Goal: Task Accomplishment & Management: Manage account settings

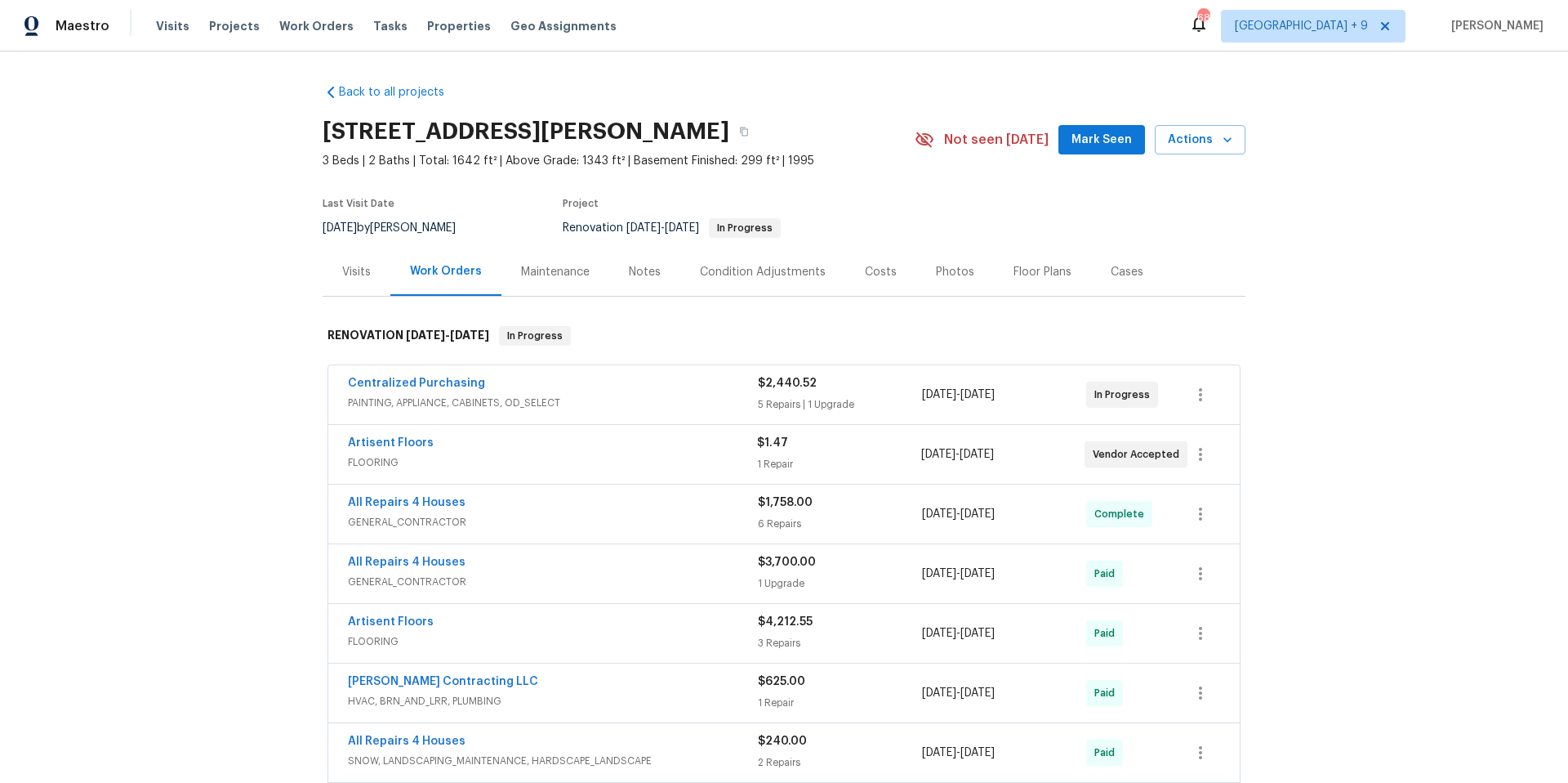
click at [288, 28] on span "Work Orders" at bounding box center [317, 25] width 74 height 17
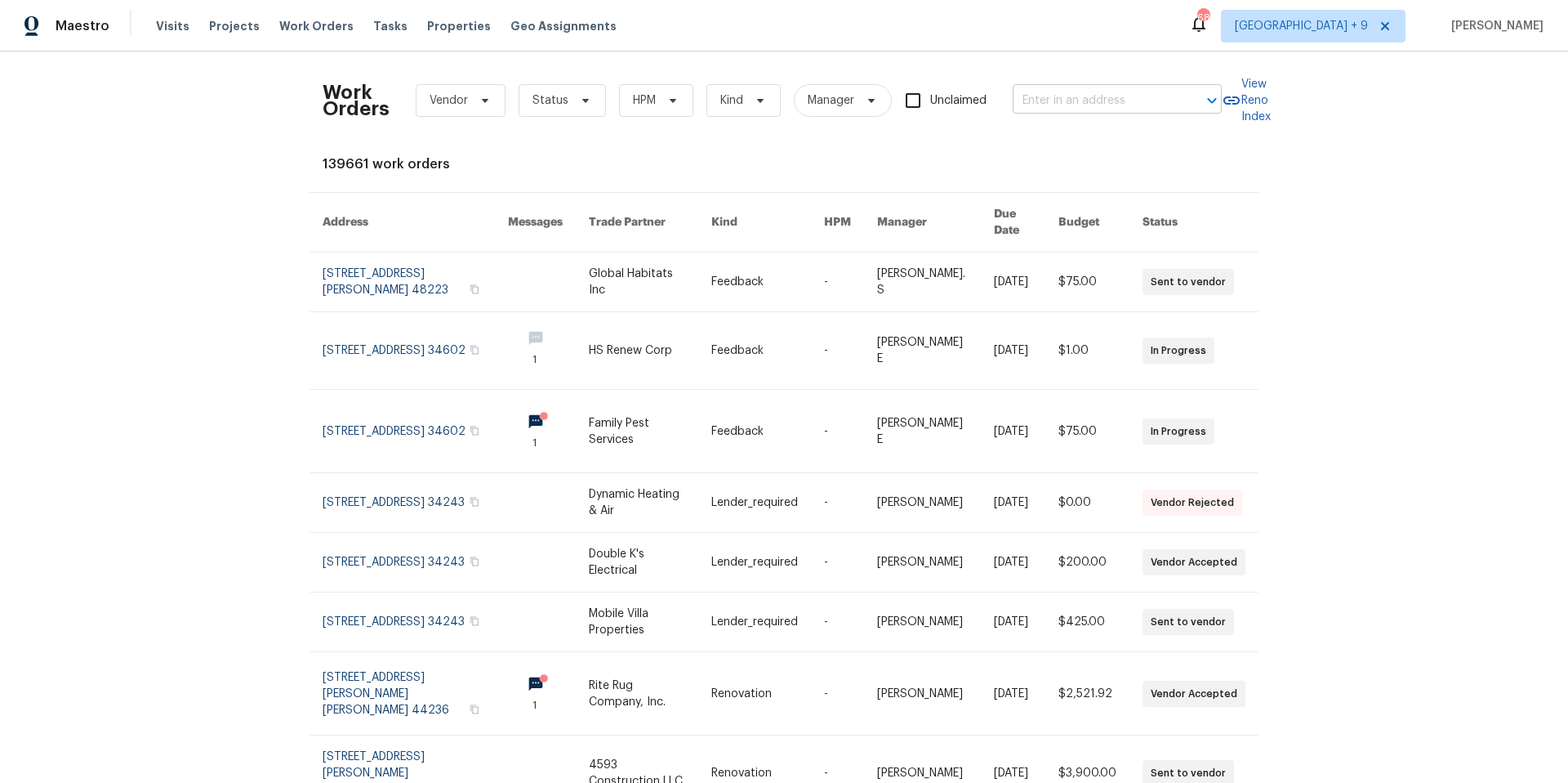
click at [1136, 109] on input "text" at bounding box center [1094, 101] width 164 height 25
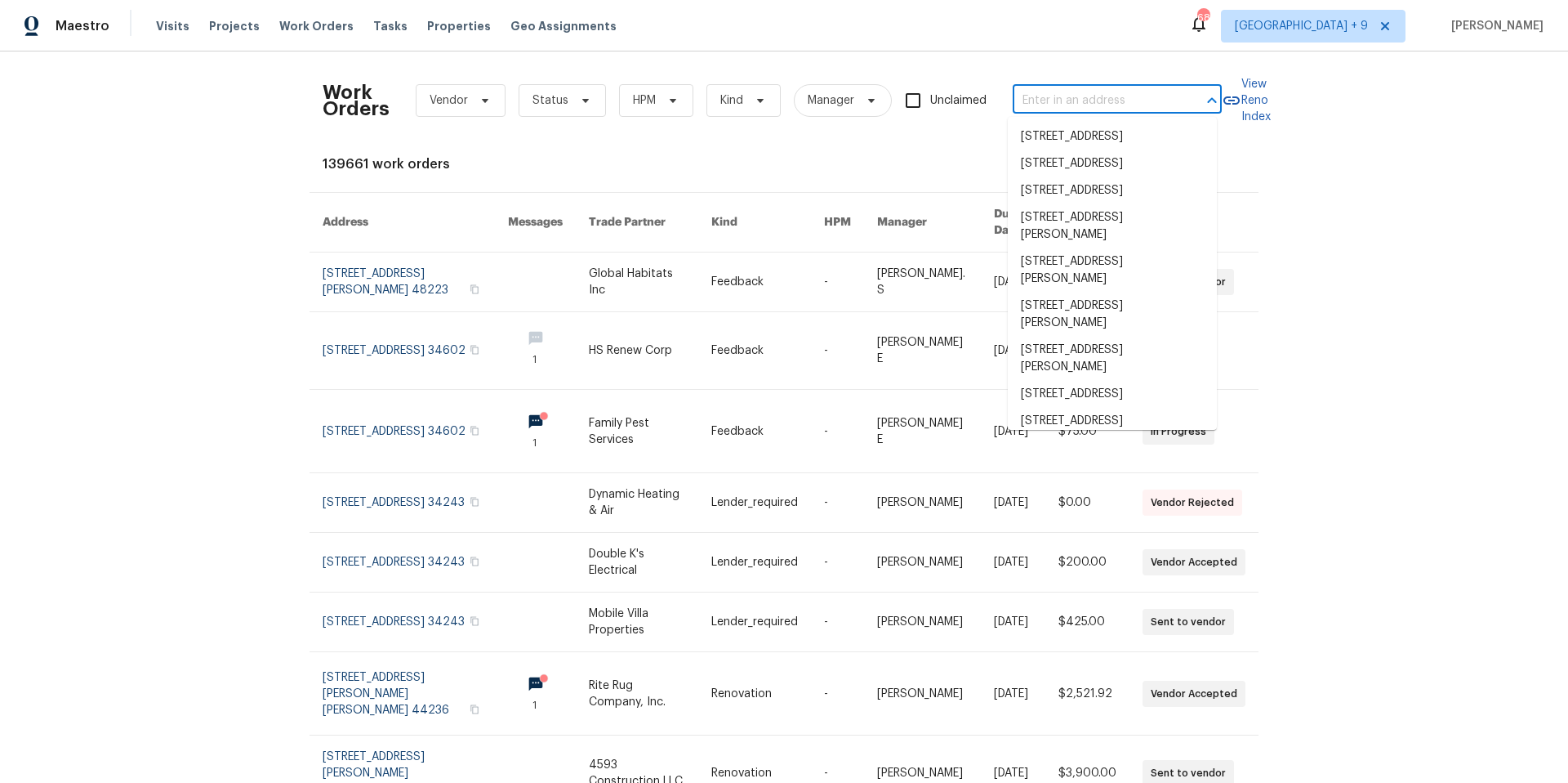
paste input "[STREET_ADDRESS]"
type input "[STREET_ADDRESS]"
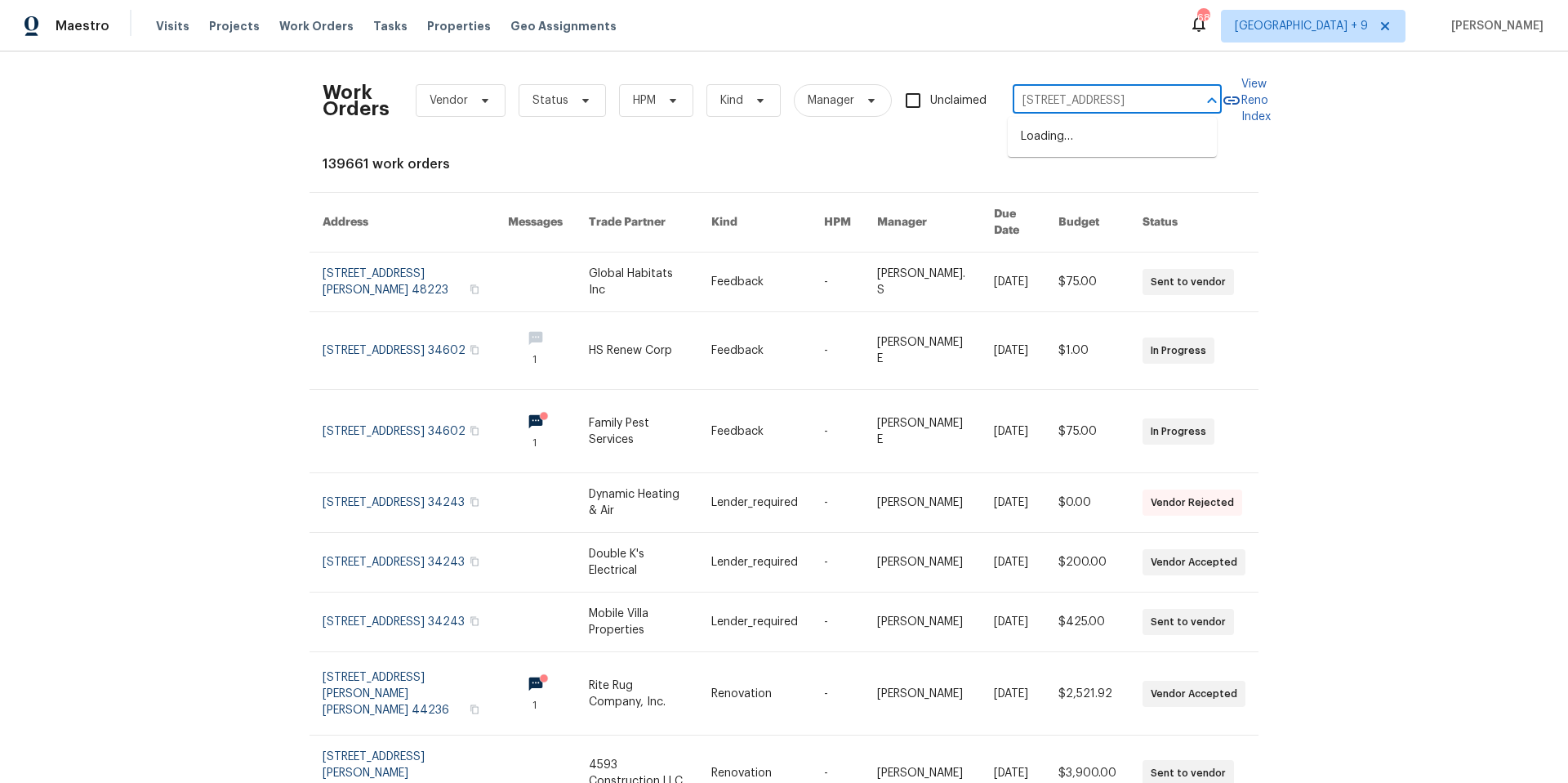
scroll to position [0, 54]
click at [1116, 137] on li "[STREET_ADDRESS]" at bounding box center [1112, 137] width 210 height 27
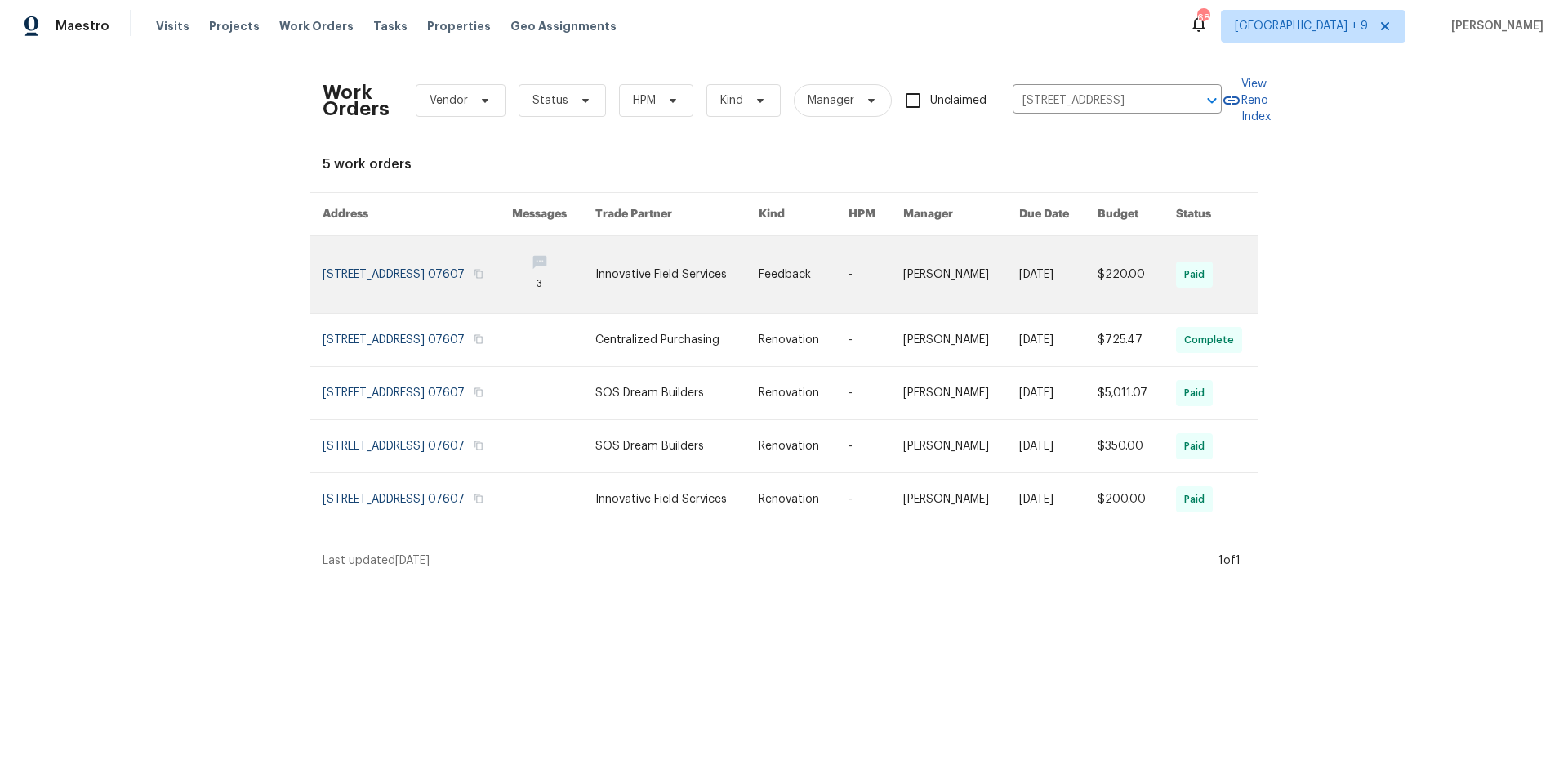
click at [373, 268] on link at bounding box center [417, 274] width 189 height 77
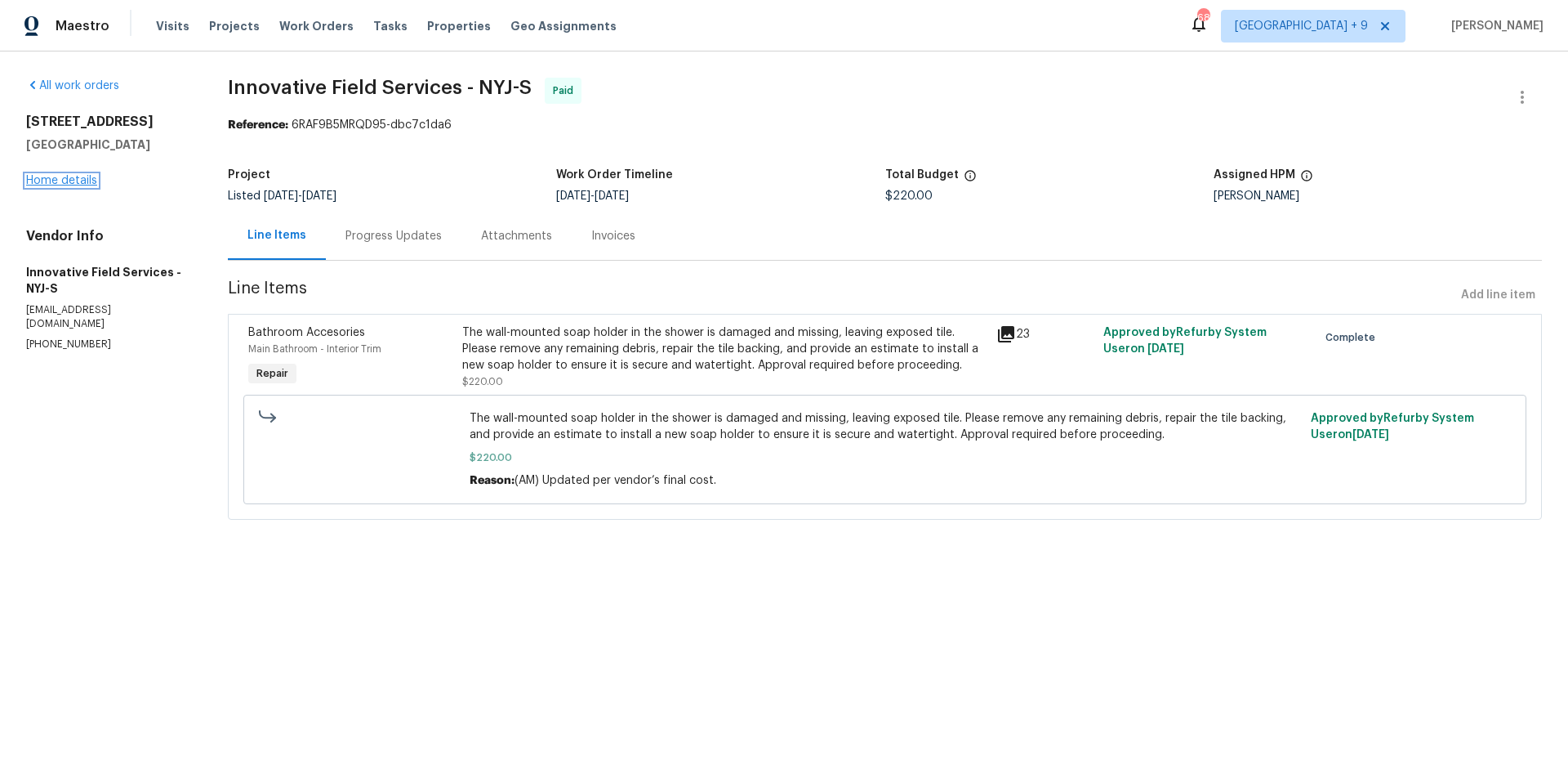
click at [86, 177] on link "Home details" at bounding box center [61, 180] width 71 height 12
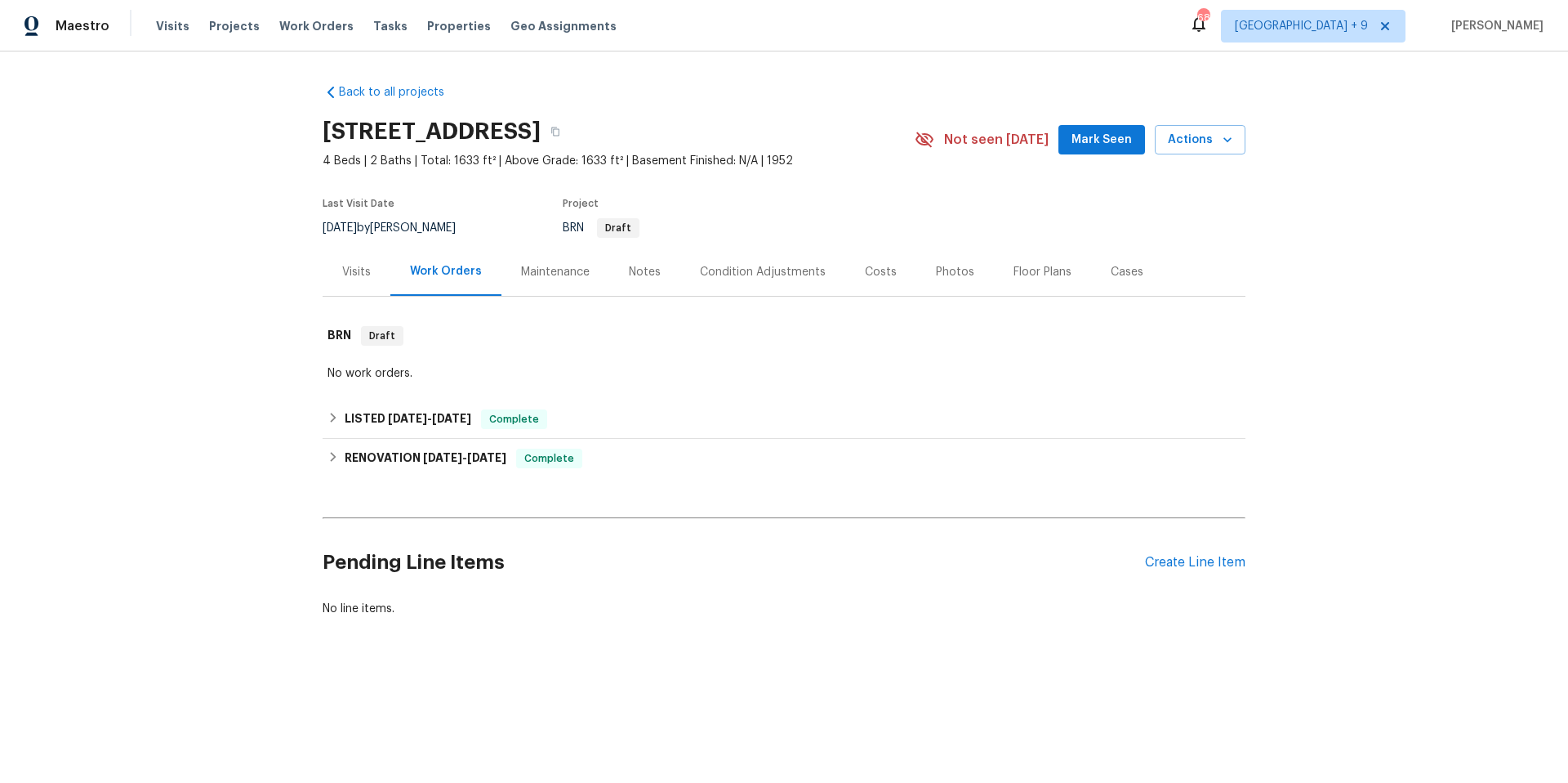
click at [345, 275] on div "Visits" at bounding box center [356, 272] width 28 height 17
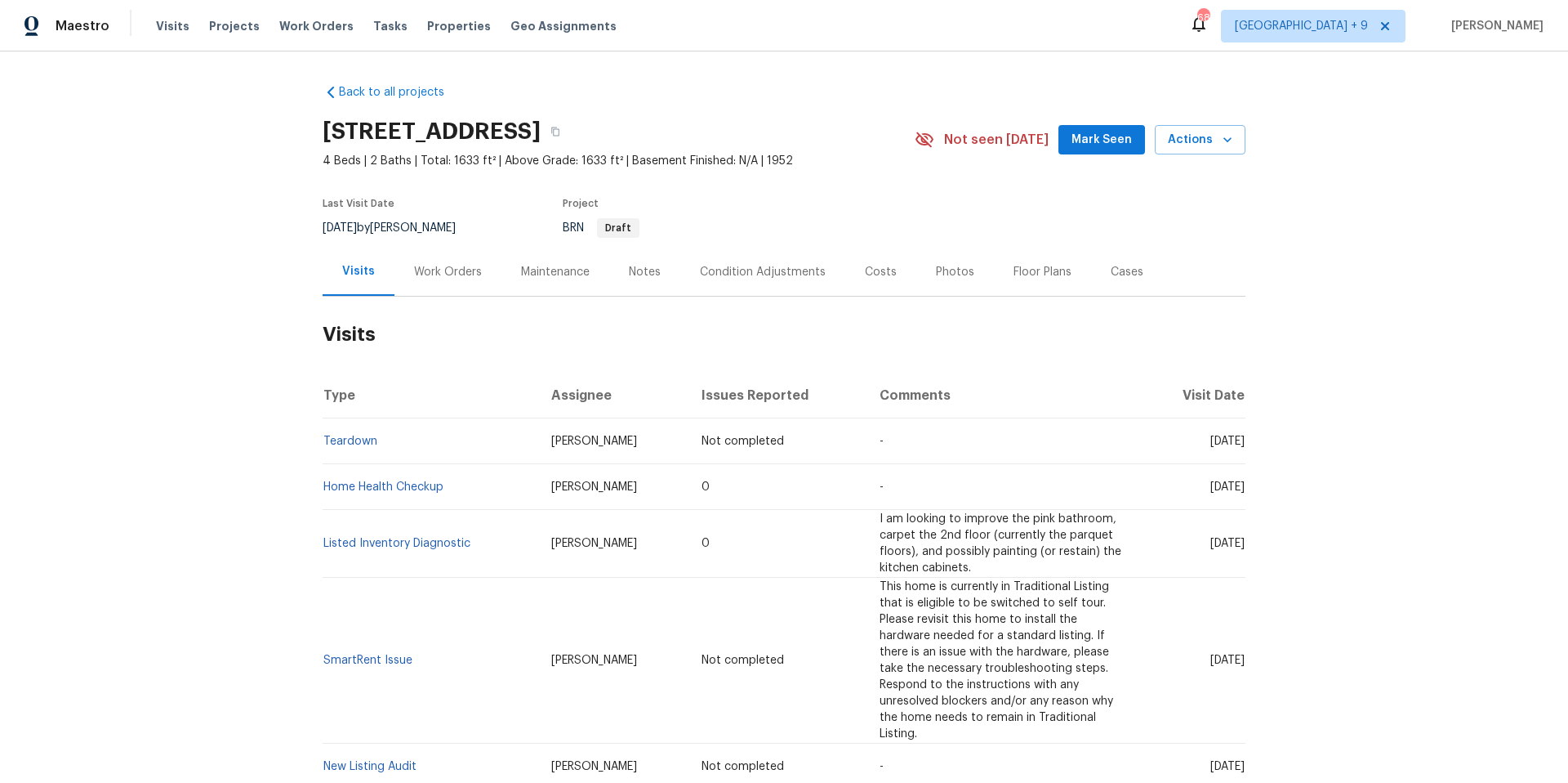
click at [428, 270] on div "Work Orders" at bounding box center [448, 272] width 68 height 17
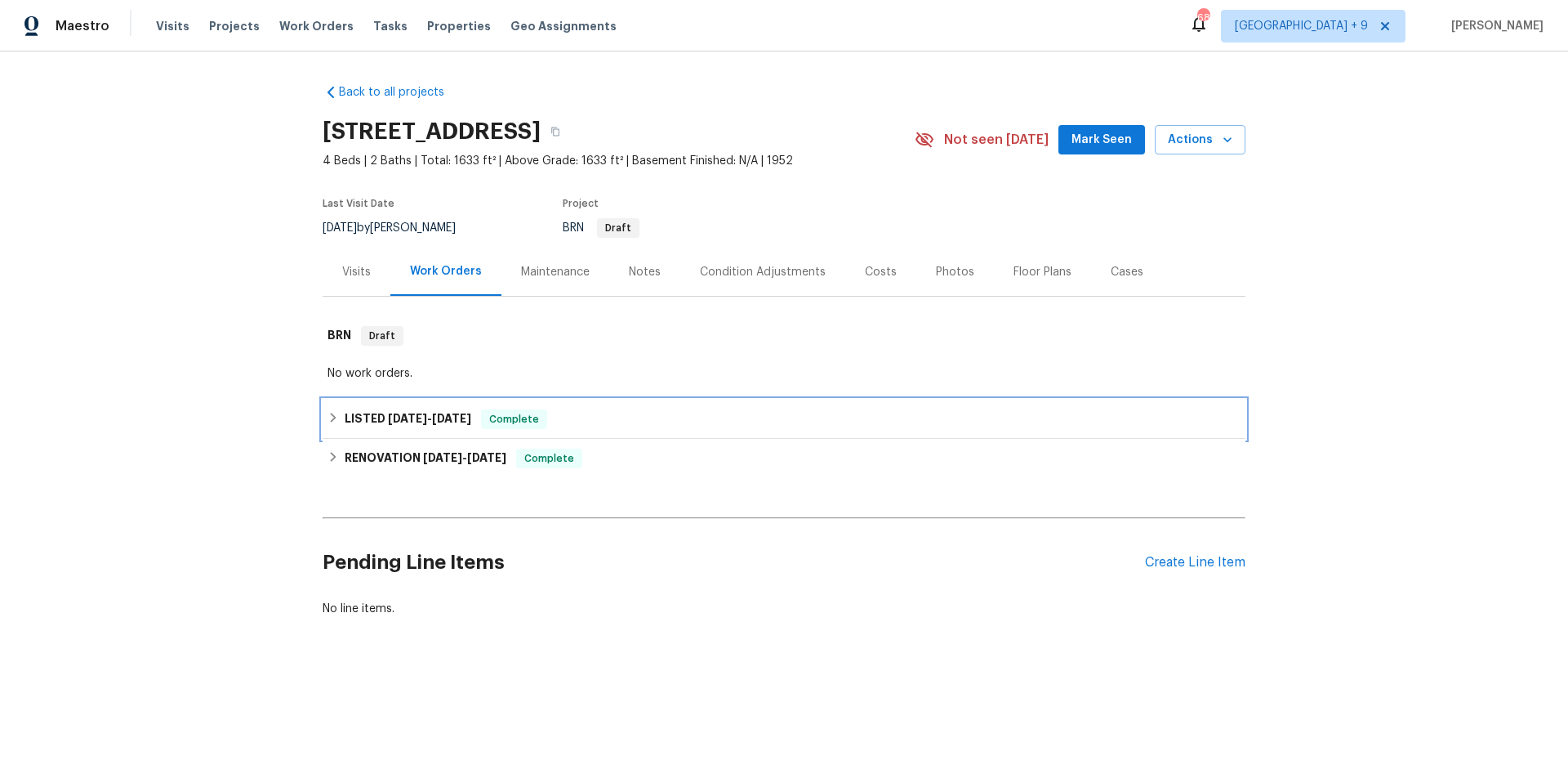
click at [330, 413] on icon at bounding box center [333, 417] width 6 height 10
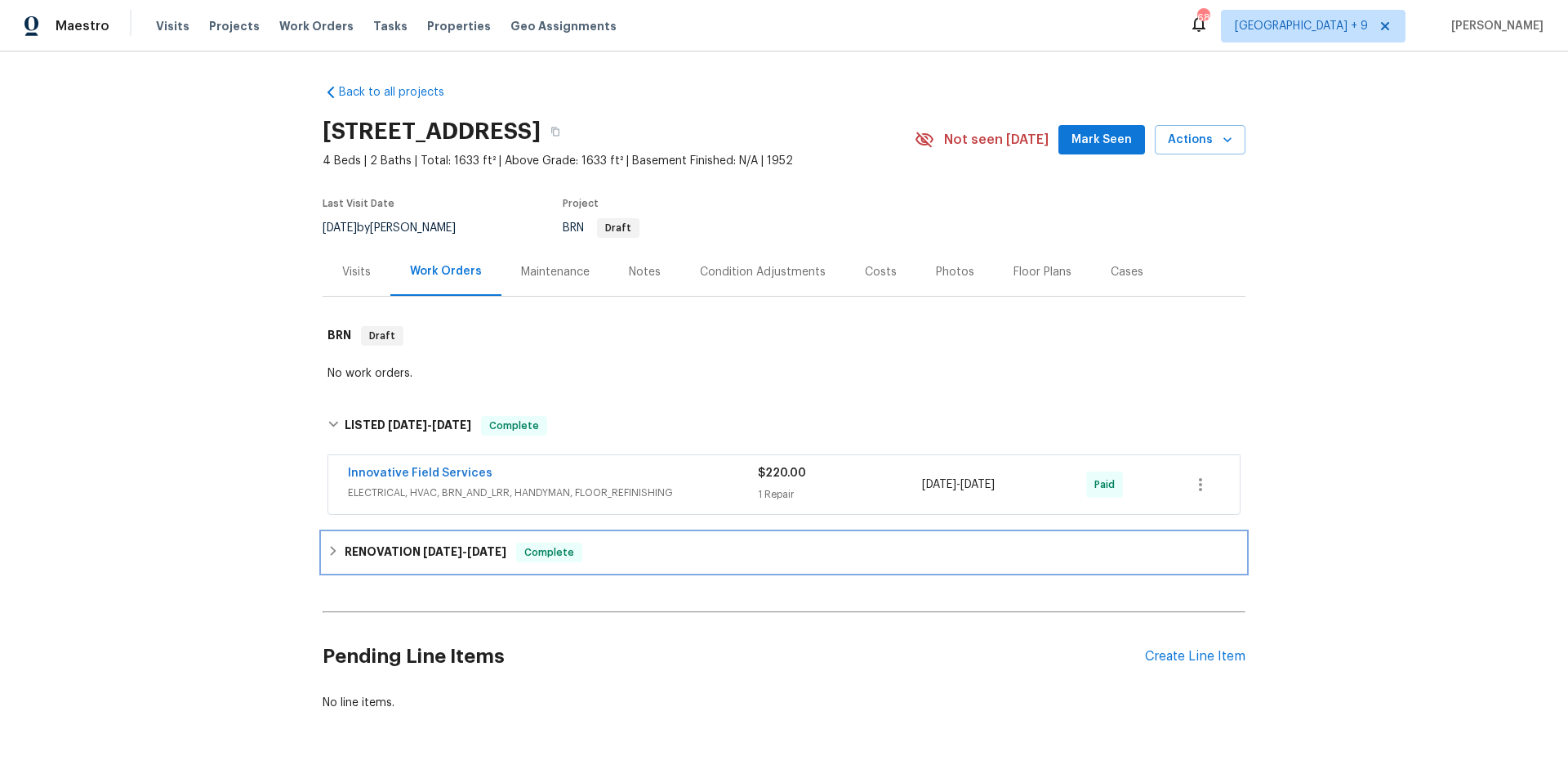
click at [327, 551] on icon at bounding box center [333, 551] width 12 height 12
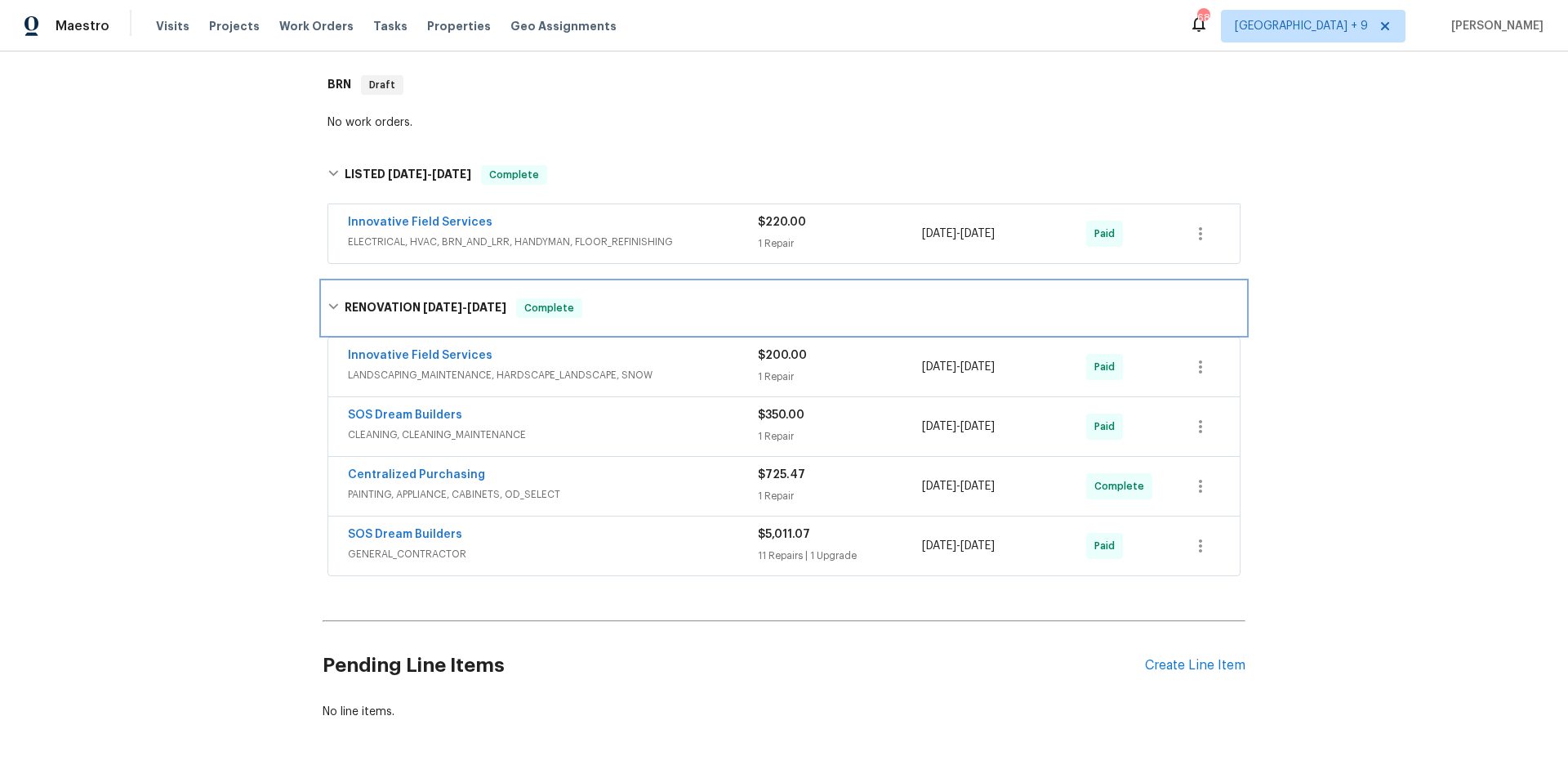
scroll to position [311, 0]
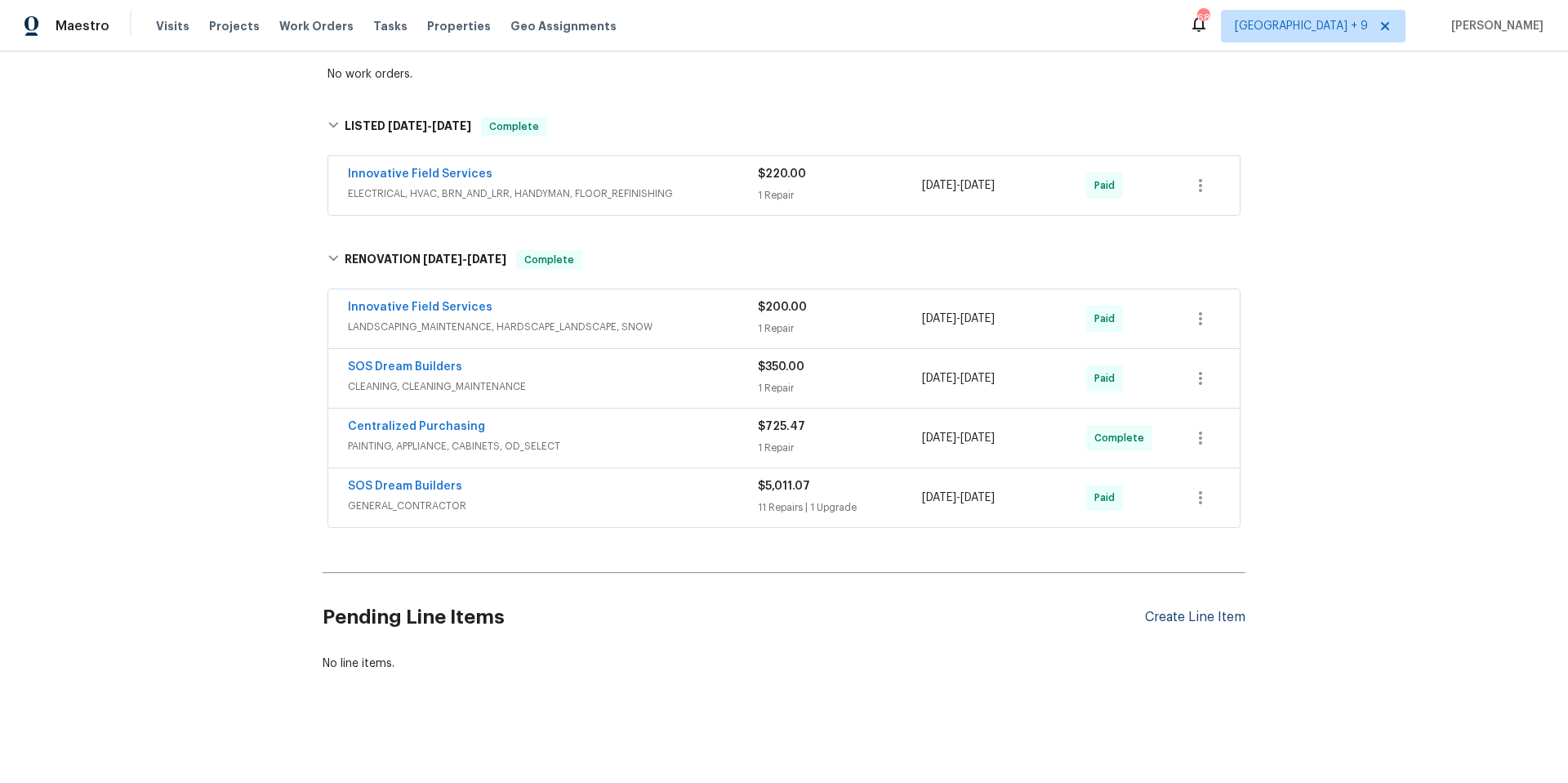
click at [1227, 609] on div "Create Line Item" at bounding box center [1195, 617] width 100 height 16
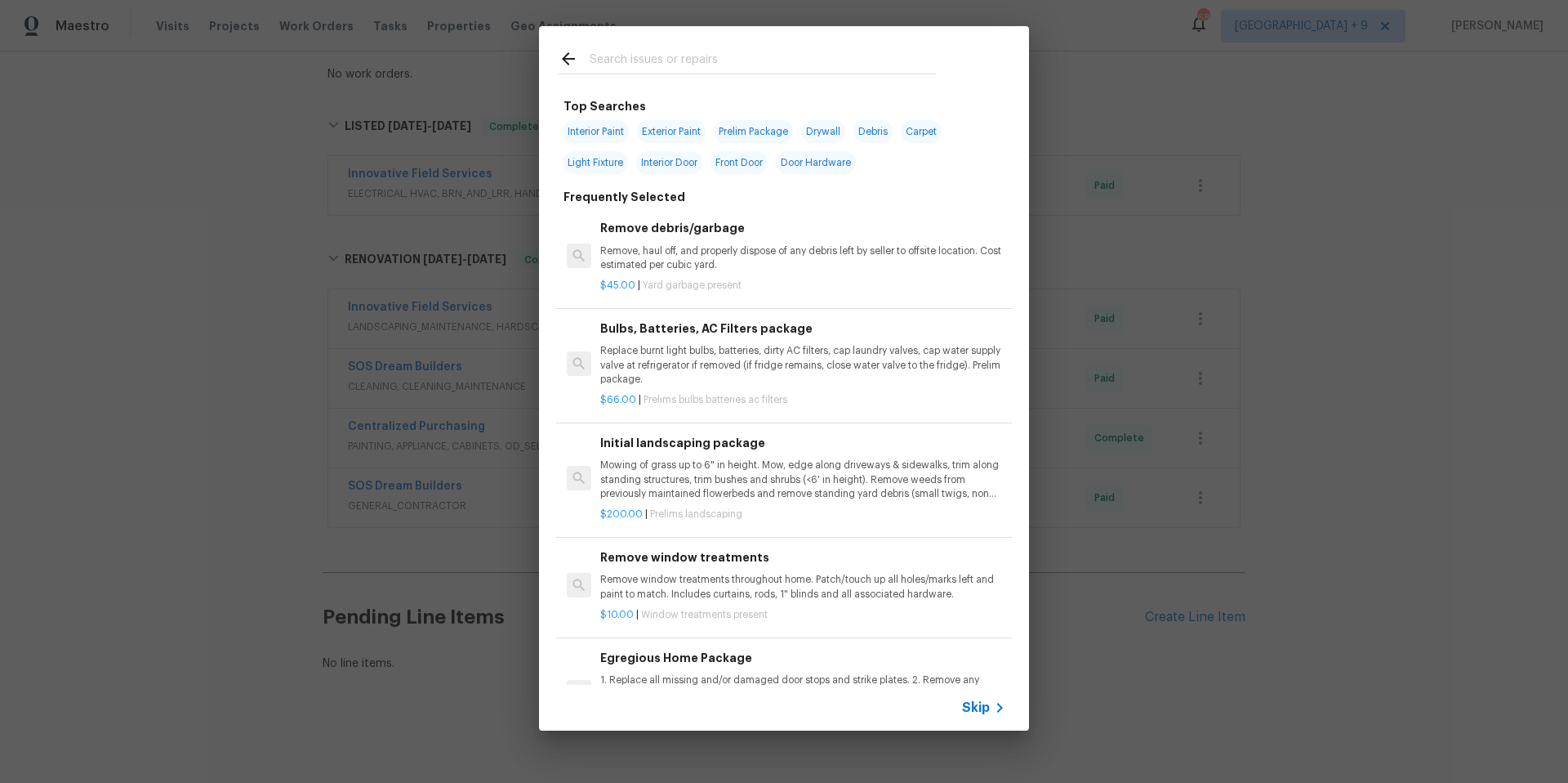
click at [971, 706] on span "Skip" at bounding box center [975, 707] width 27 height 17
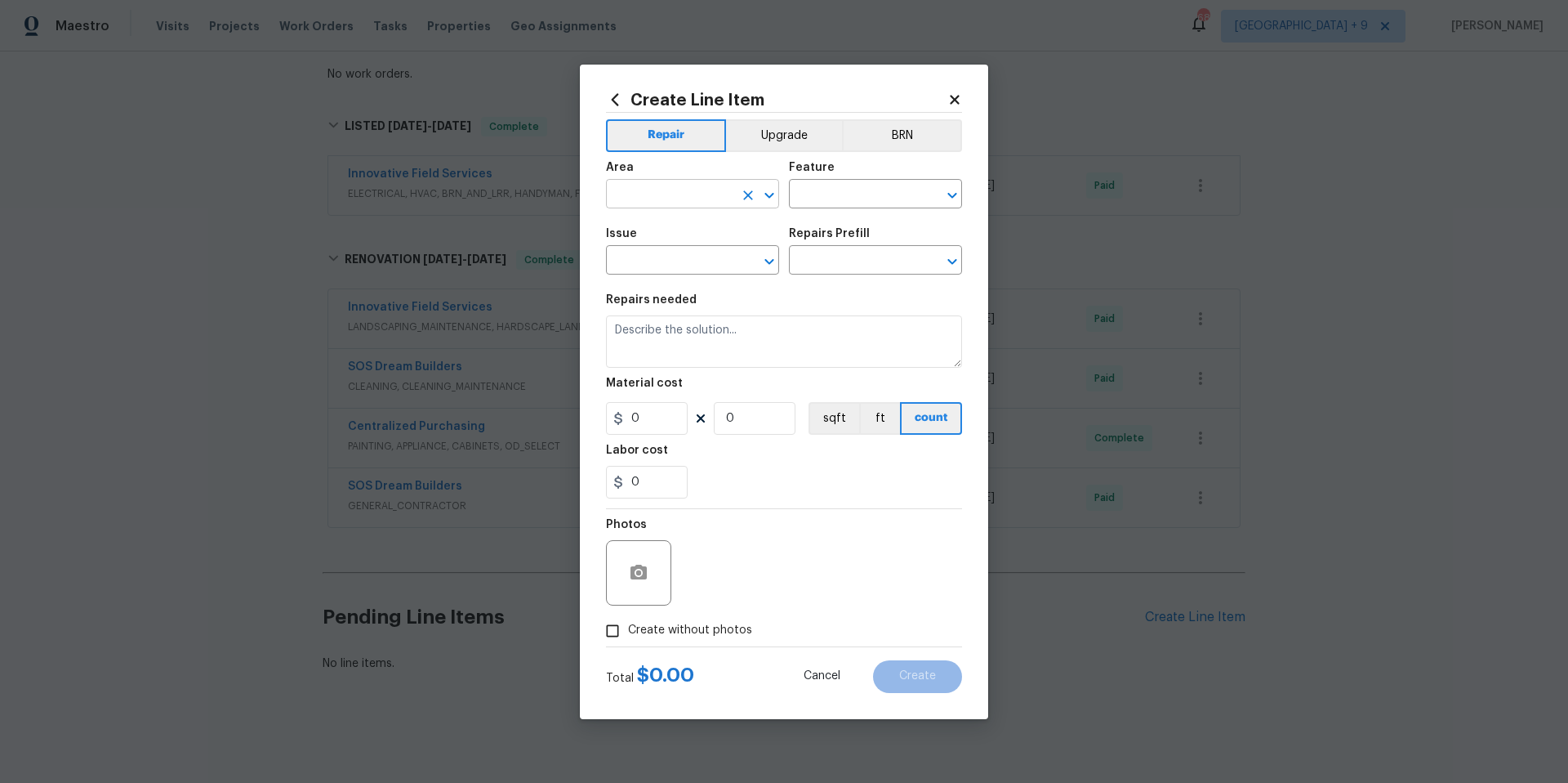
click at [663, 195] on input "text" at bounding box center [669, 196] width 128 height 25
click at [689, 257] on li "Exterior Overall" at bounding box center [693, 258] width 173 height 27
type input "Exterior Overall"
click at [684, 260] on input "text" at bounding box center [669, 262] width 128 height 25
click at [723, 401] on li "Overall Exterior" at bounding box center [693, 409] width 173 height 27
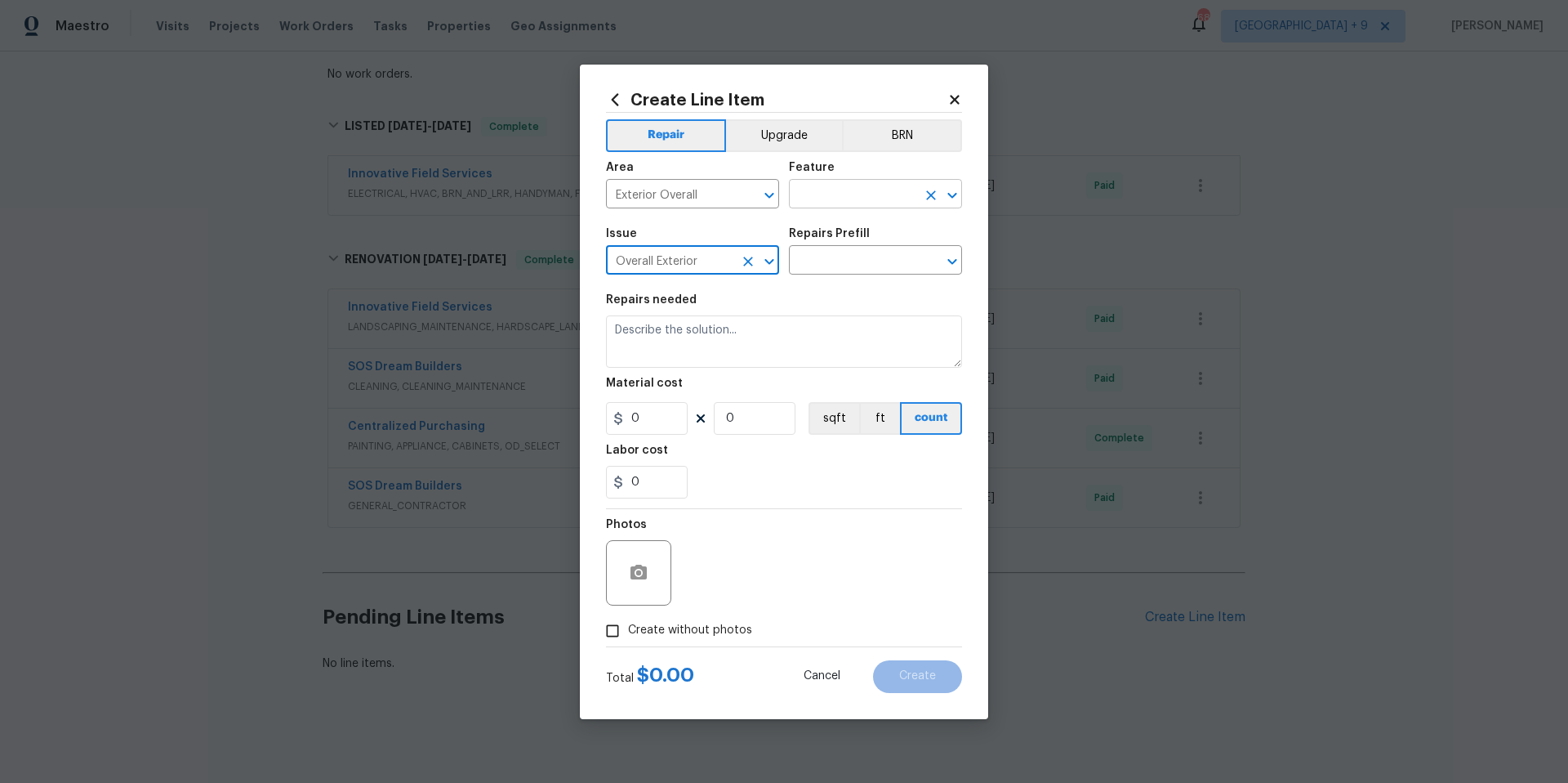
type input "Overall Exterior"
click at [824, 185] on input "text" at bounding box center [852, 196] width 128 height 25
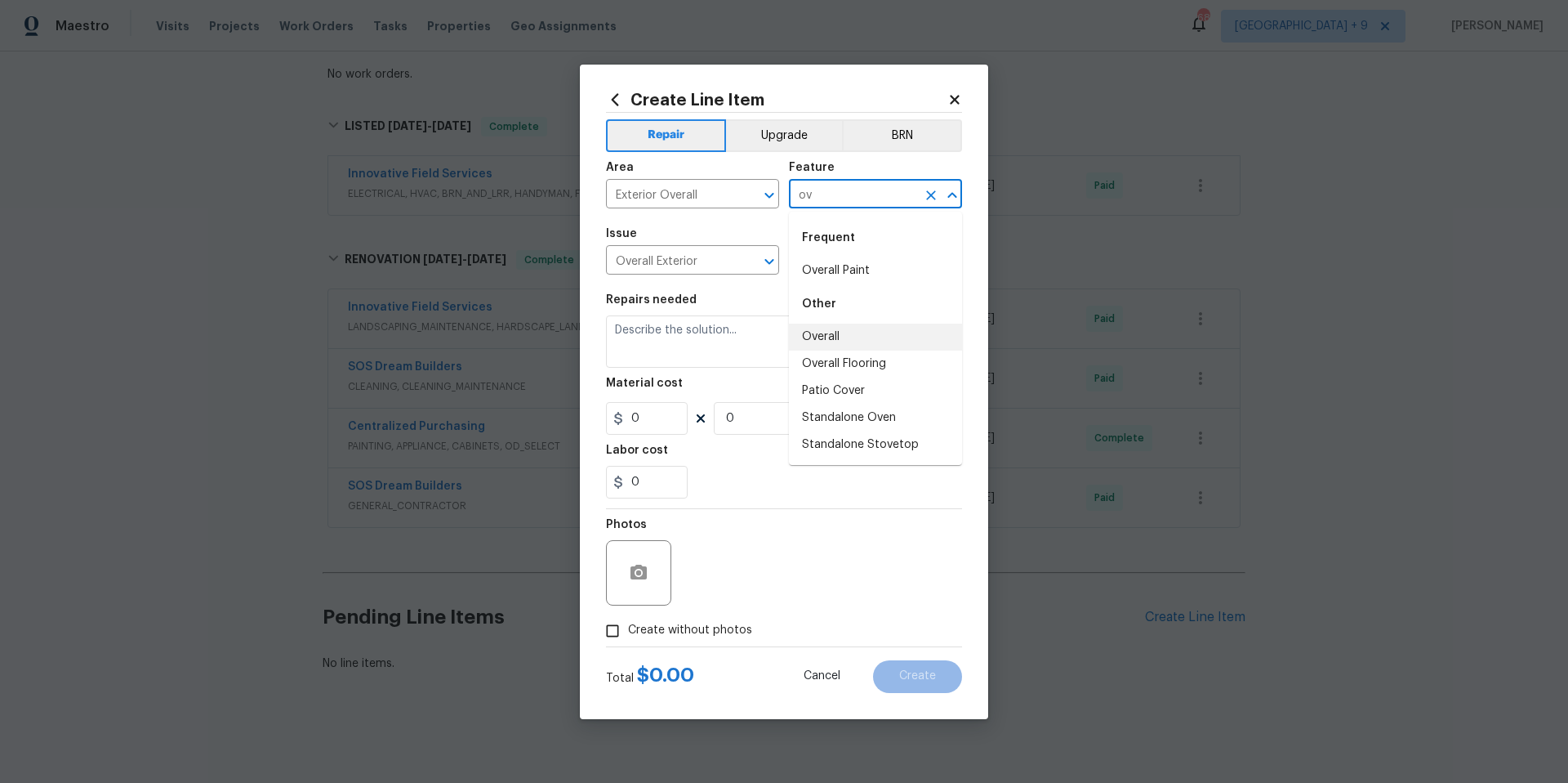
click at [845, 350] on li "Overall Flooring" at bounding box center [875, 364] width 173 height 27
type input "Overall Flooring"
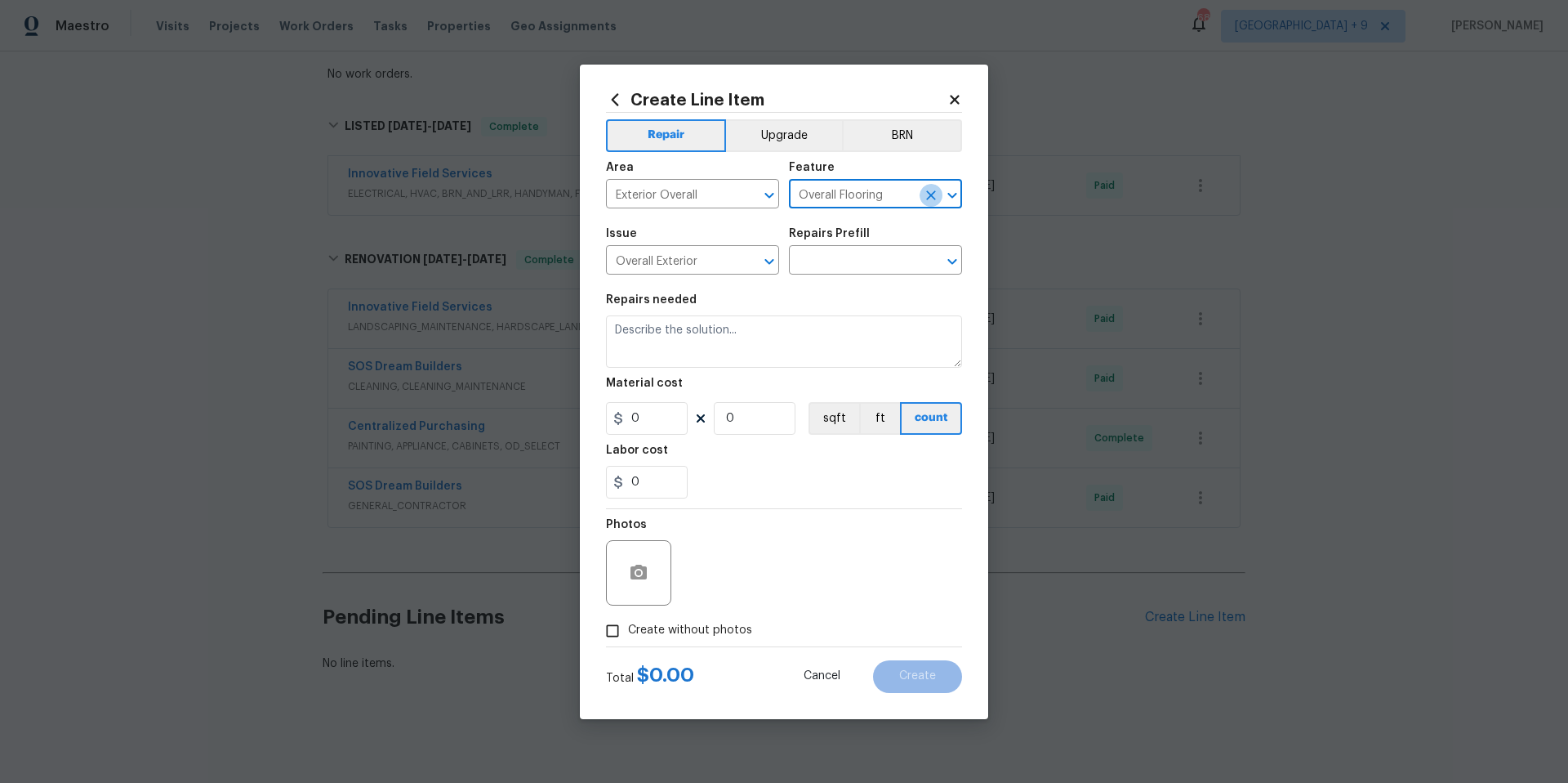
click at [930, 195] on icon "Clear" at bounding box center [931, 195] width 10 height 10
click at [866, 186] on input "text" at bounding box center [852, 196] width 128 height 25
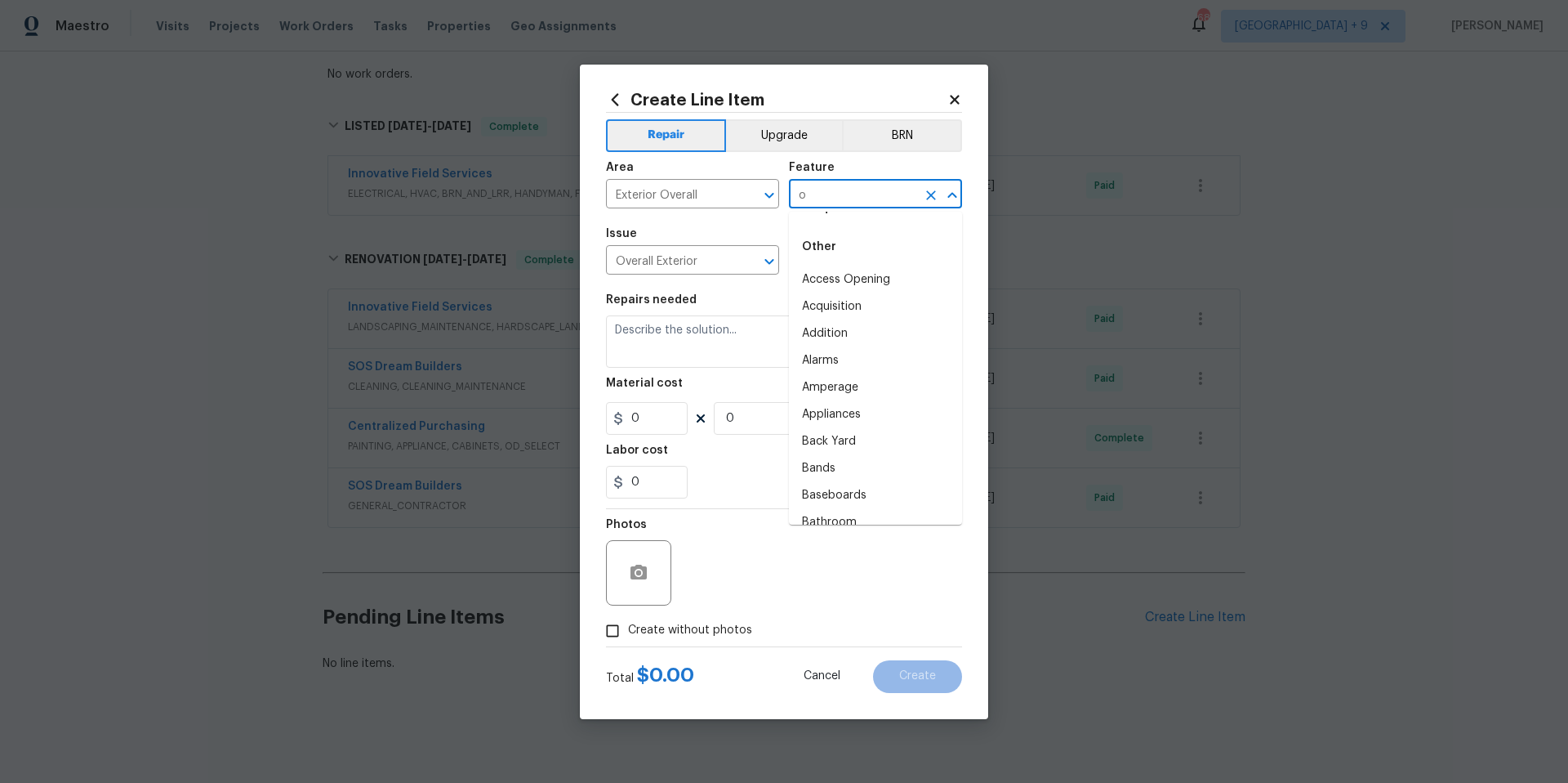
scroll to position [0, 0]
click at [843, 335] on li "Overall" at bounding box center [875, 337] width 173 height 27
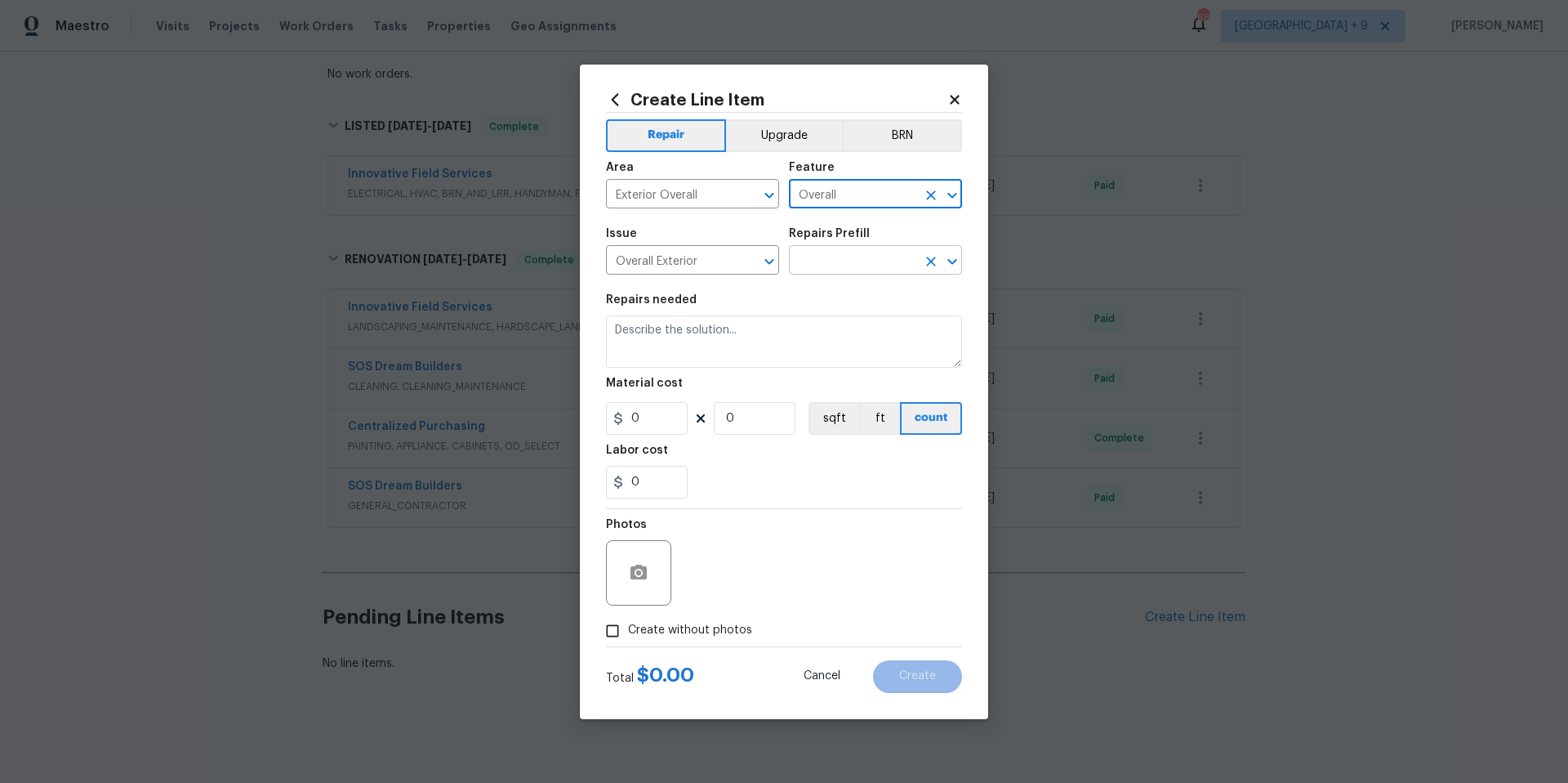
type input "Overall"
click at [852, 254] on input "text" at bounding box center [852, 262] width 128 height 25
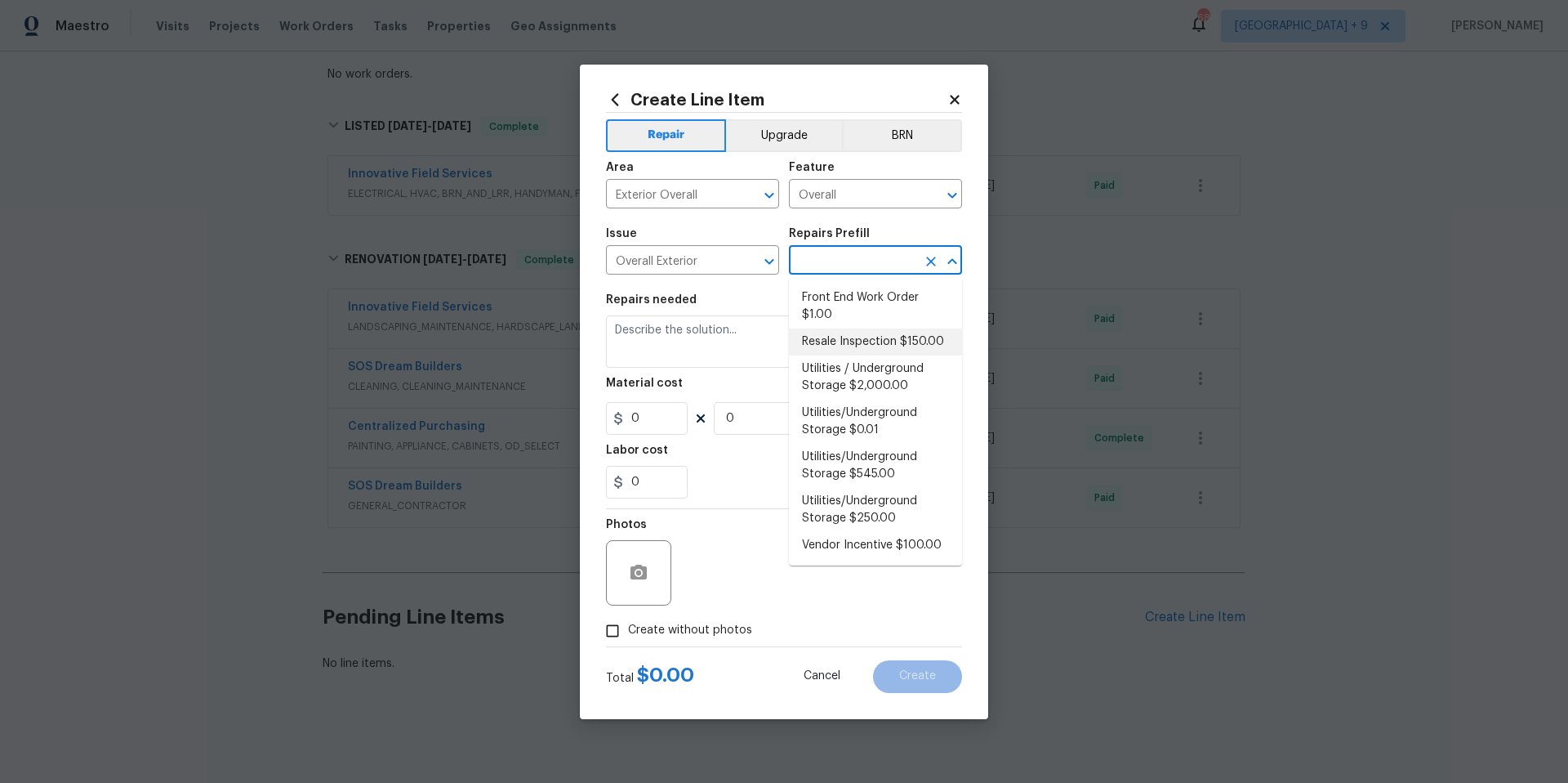
click at [883, 345] on li "Resale Inspection $150.00" at bounding box center [875, 342] width 173 height 27
type input "Resale Inspection $150.00"
type textarea "POS Inspection Attendance and Documentation: Attend scheduled Point of Sale (PO…"
type input "1"
type input "150"
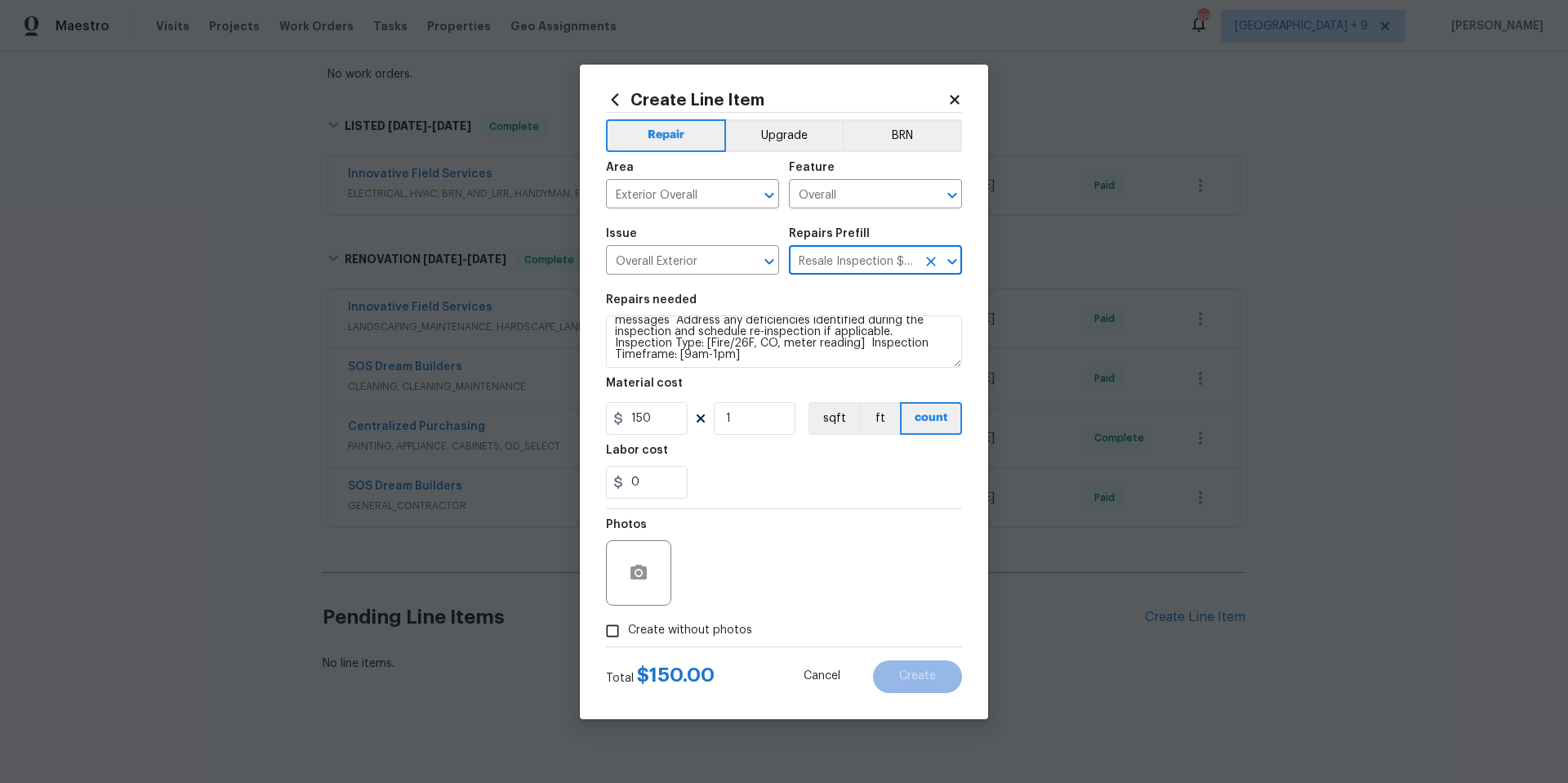
scroll to position [92, 0]
click at [860, 357] on textarea "POS Inspection Attendance and Documentation: Attend scheduled Point of Sale (PO…" at bounding box center [784, 341] width 356 height 53
drag, startPoint x: 765, startPoint y: 352, endPoint x: 670, endPoint y: 355, distance: 95.0
click at [670, 355] on textarea "POS Inspection Attendance and Documentation: Attend scheduled Point of Sale (PO…" at bounding box center [784, 341] width 356 height 53
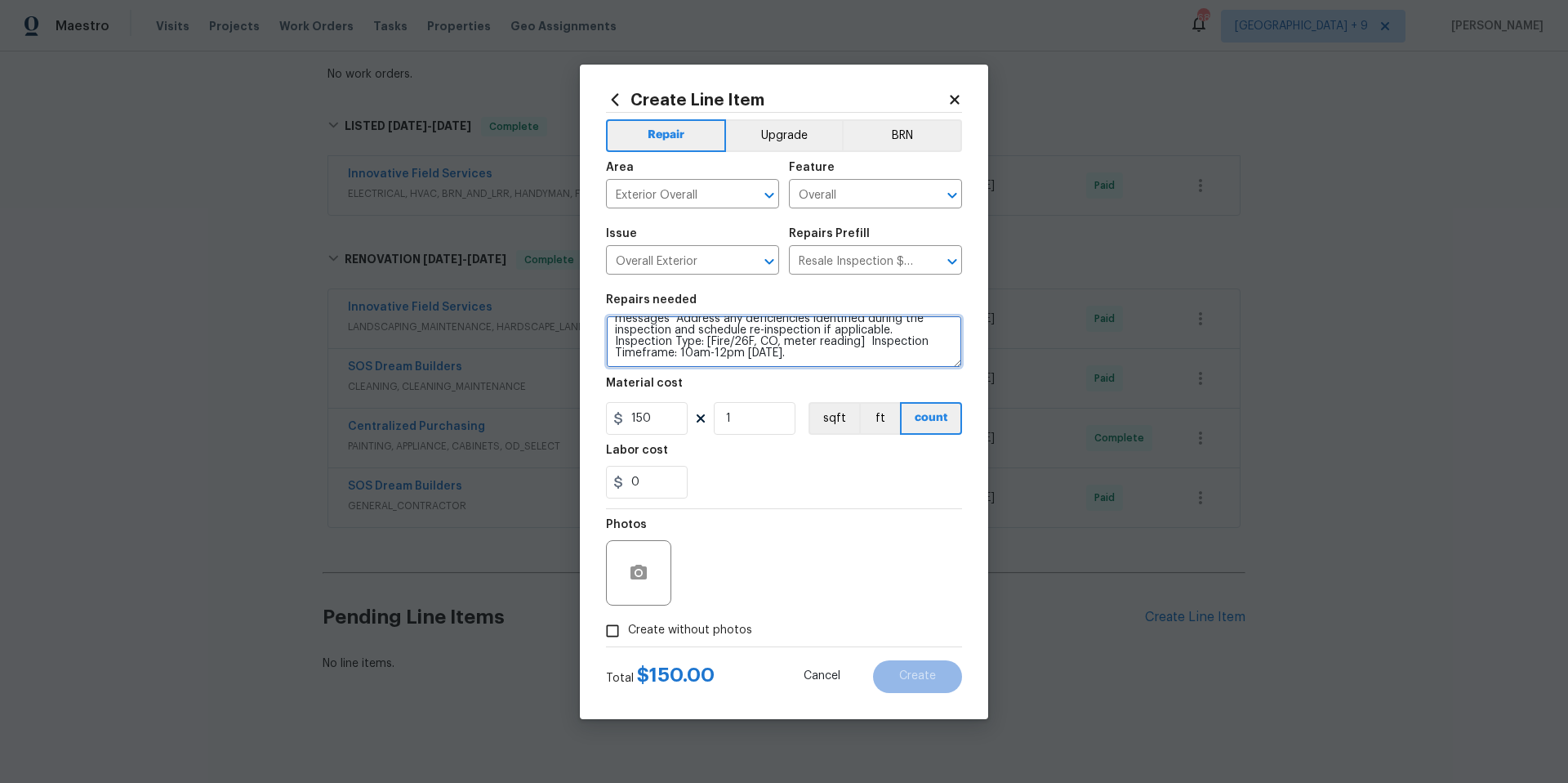
type textarea "POS Inspection Attendance and Documentation: Attend scheduled Point of Sale (PO…"
click at [607, 633] on input "Create without photos" at bounding box center [613, 631] width 31 height 31
checkbox input "true"
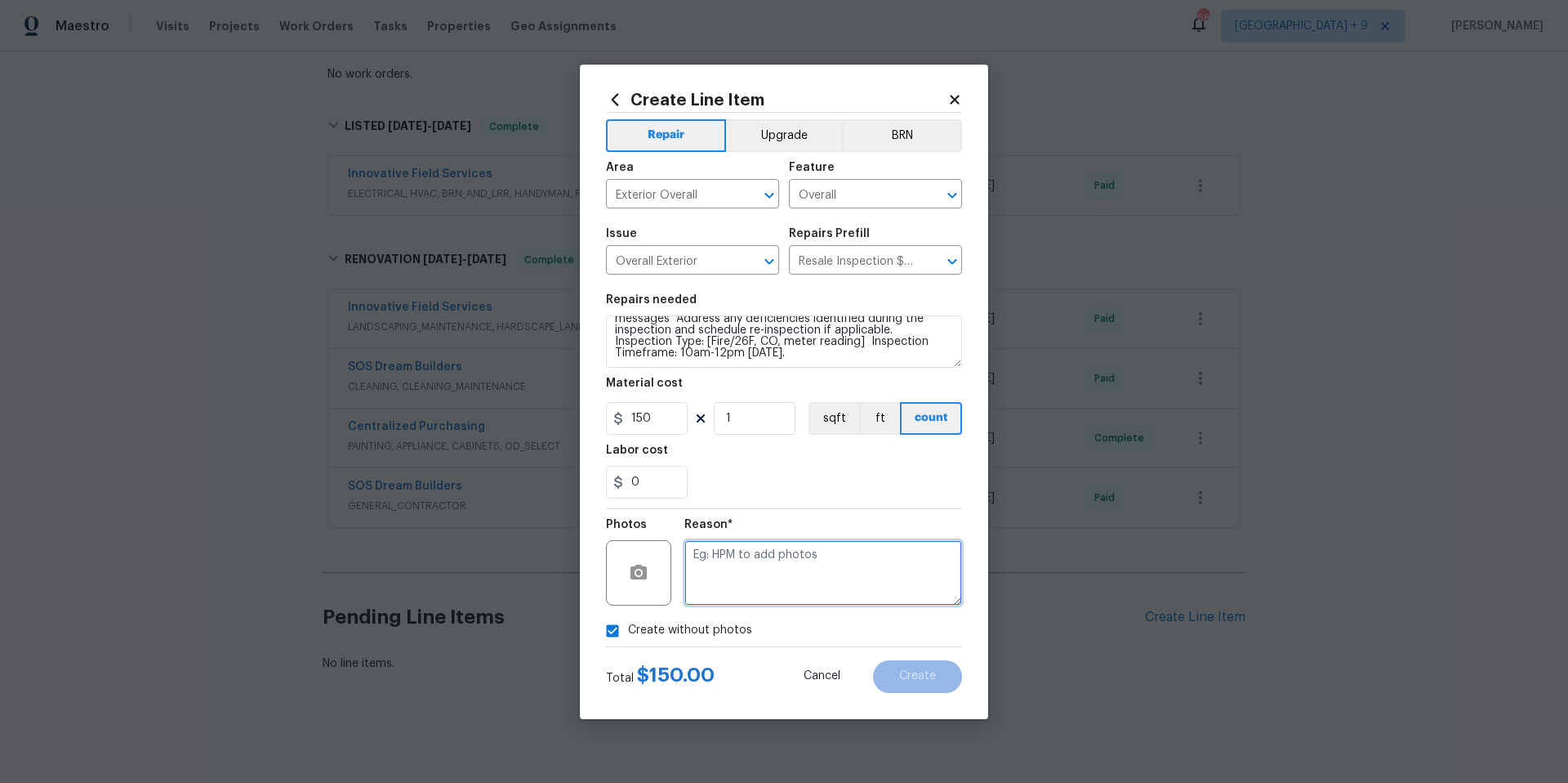
click at [781, 566] on textarea at bounding box center [822, 572] width 278 height 65
type textarea "NA"
click at [919, 674] on span "Create" at bounding box center [918, 676] width 37 height 13
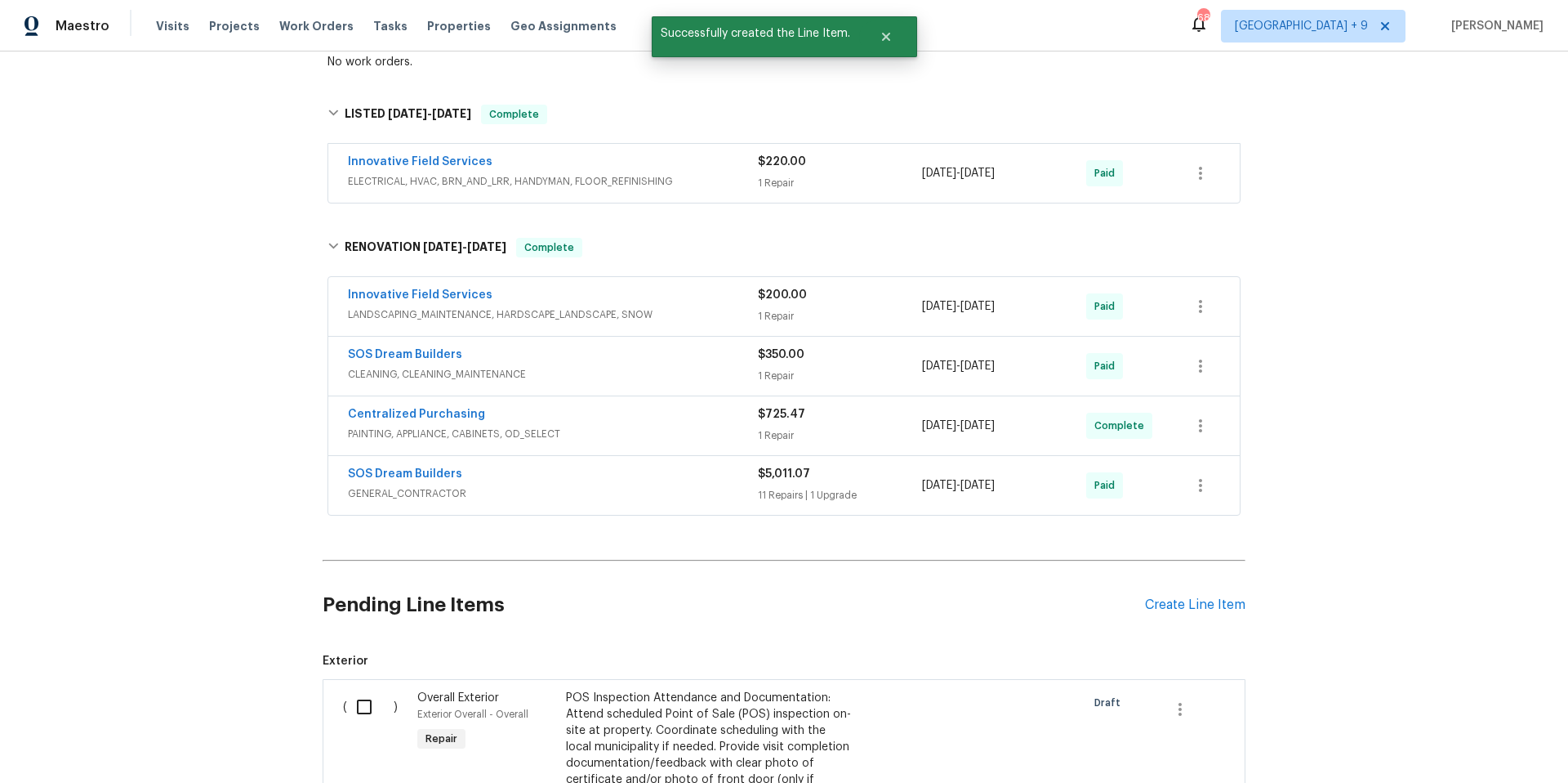
scroll to position [743, 0]
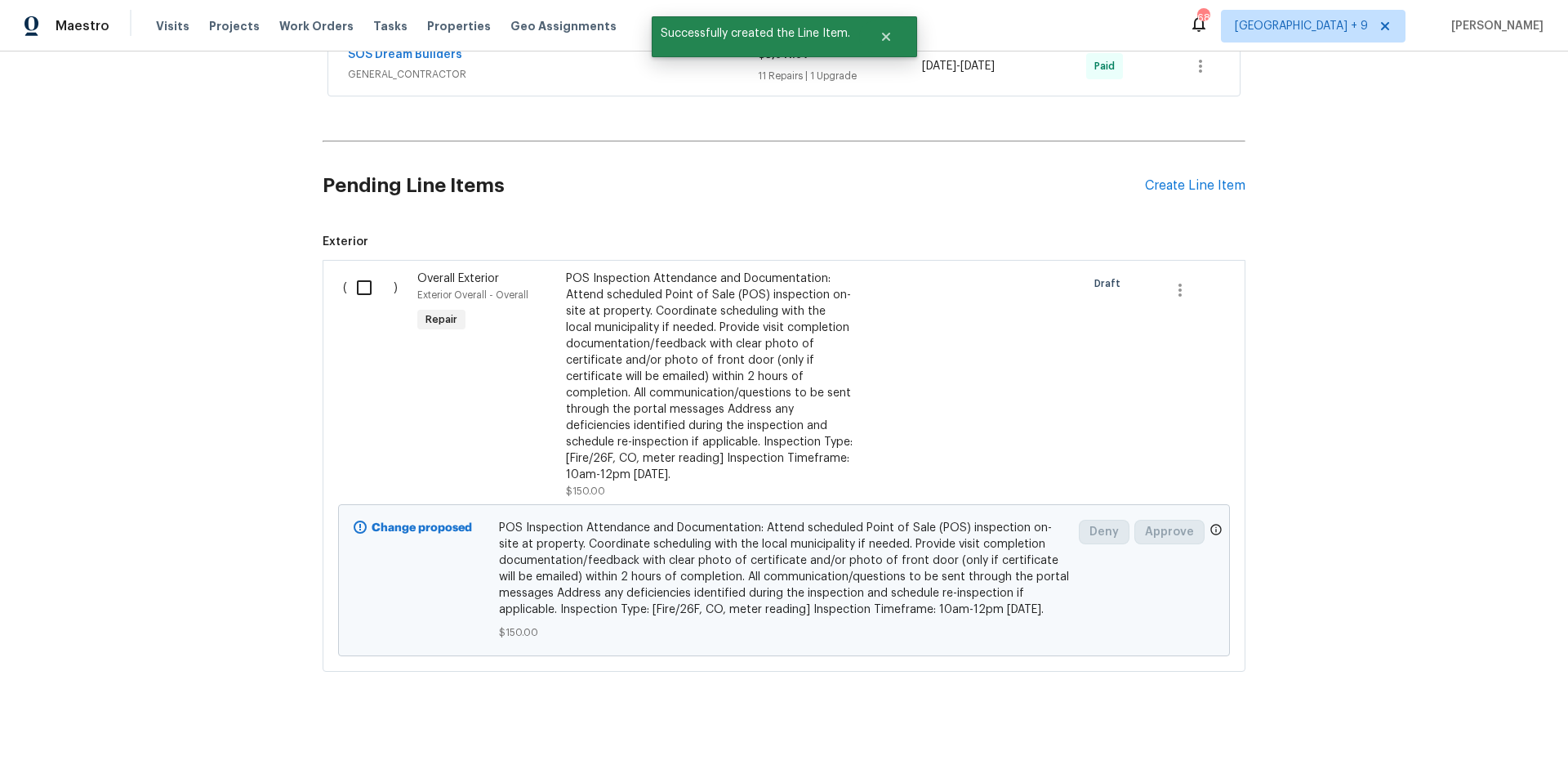
click at [363, 273] on input "checkbox" at bounding box center [370, 287] width 47 height 34
checkbox input "true"
click at [1450, 752] on button "Create Work Order" at bounding box center [1474, 742] width 134 height 30
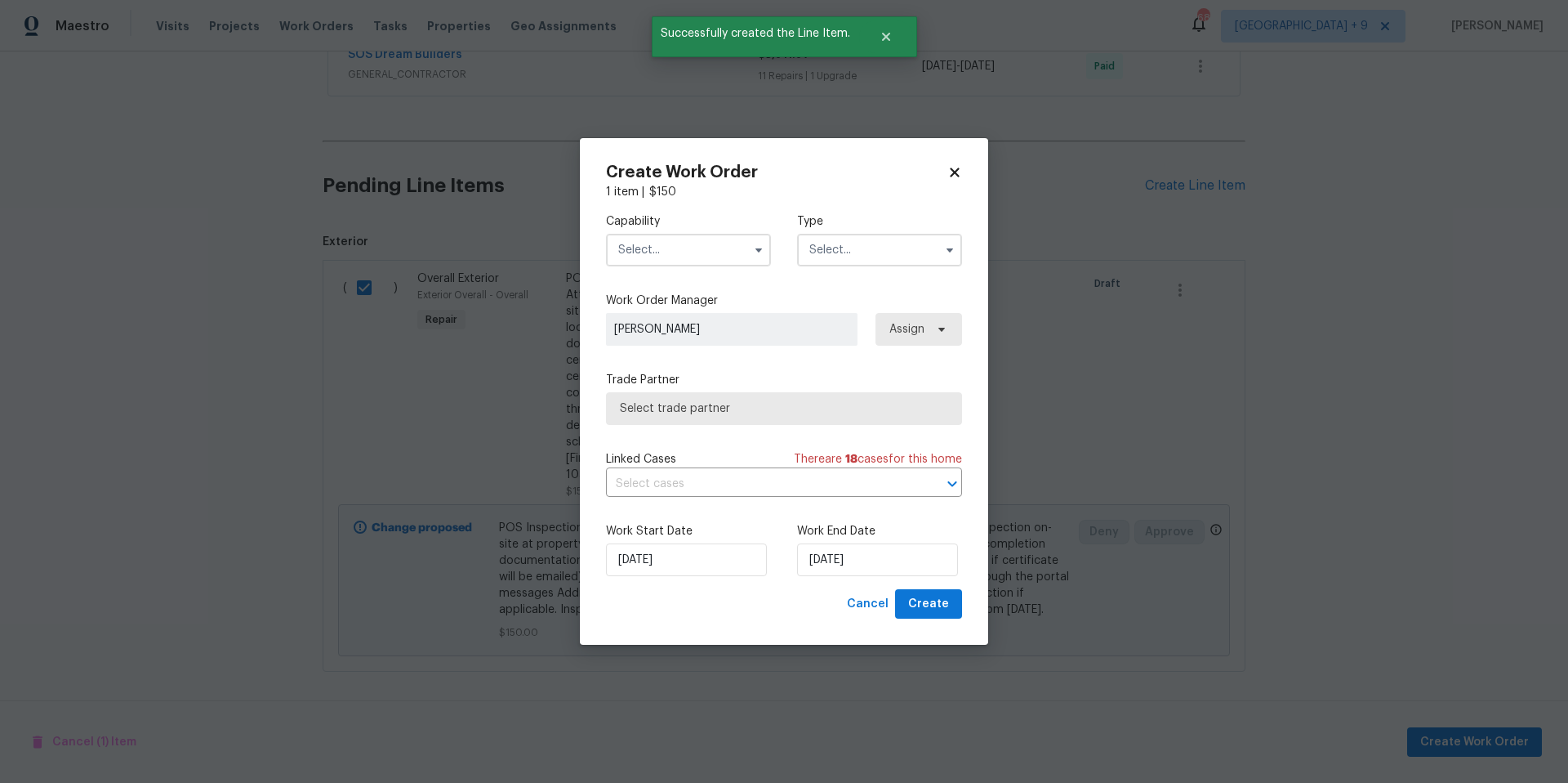
click at [703, 231] on div "Capability" at bounding box center [688, 240] width 165 height 53
click at [704, 248] on input "text" at bounding box center [688, 251] width 165 height 33
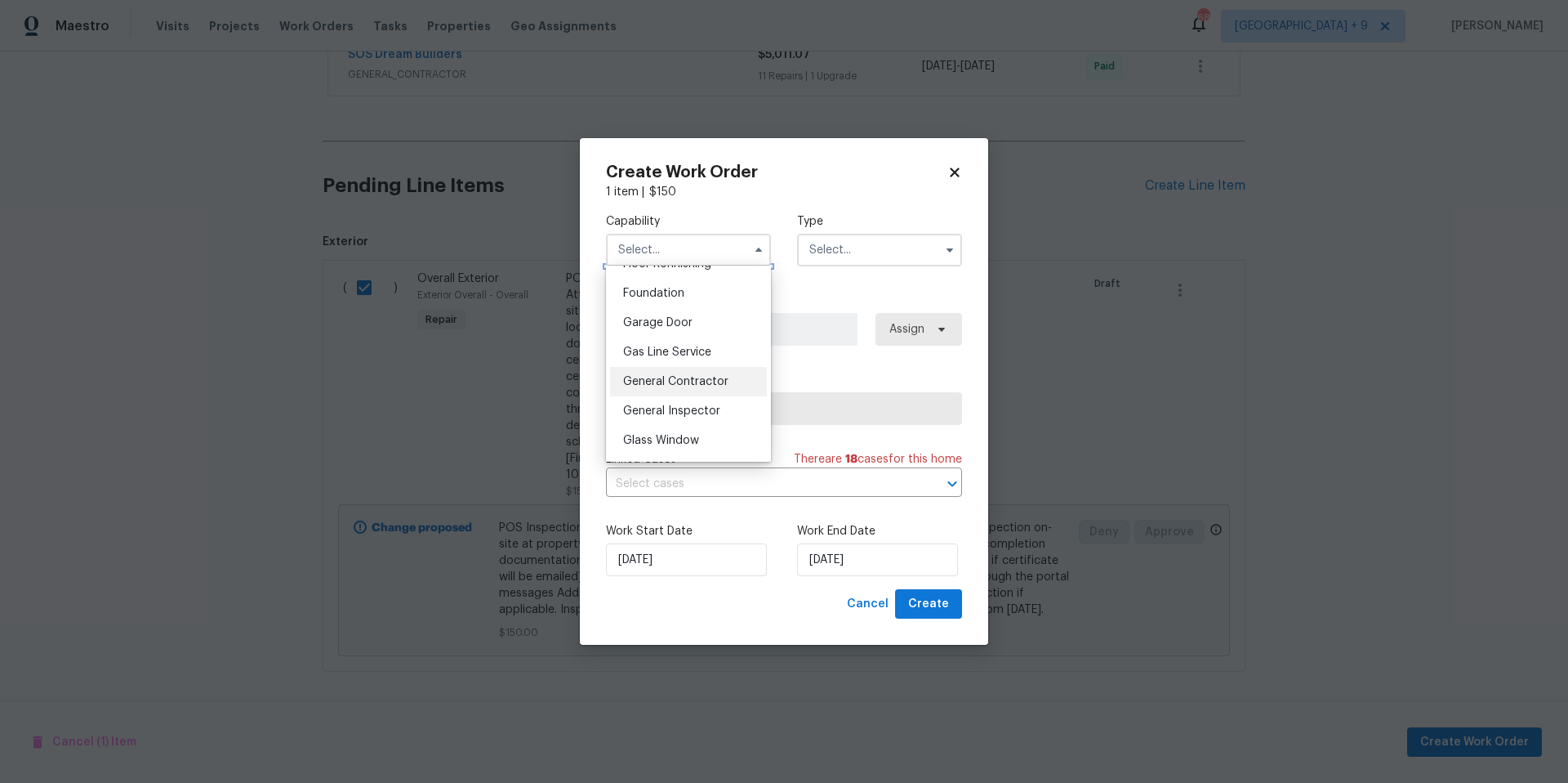
scroll to position [685, 0]
drag, startPoint x: 696, startPoint y: 392, endPoint x: 911, endPoint y: 271, distance: 246.7
click at [696, 386] on span "General Contractor" at bounding box center [675, 381] width 105 height 12
type input "General Contractor"
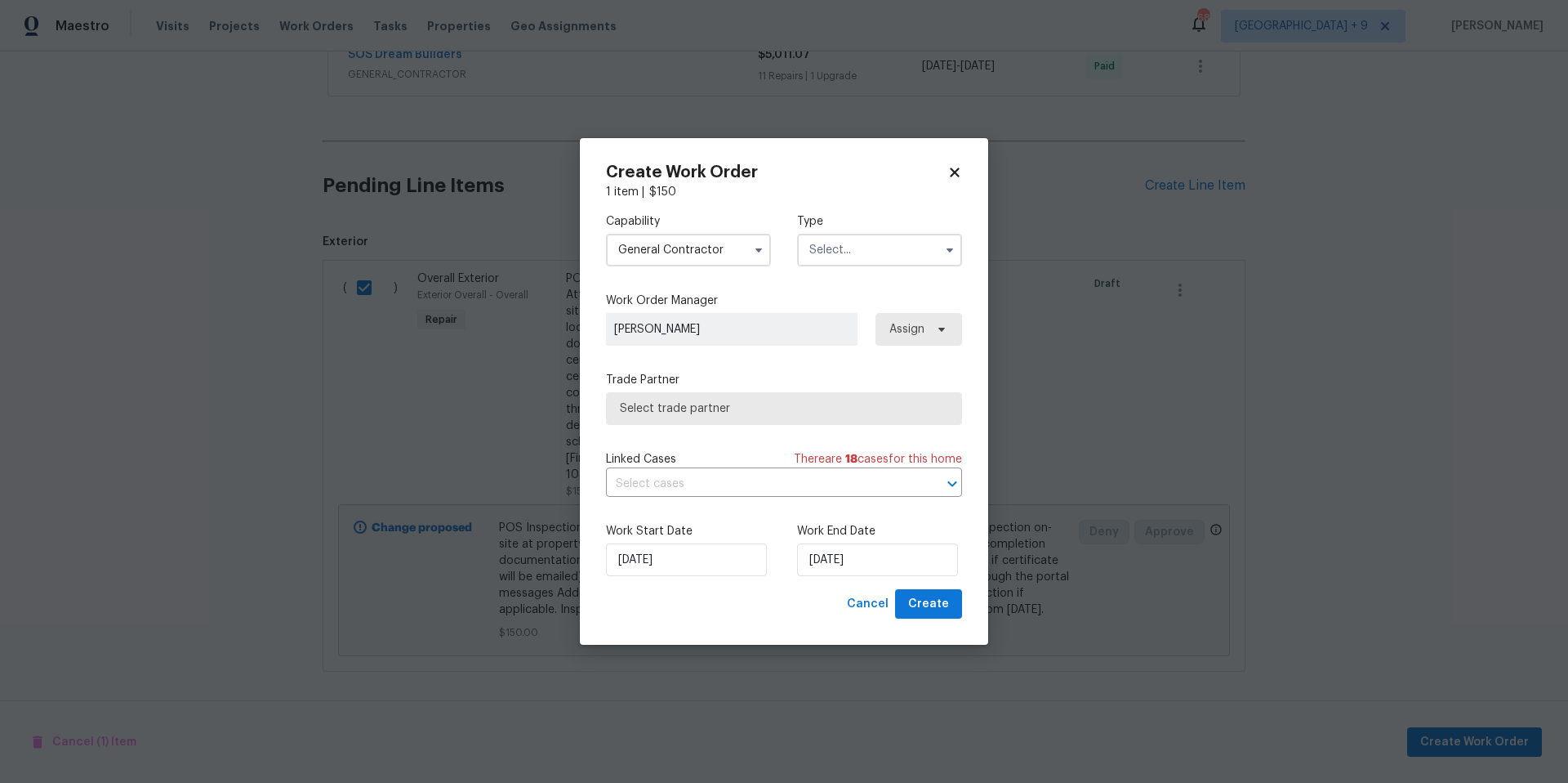
click at [907, 249] on input "text" at bounding box center [879, 251] width 165 height 33
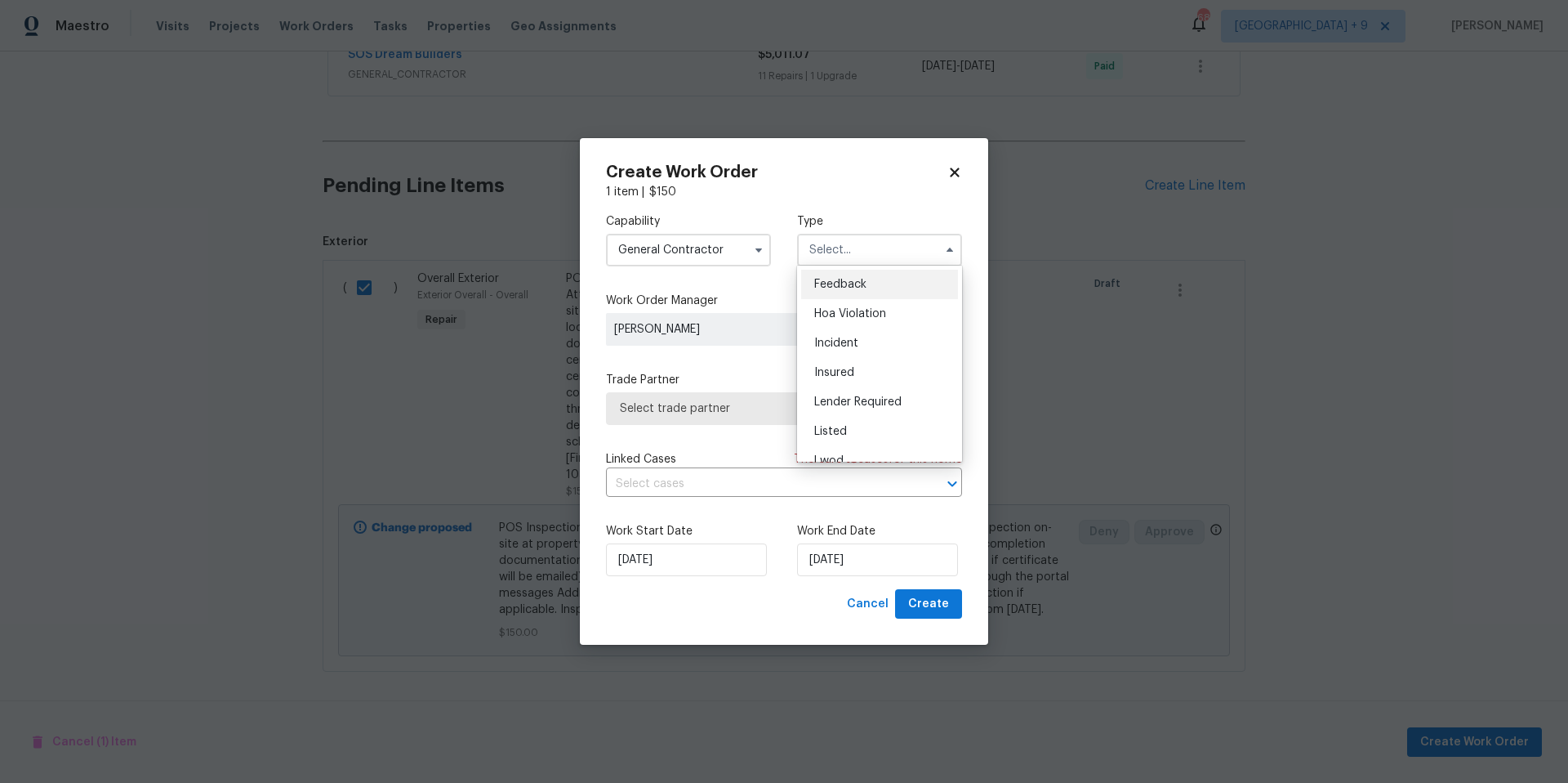
click at [857, 428] on div "Listed" at bounding box center [879, 431] width 157 height 29
type input "Listed"
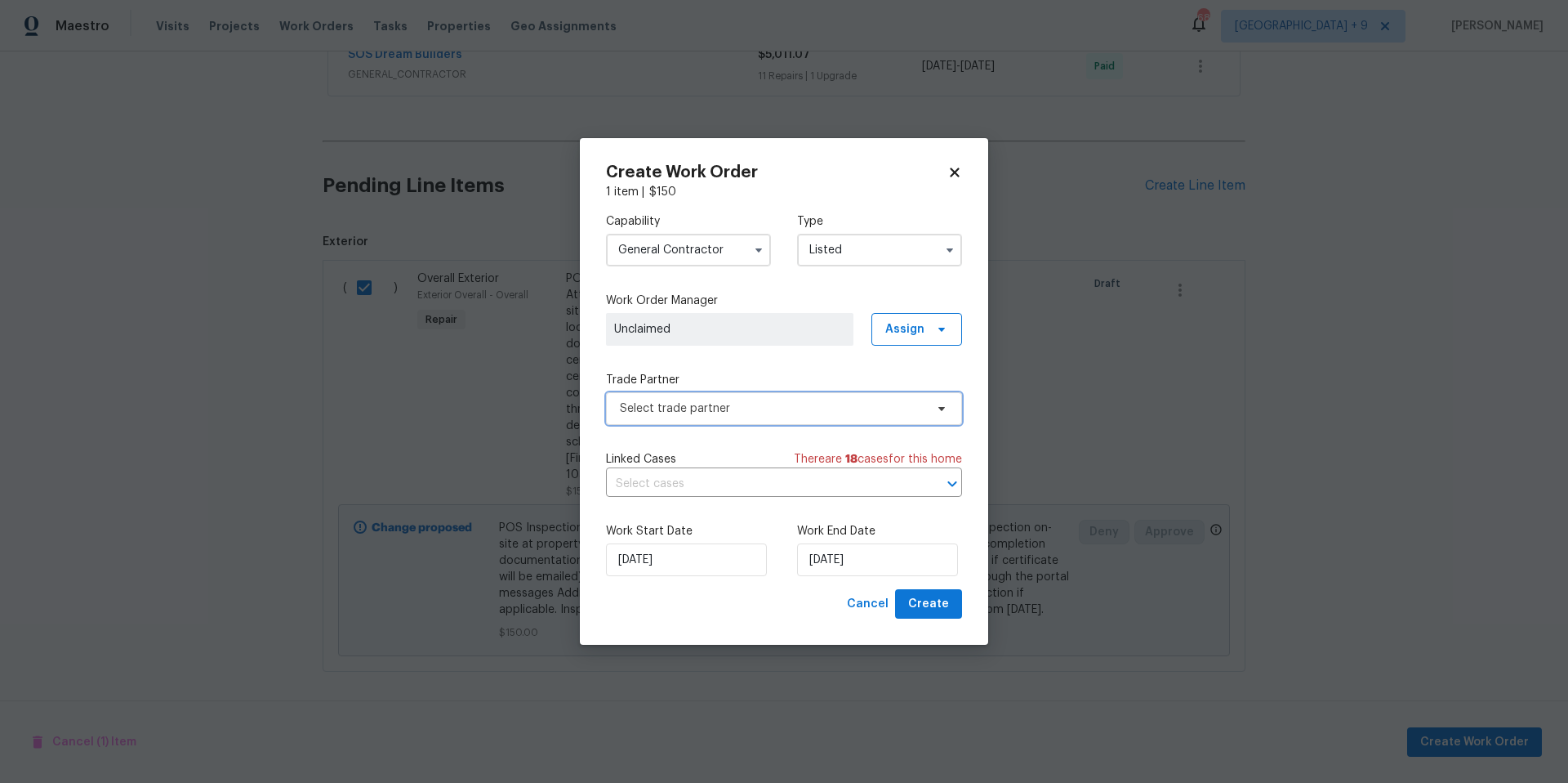
click at [675, 405] on span "Select trade partner" at bounding box center [772, 409] width 305 height 17
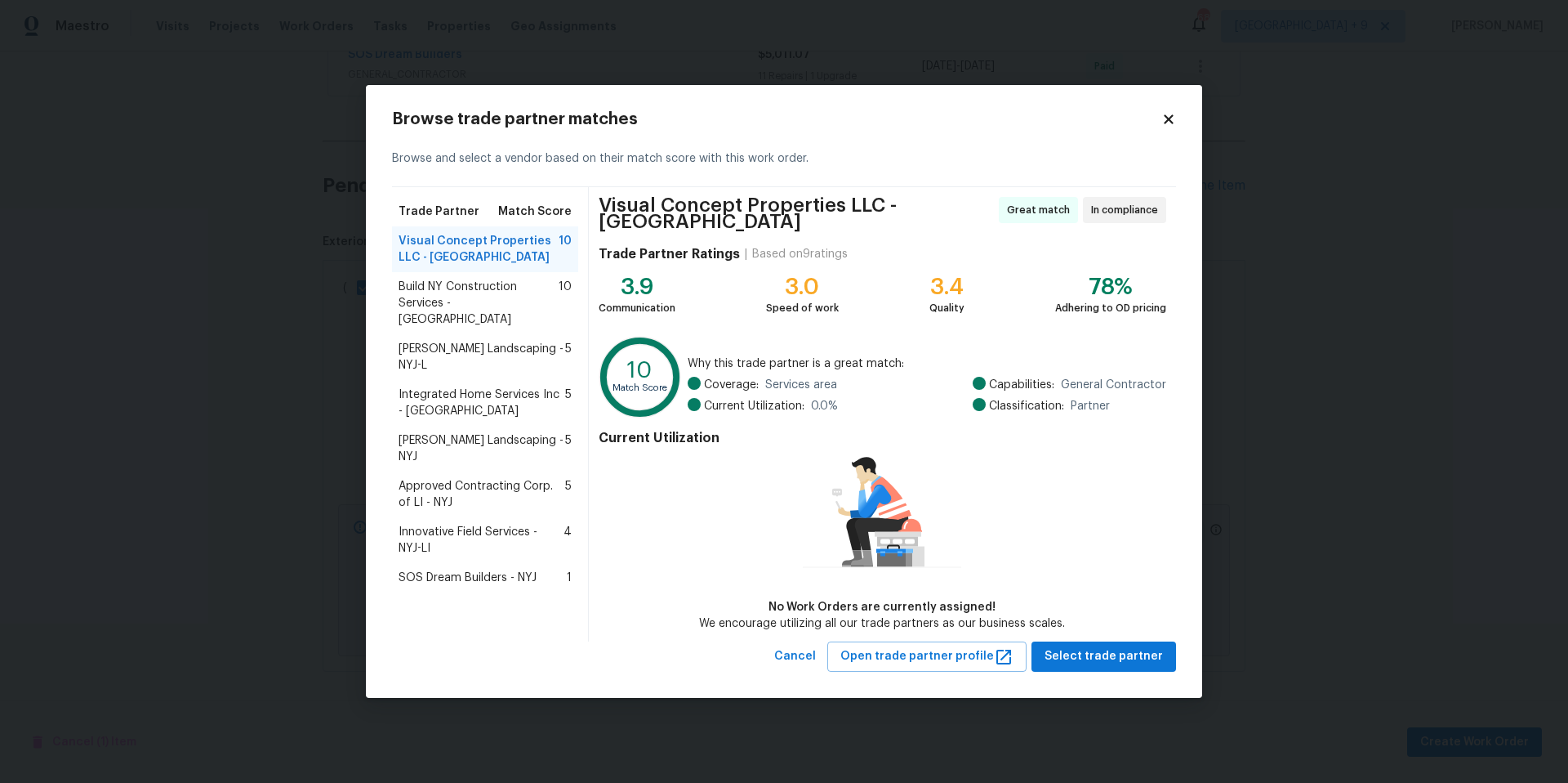
click at [490, 569] on span "SOS Dream Builders - NYJ" at bounding box center [468, 577] width 138 height 17
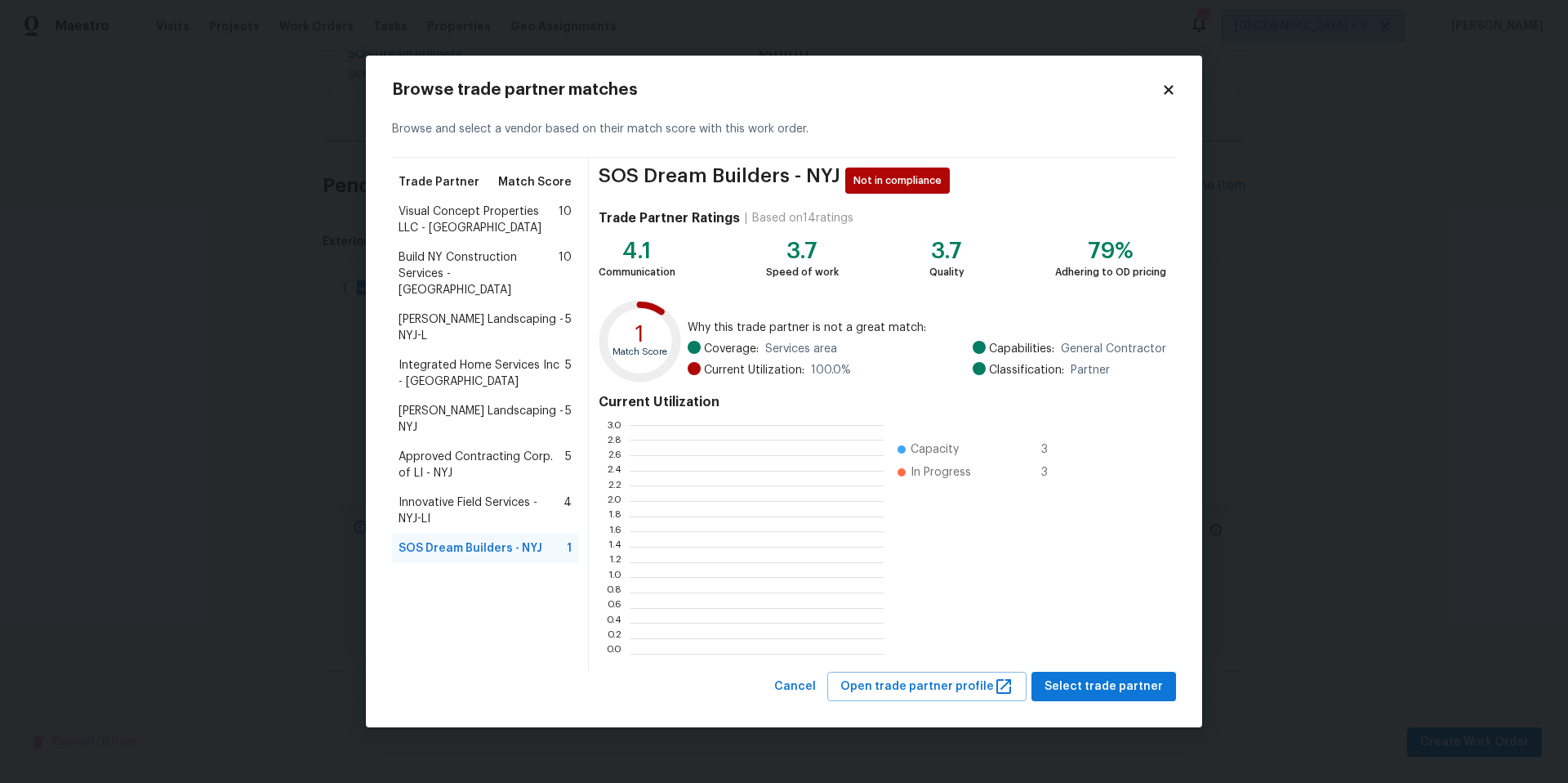
scroll to position [216, 243]
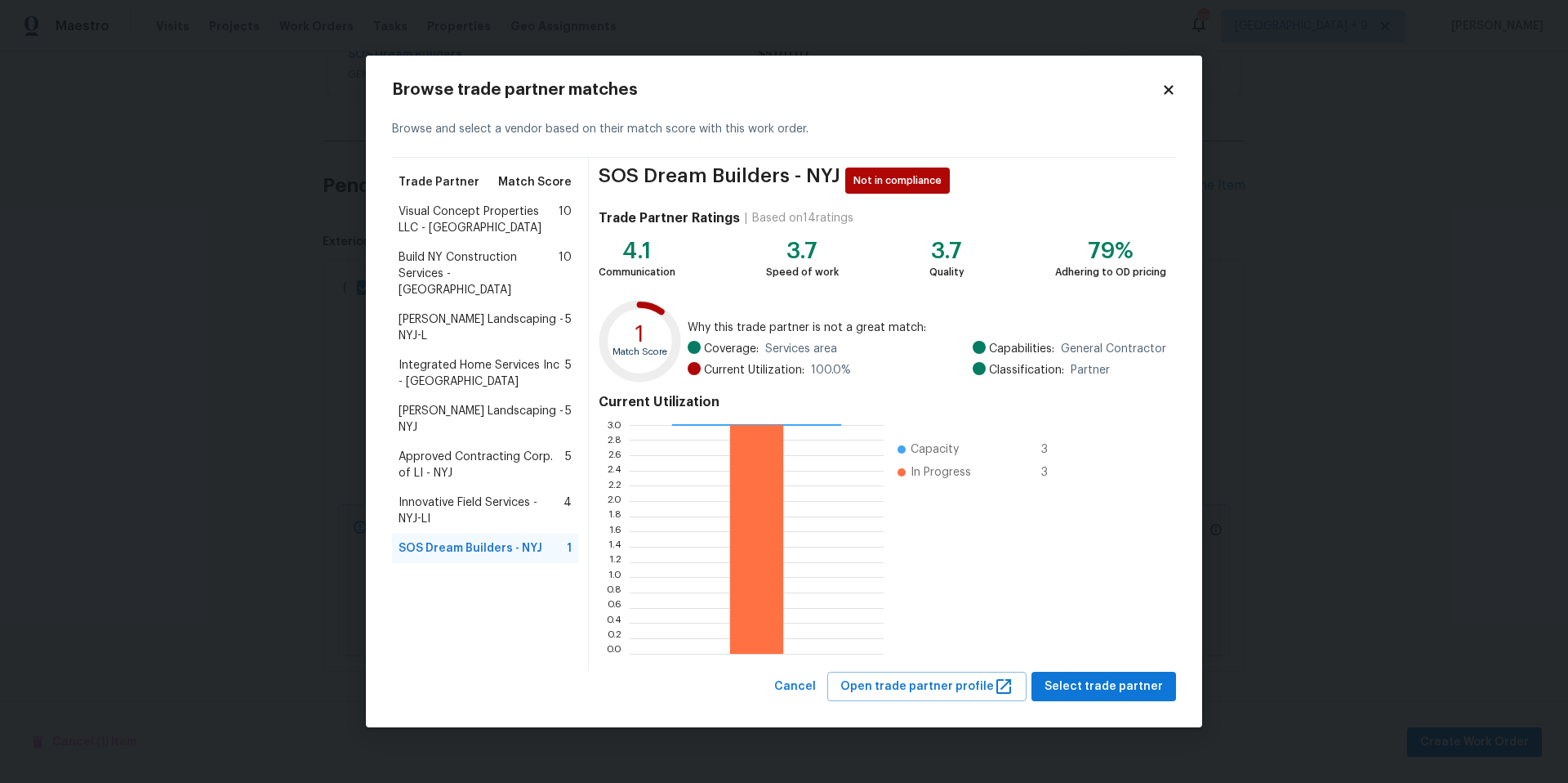
click at [1166, 90] on icon at bounding box center [1167, 89] width 9 height 9
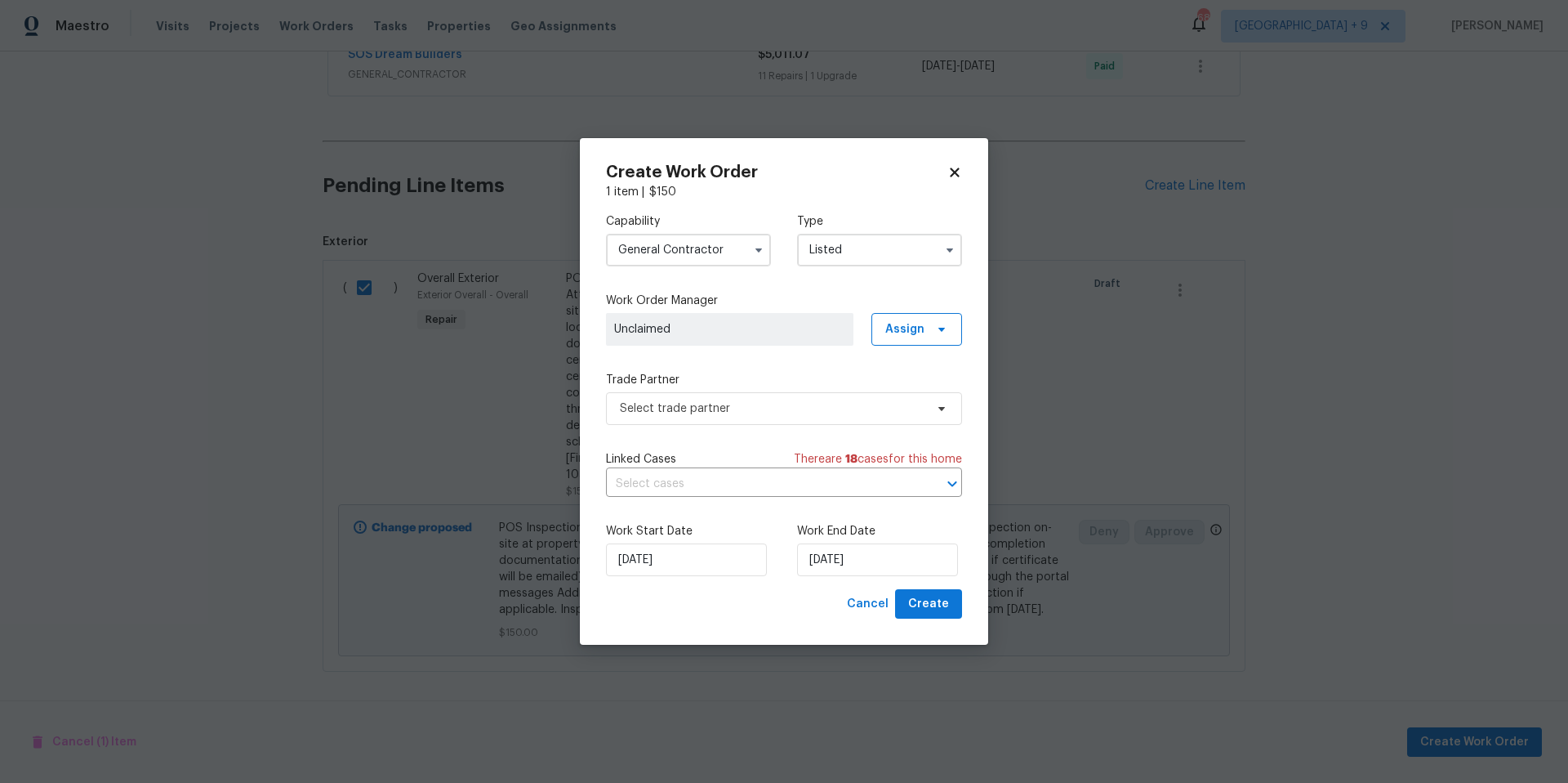
click at [957, 170] on icon at bounding box center [954, 172] width 9 height 9
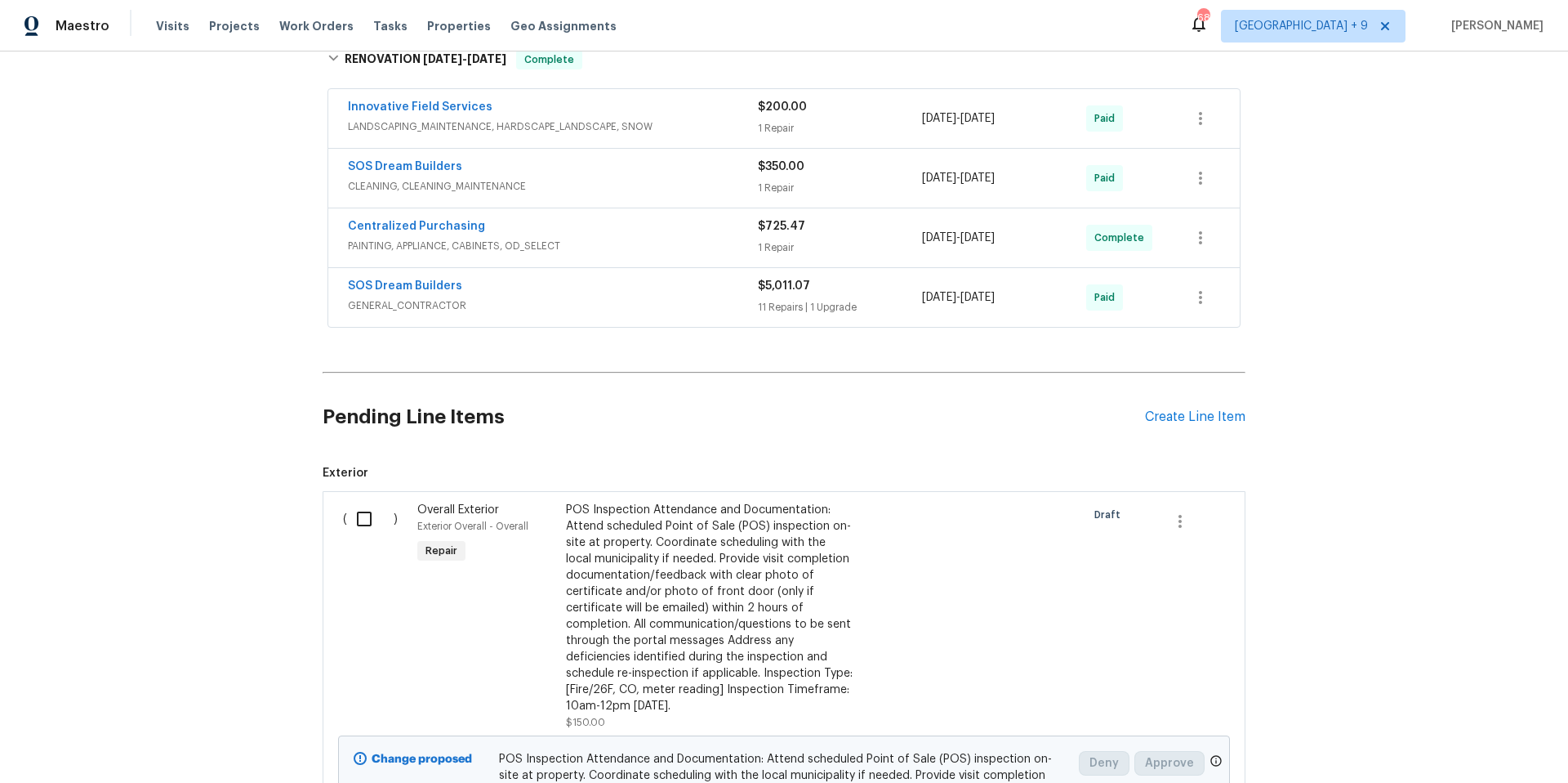
scroll to position [563, 0]
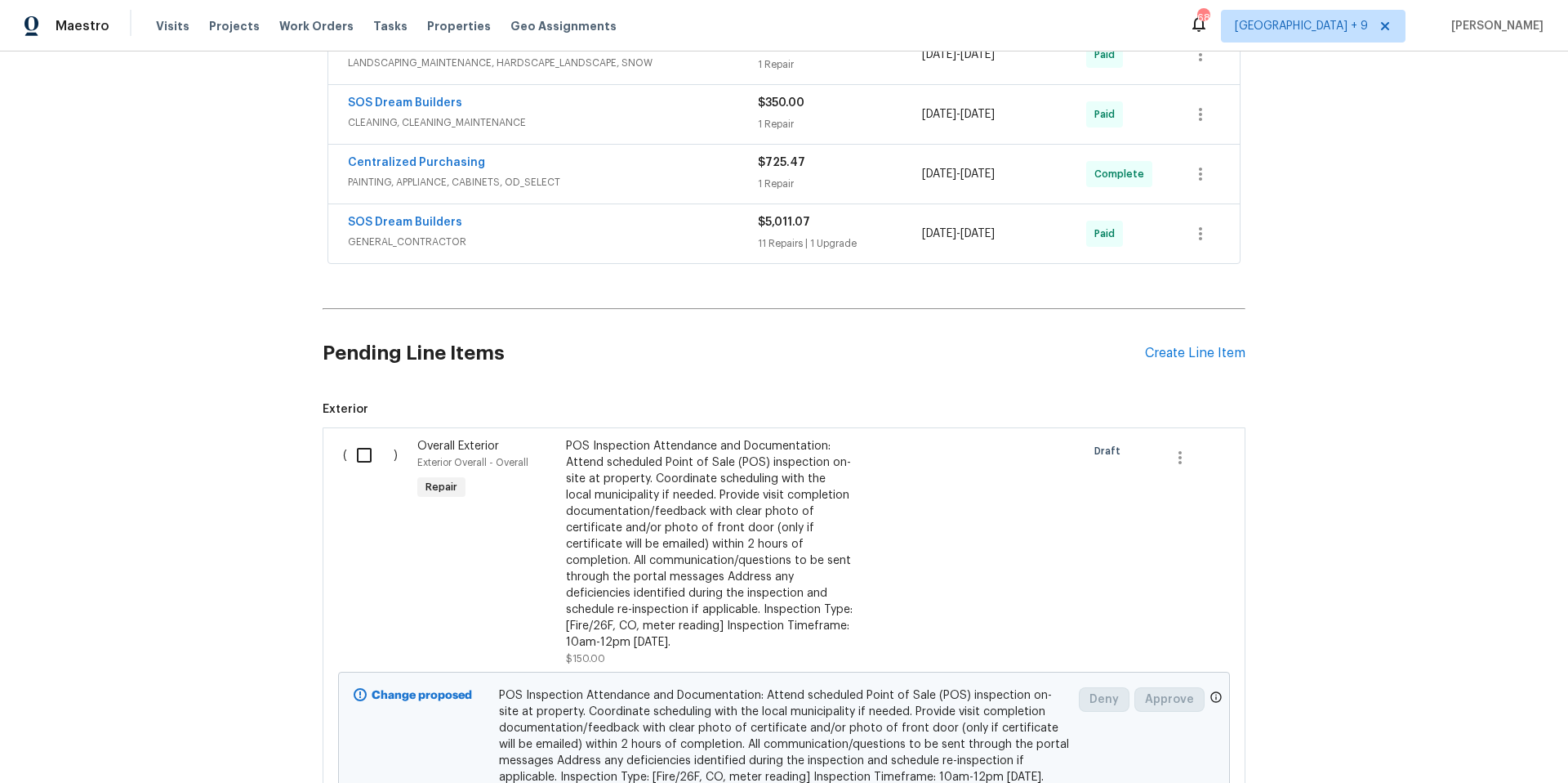
click at [355, 456] on input "checkbox" at bounding box center [370, 454] width 47 height 34
checkbox input "true"
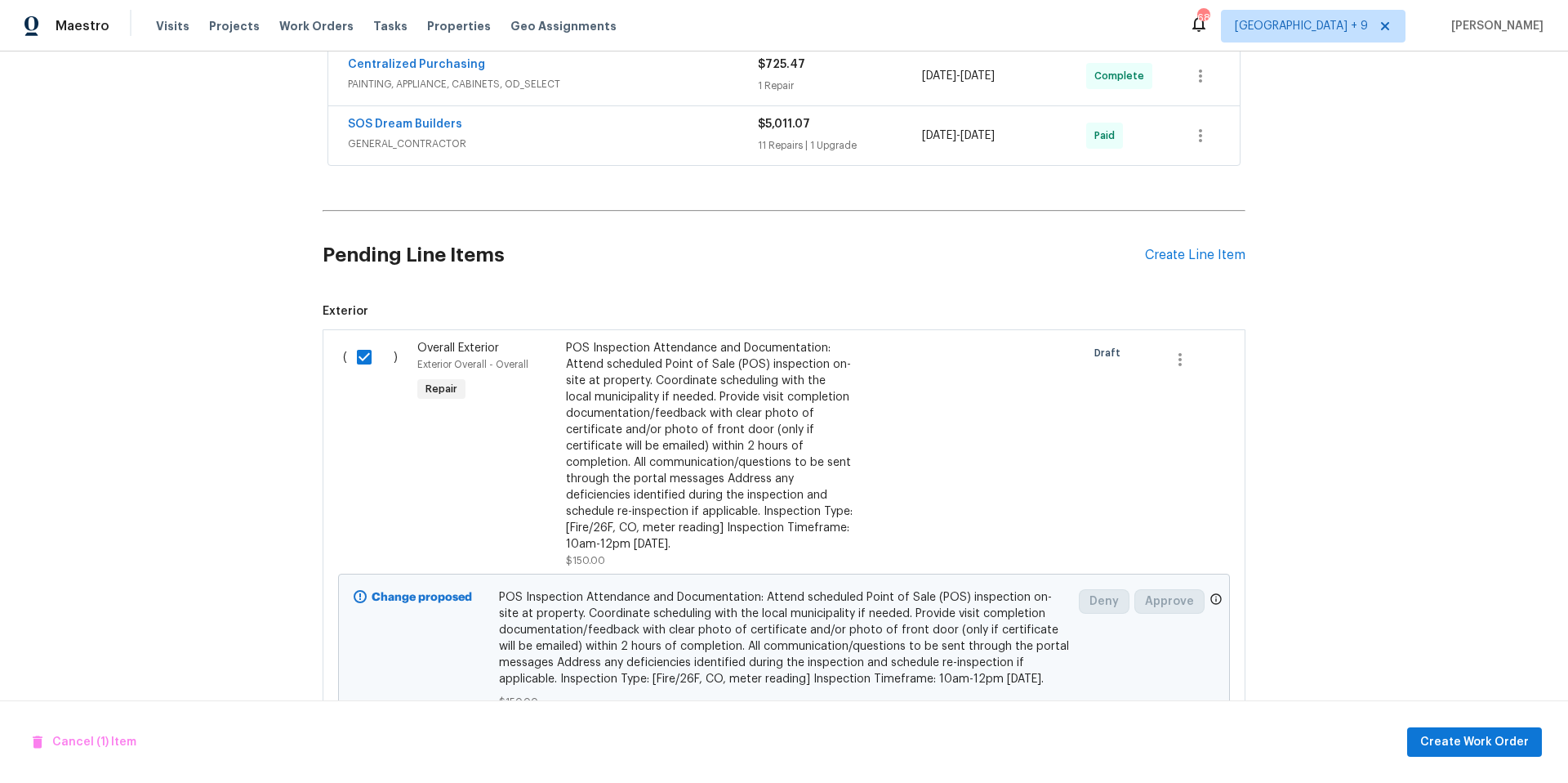
scroll to position [679, 0]
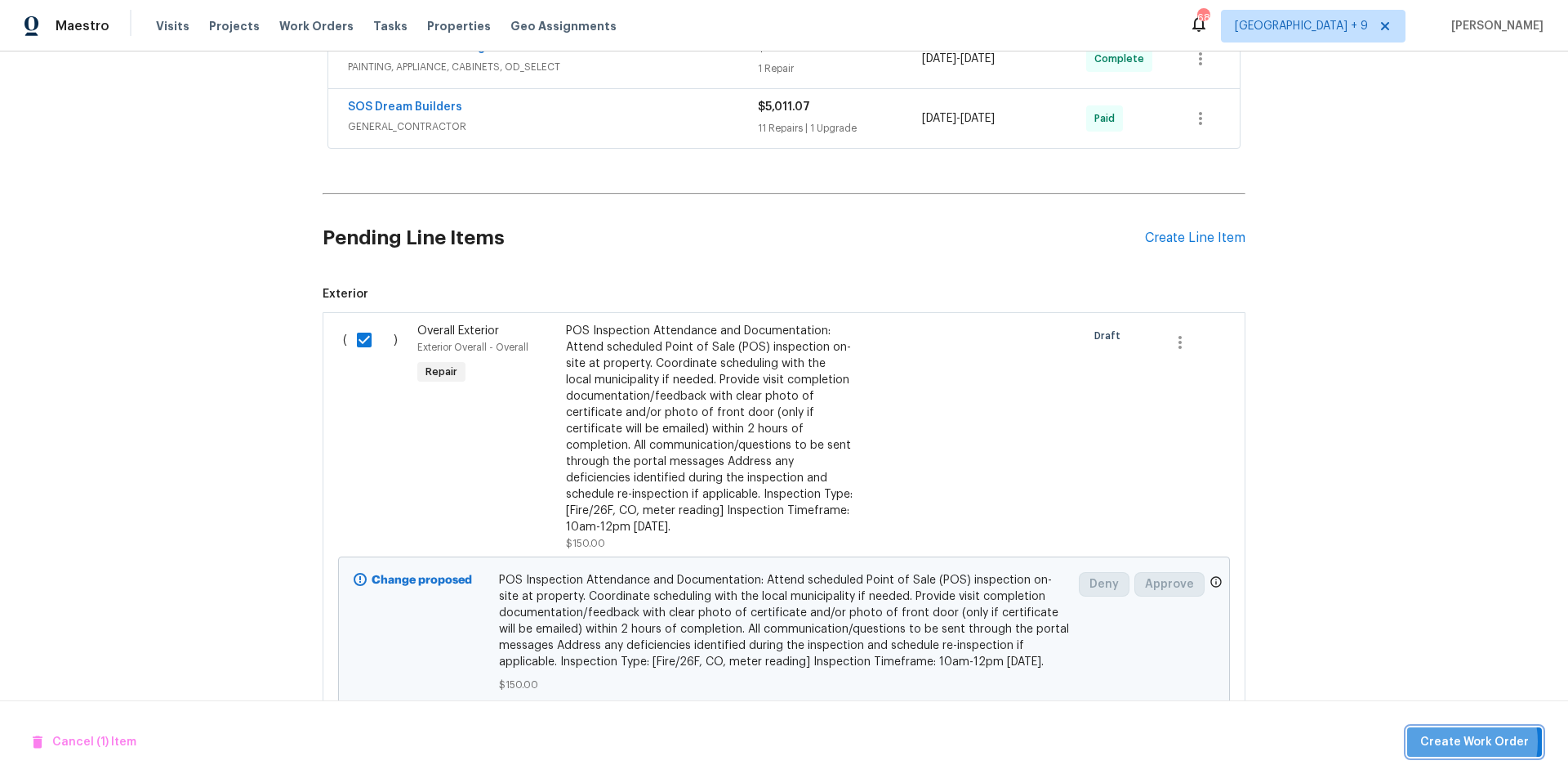
click at [1449, 741] on span "Create Work Order" at bounding box center [1473, 742] width 108 height 20
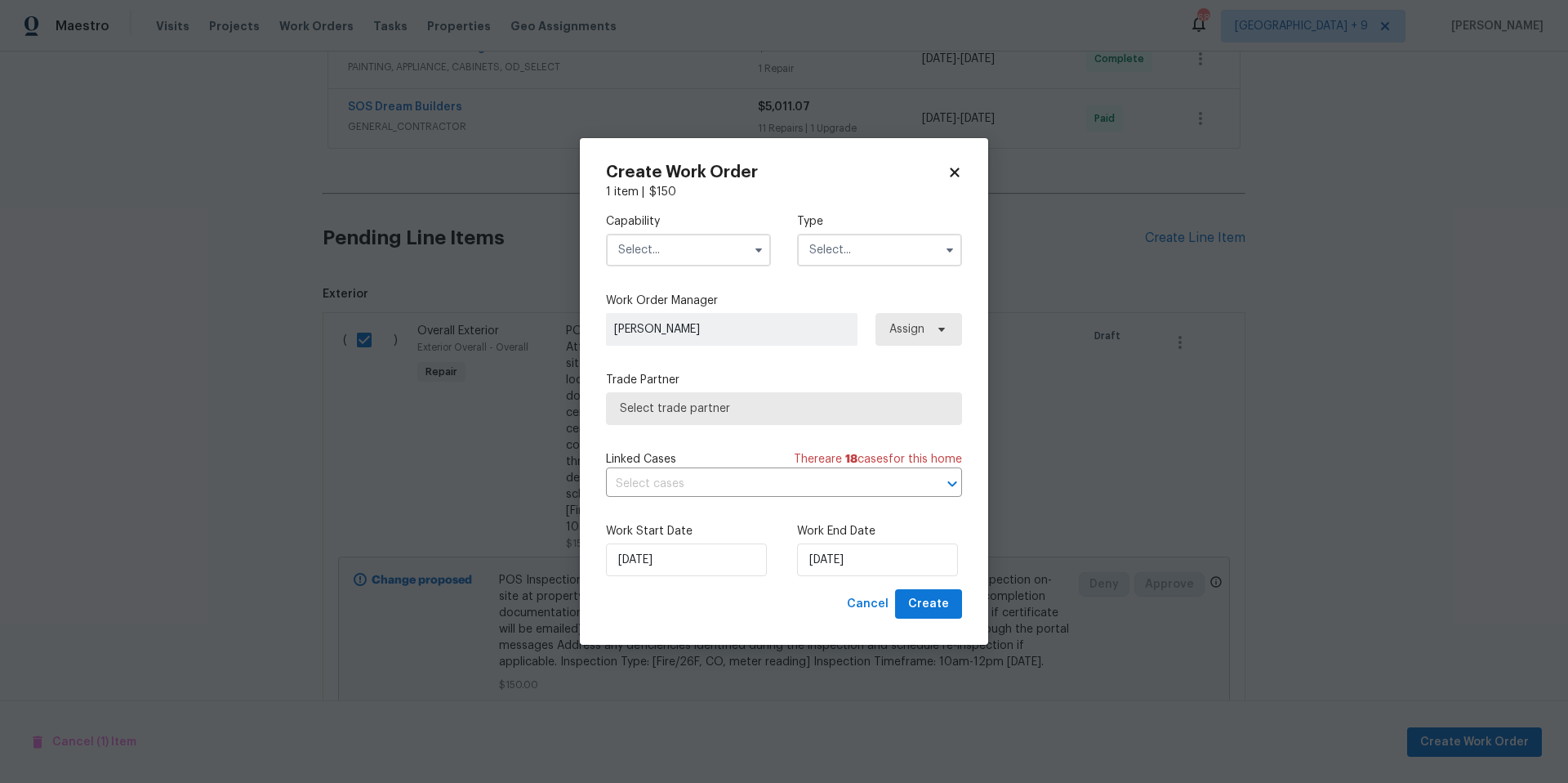
click at [709, 254] on input "text" at bounding box center [688, 251] width 165 height 33
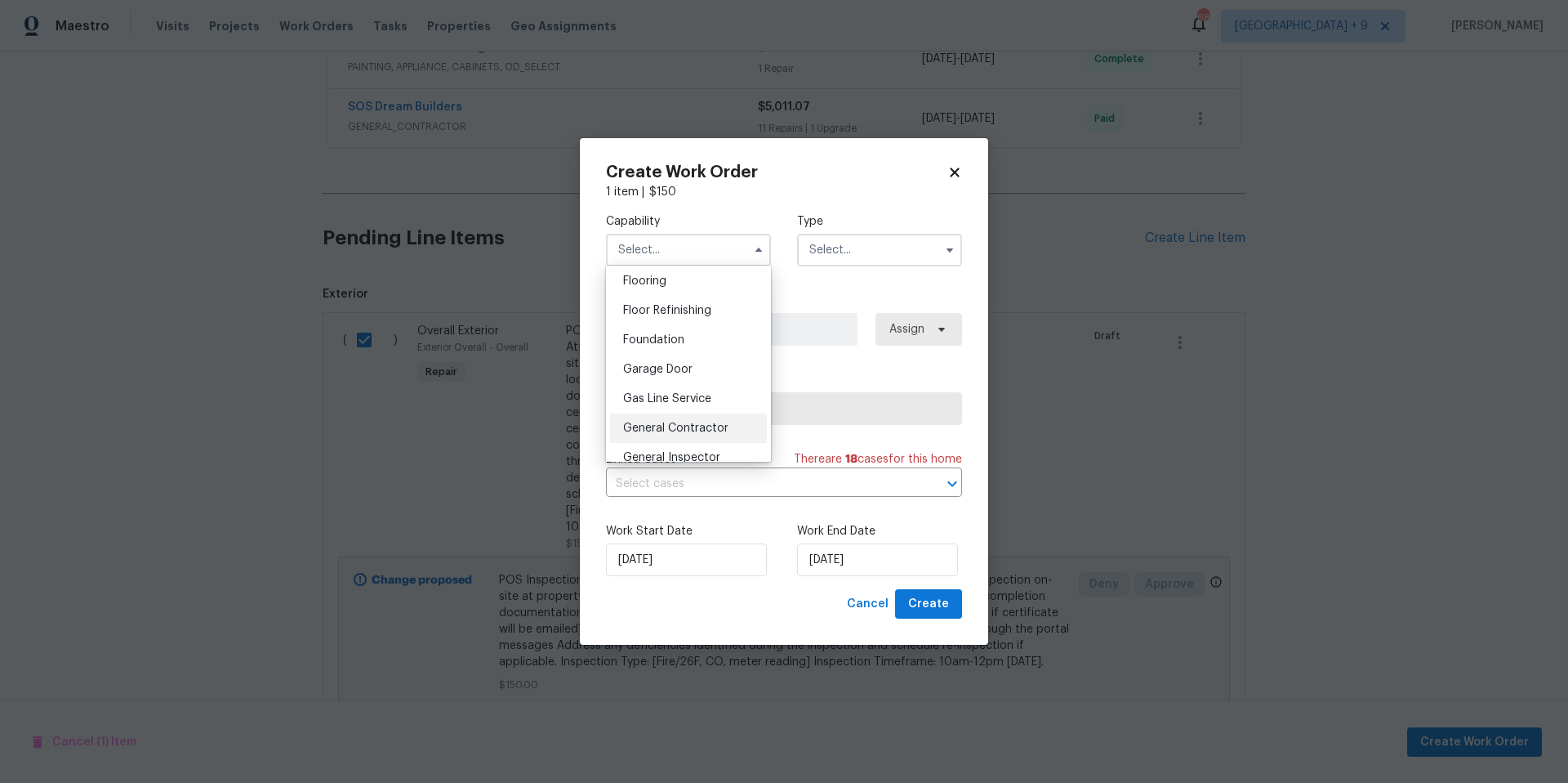
click at [668, 434] on span "General Contractor" at bounding box center [675, 428] width 105 height 12
type input "General Contractor"
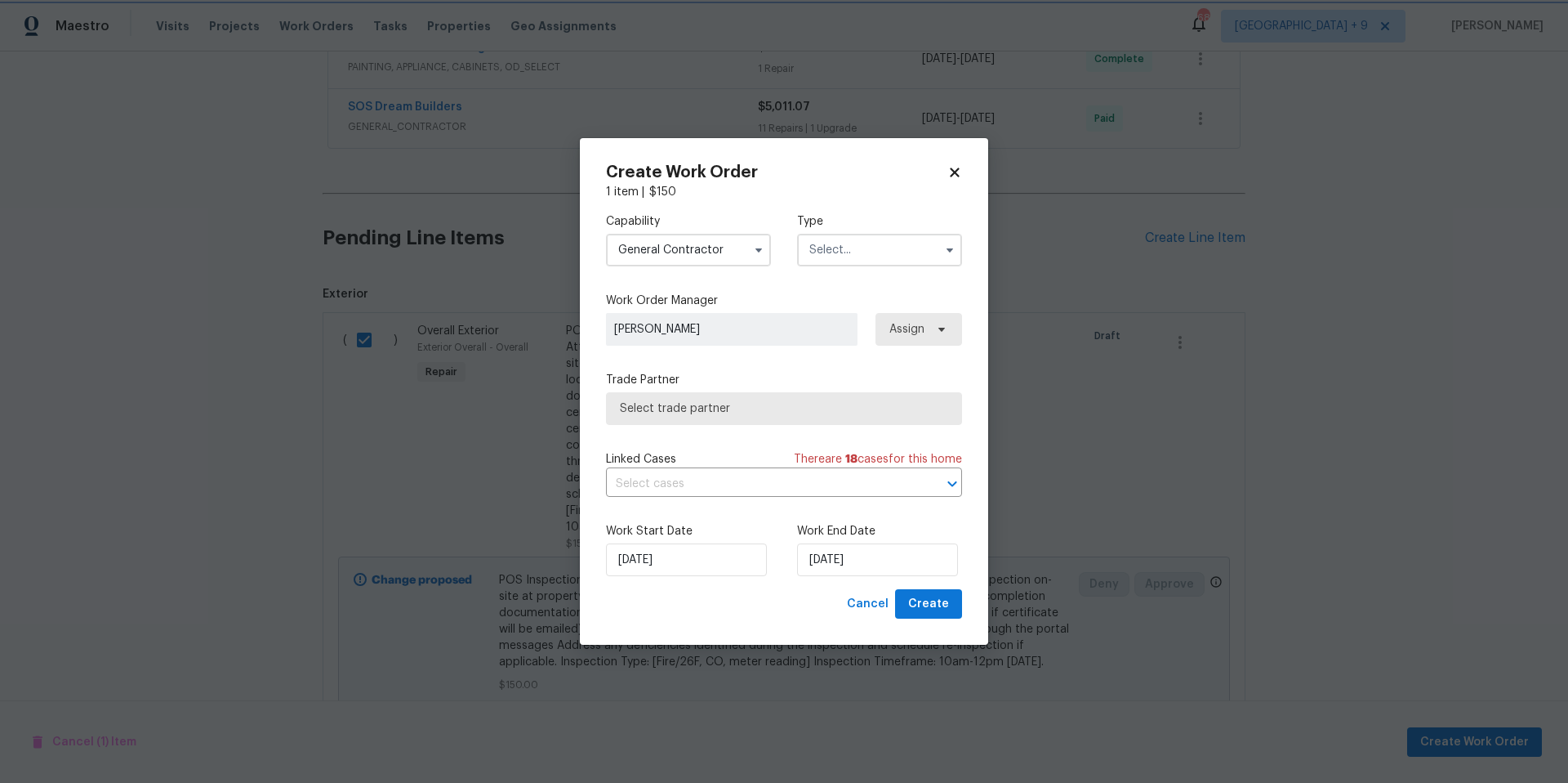
scroll to position [668, 0]
click at [872, 249] on input "text" at bounding box center [879, 251] width 165 height 33
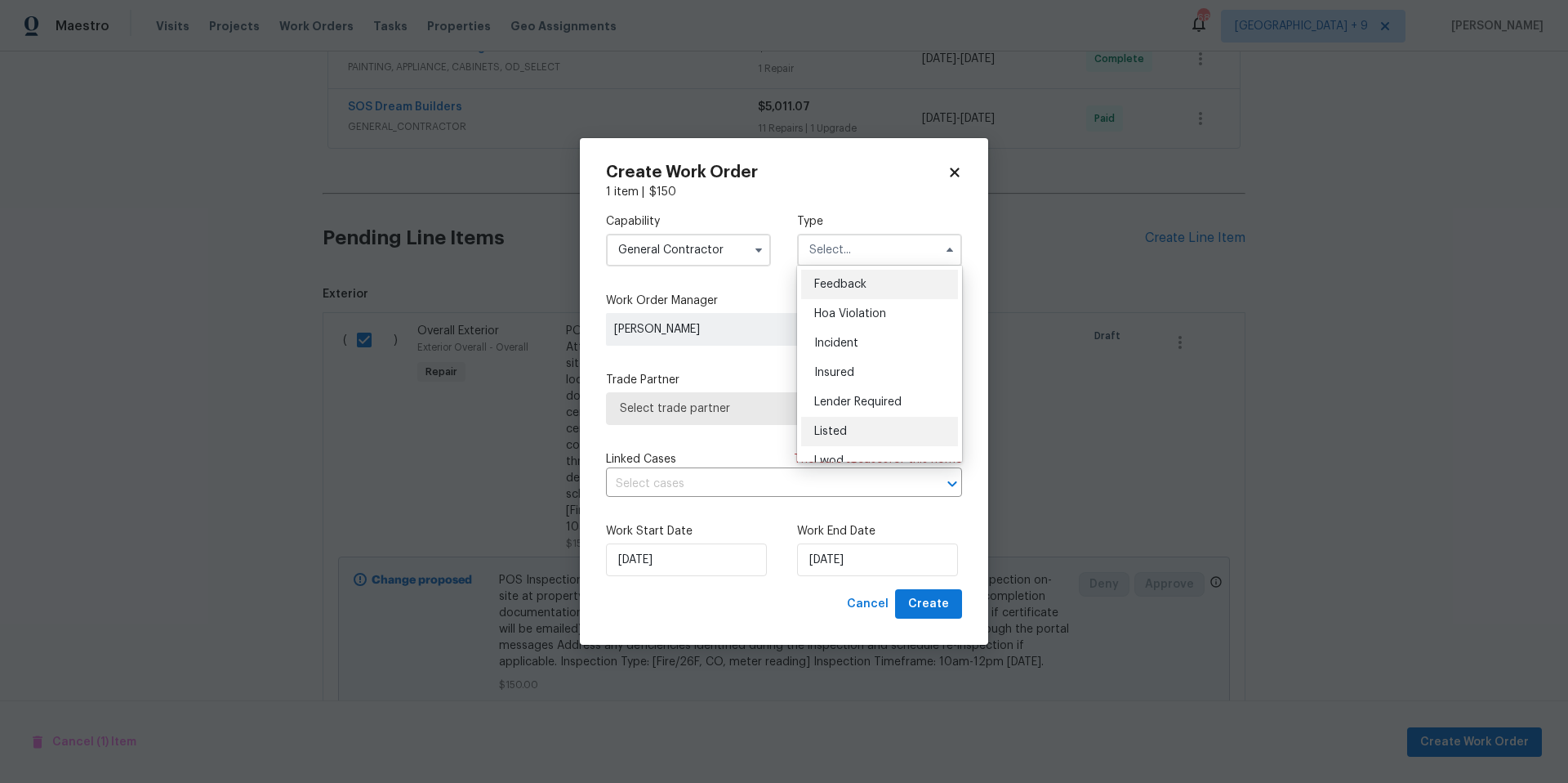
click at [844, 426] on span "Listed" at bounding box center [830, 432] width 33 height 12
type input "Listed"
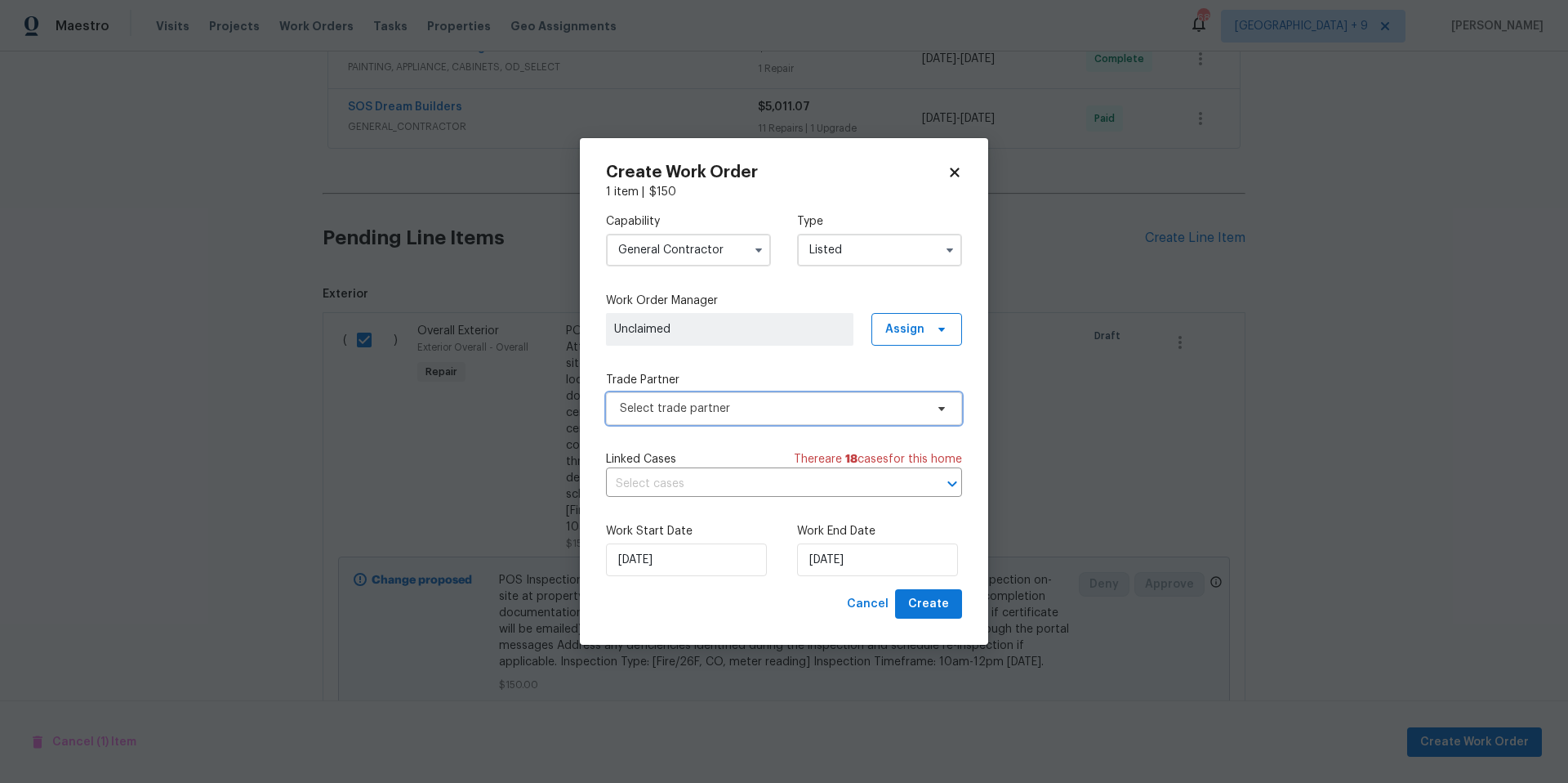
click at [768, 408] on span "Select trade partner" at bounding box center [772, 409] width 305 height 17
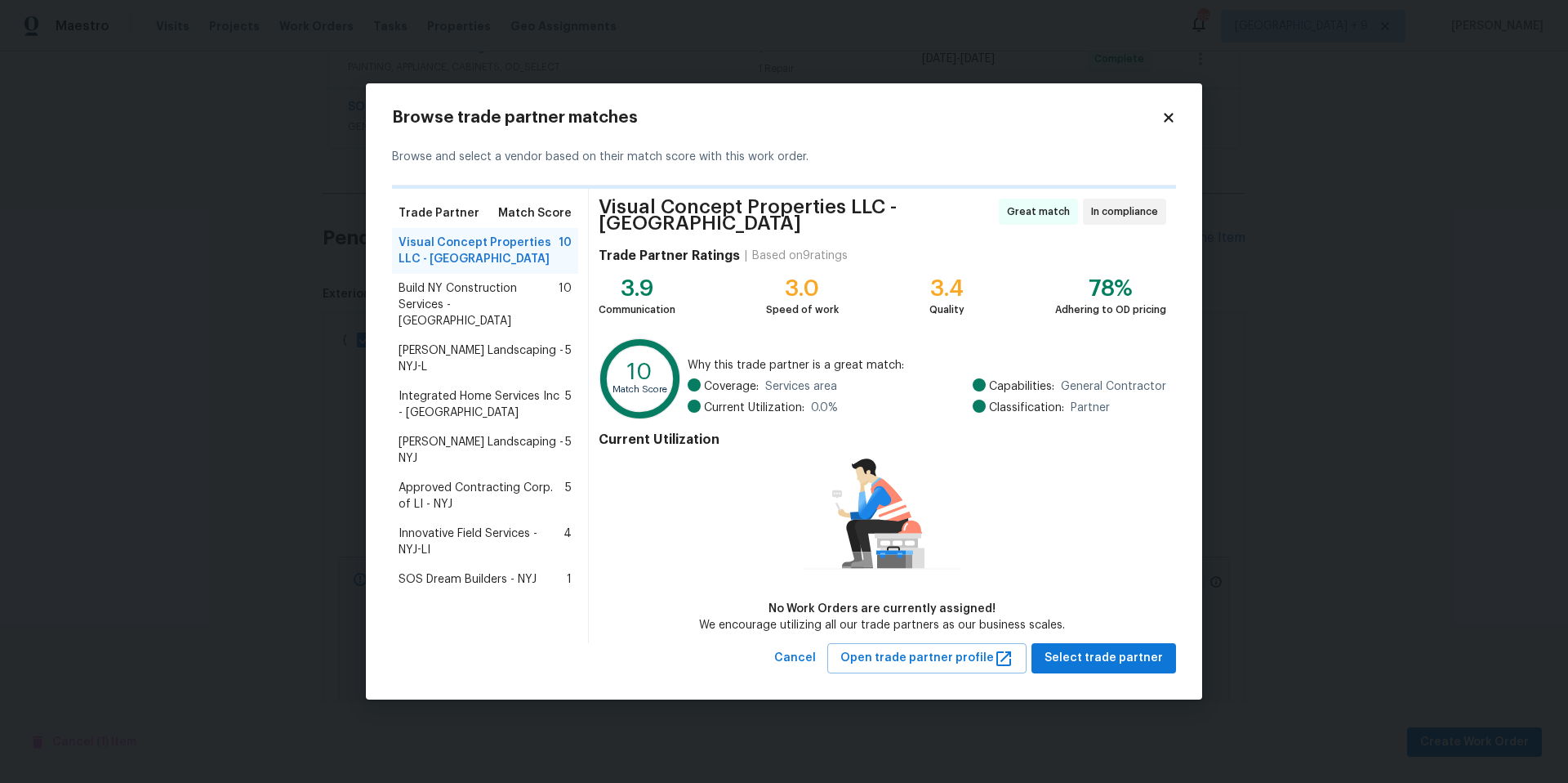
drag, startPoint x: 429, startPoint y: 547, endPoint x: 535, endPoint y: 559, distance: 106.7
click at [431, 571] on span "SOS Dream Builders - NYJ" at bounding box center [468, 579] width 138 height 17
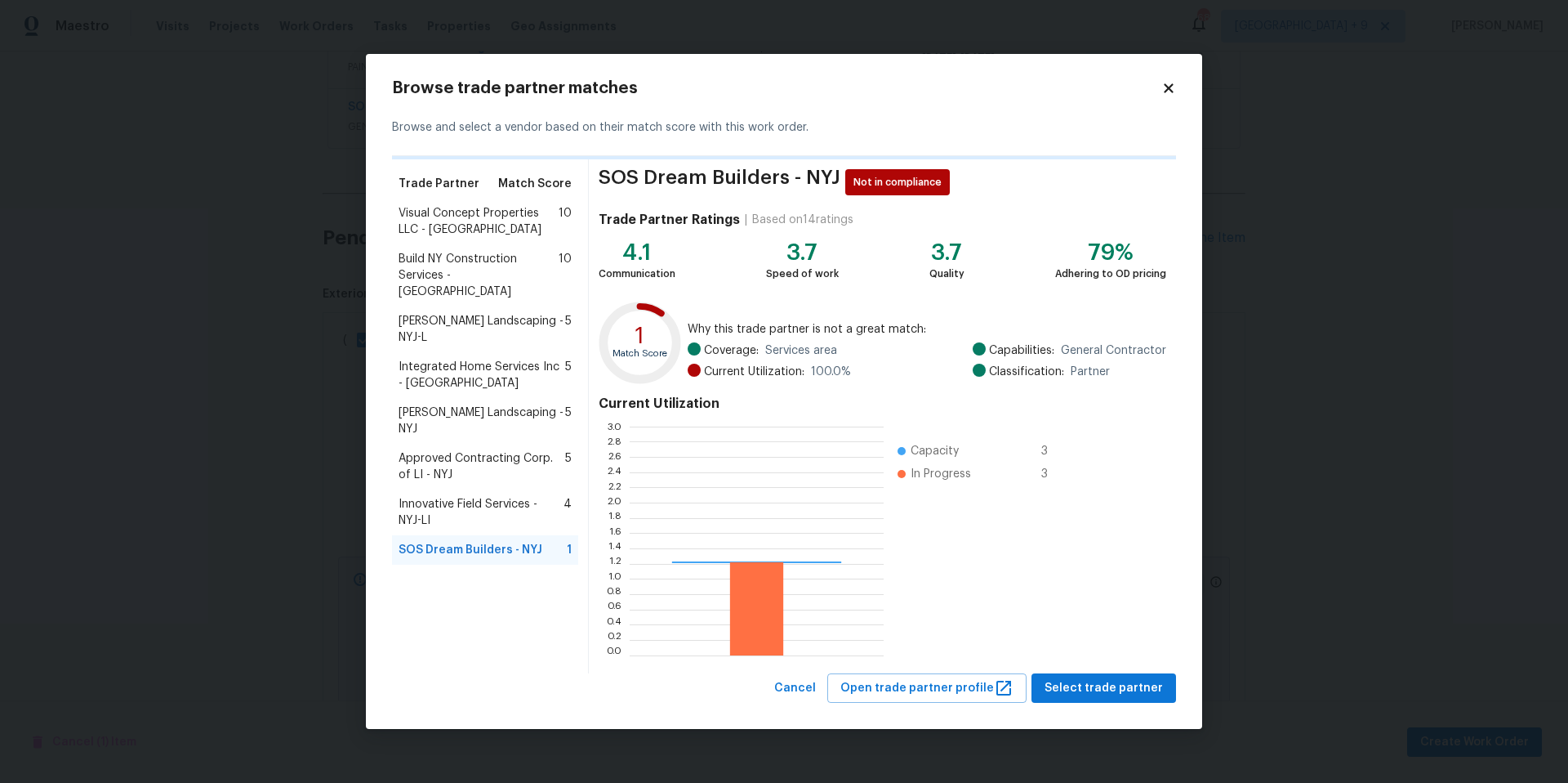
scroll to position [216, 243]
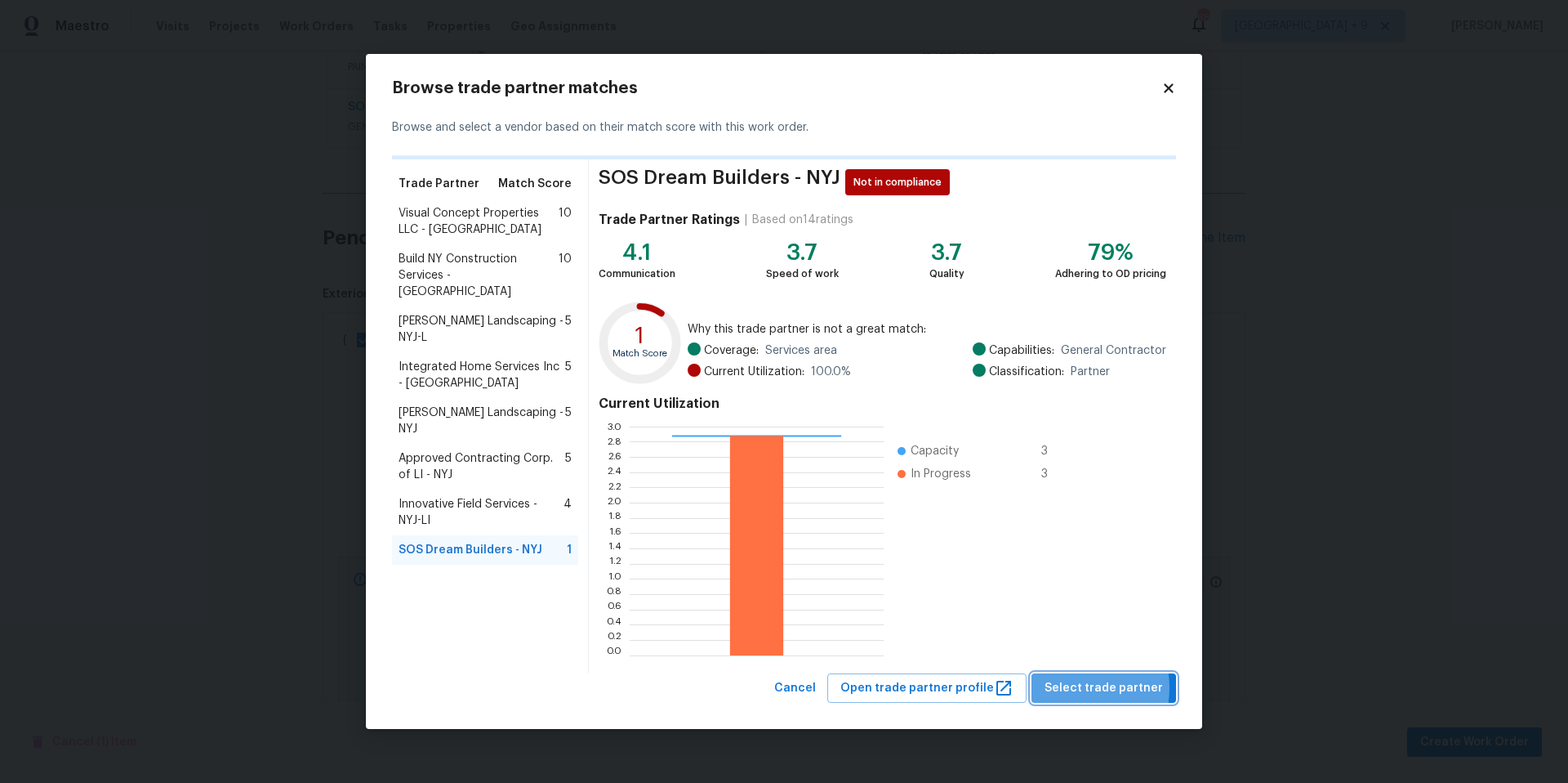
click at [1071, 688] on span "Select trade partner" at bounding box center [1104, 688] width 119 height 20
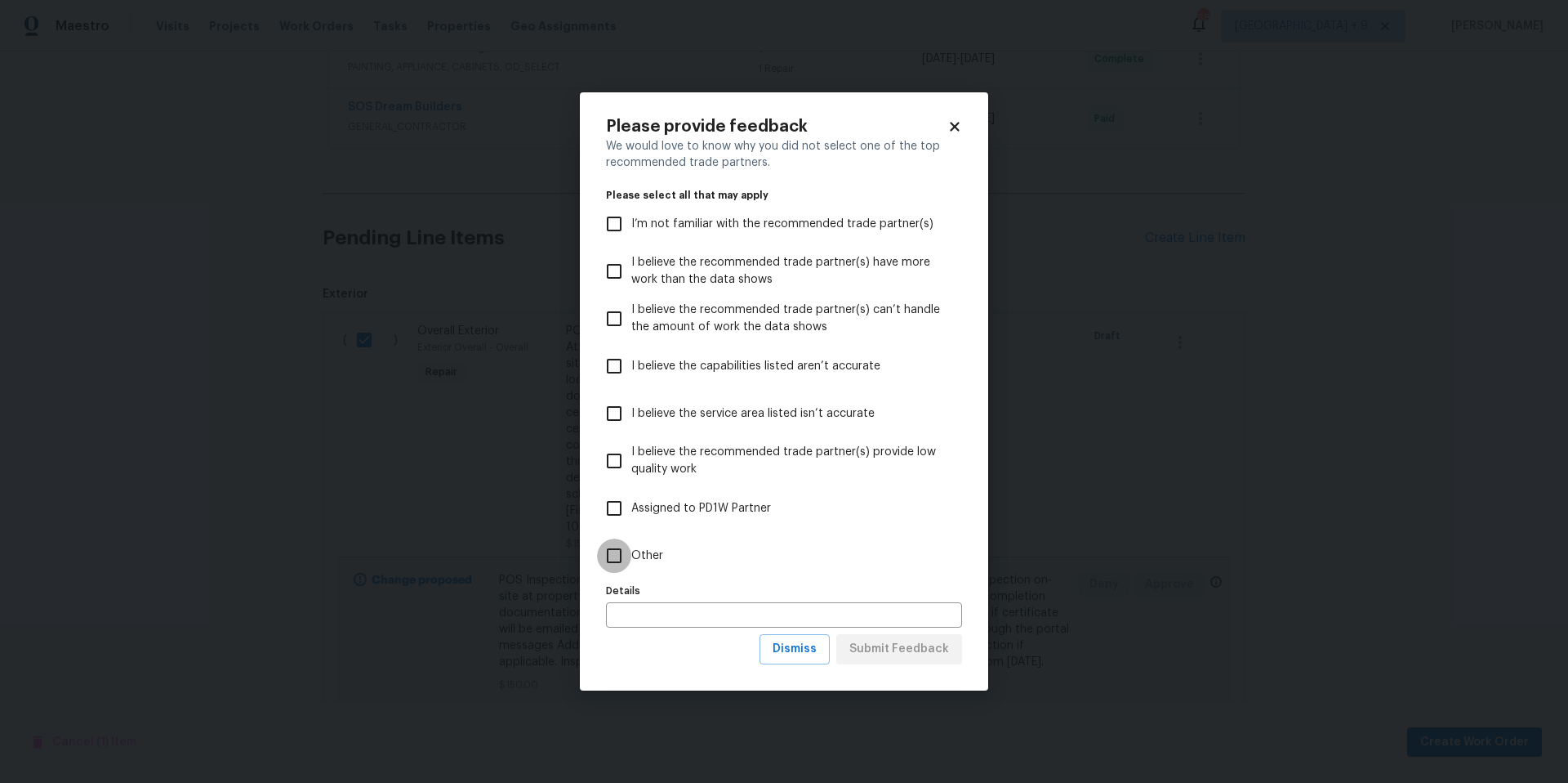
drag, startPoint x: 612, startPoint y: 547, endPoint x: 836, endPoint y: 628, distance: 238.2
click at [612, 548] on input "Other" at bounding box center [614, 555] width 34 height 34
checkbox input "true"
click at [909, 657] on span "Submit Feedback" at bounding box center [899, 648] width 99 height 20
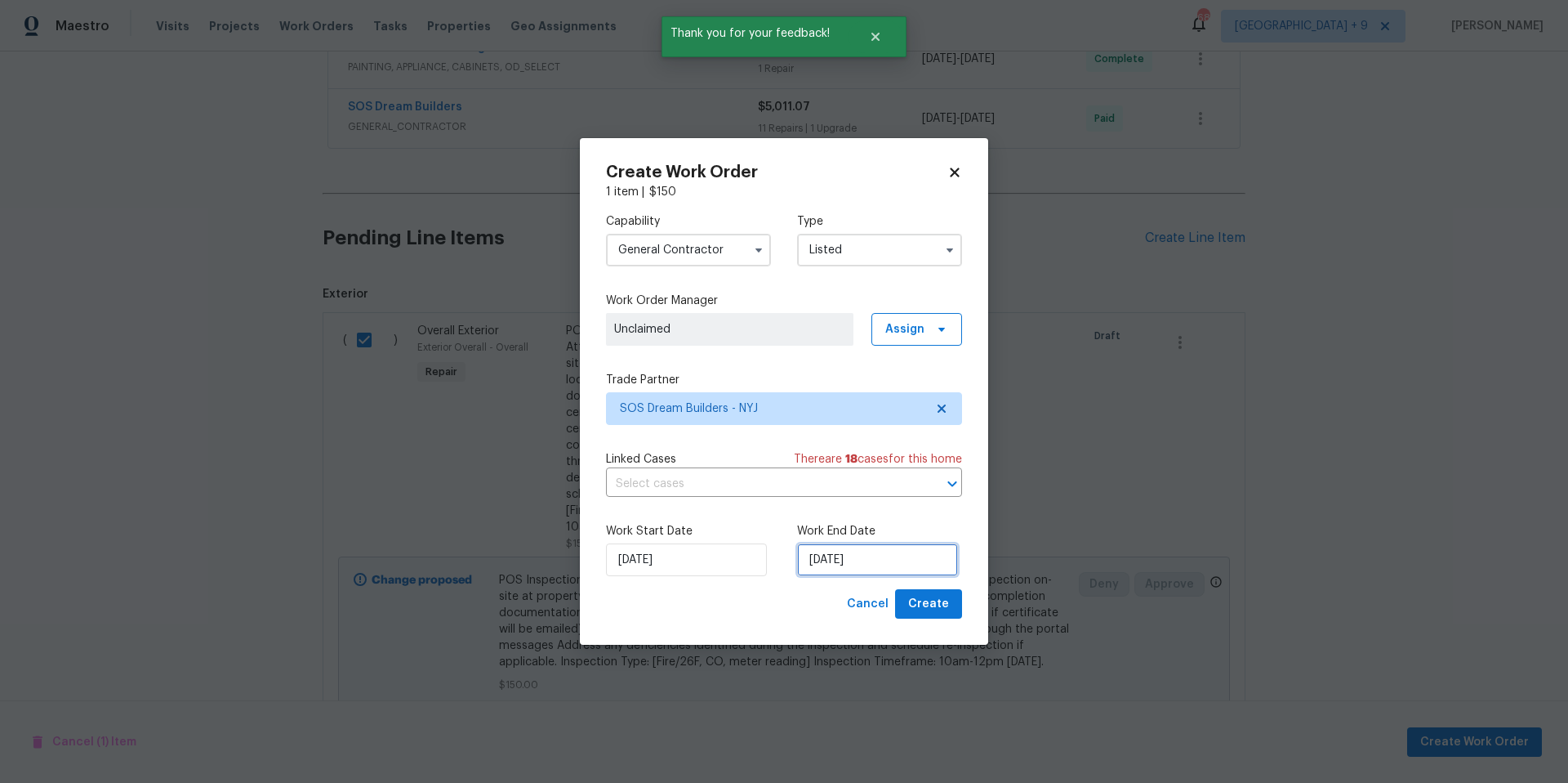
click at [868, 563] on input "[DATE]" at bounding box center [877, 560] width 161 height 33
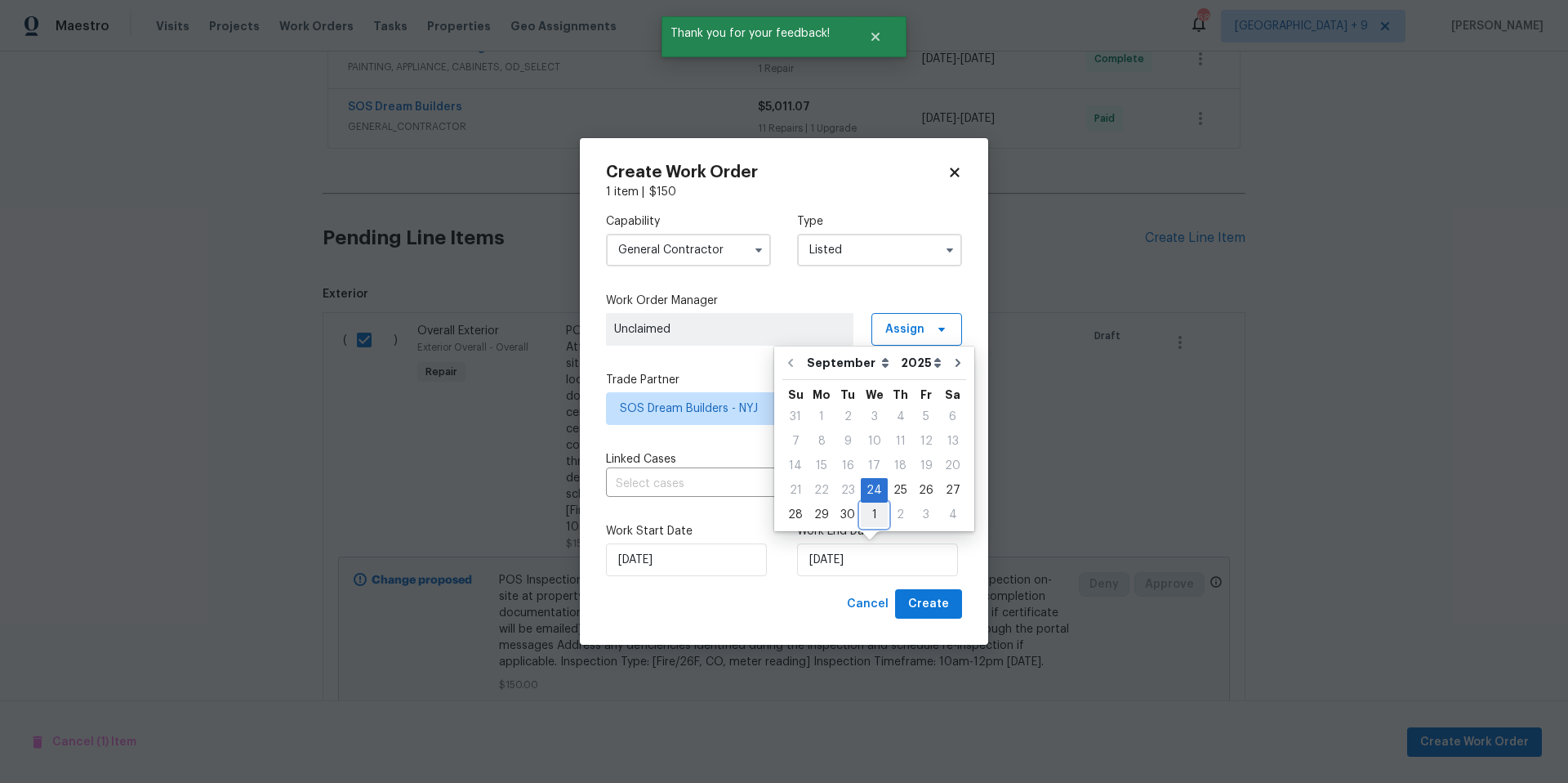
click at [877, 515] on div "1" at bounding box center [874, 514] width 27 height 22
type input "[DATE]"
select select "9"
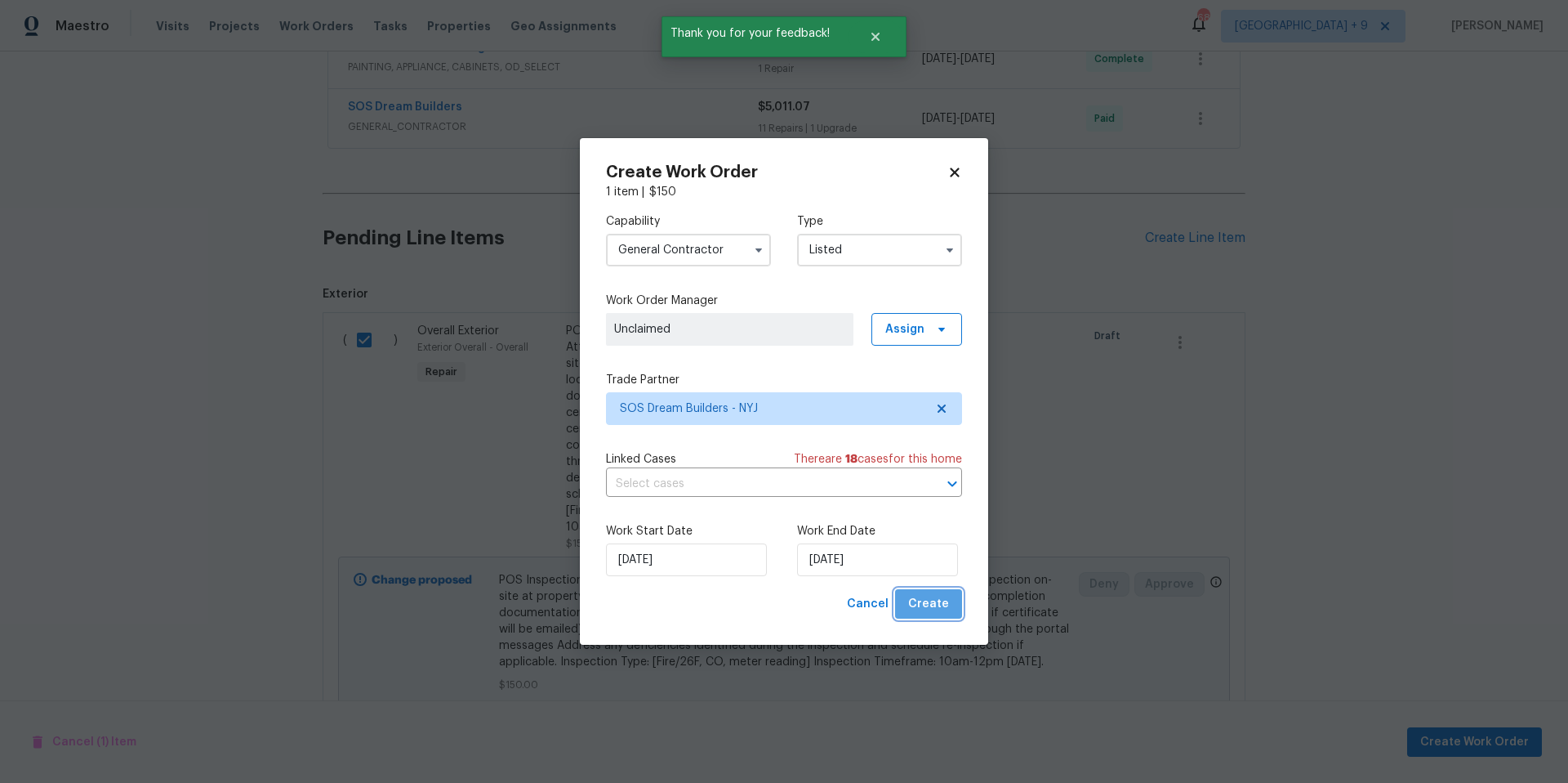
click at [937, 614] on button "Create" at bounding box center [928, 604] width 67 height 30
checkbox input "false"
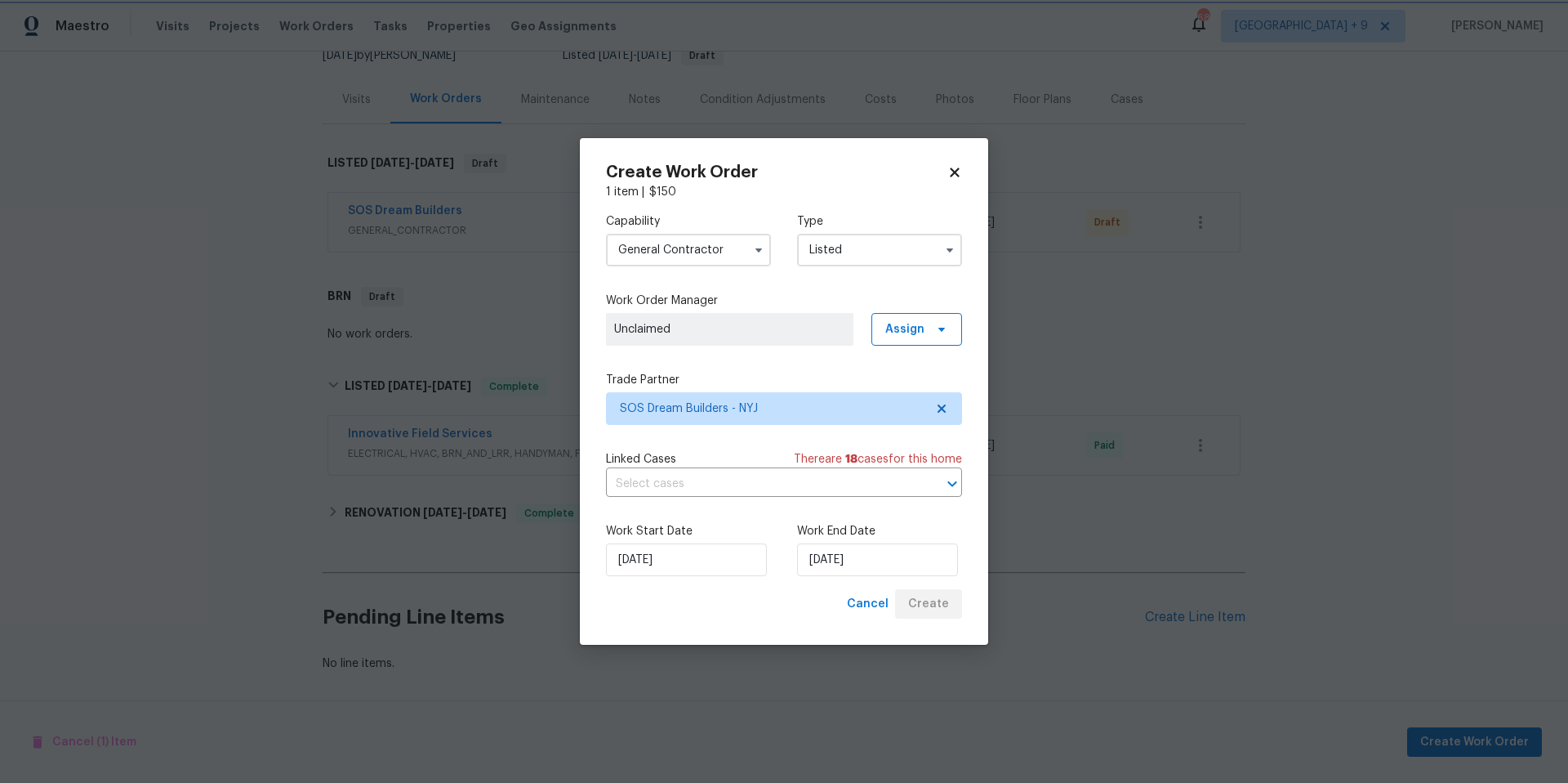
scroll to position [184, 0]
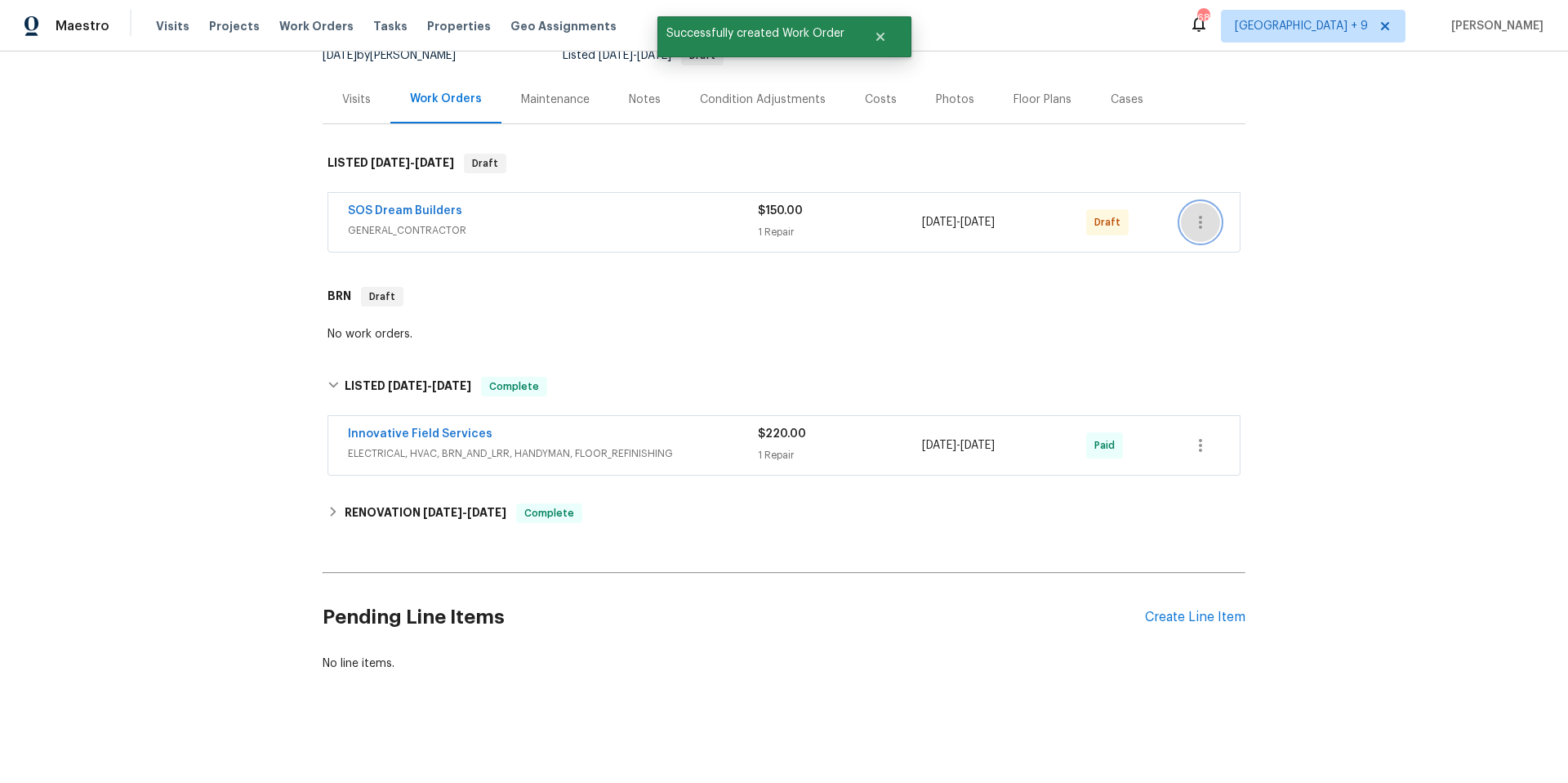
click at [1199, 215] on icon "button" at bounding box center [1200, 221] width 3 height 13
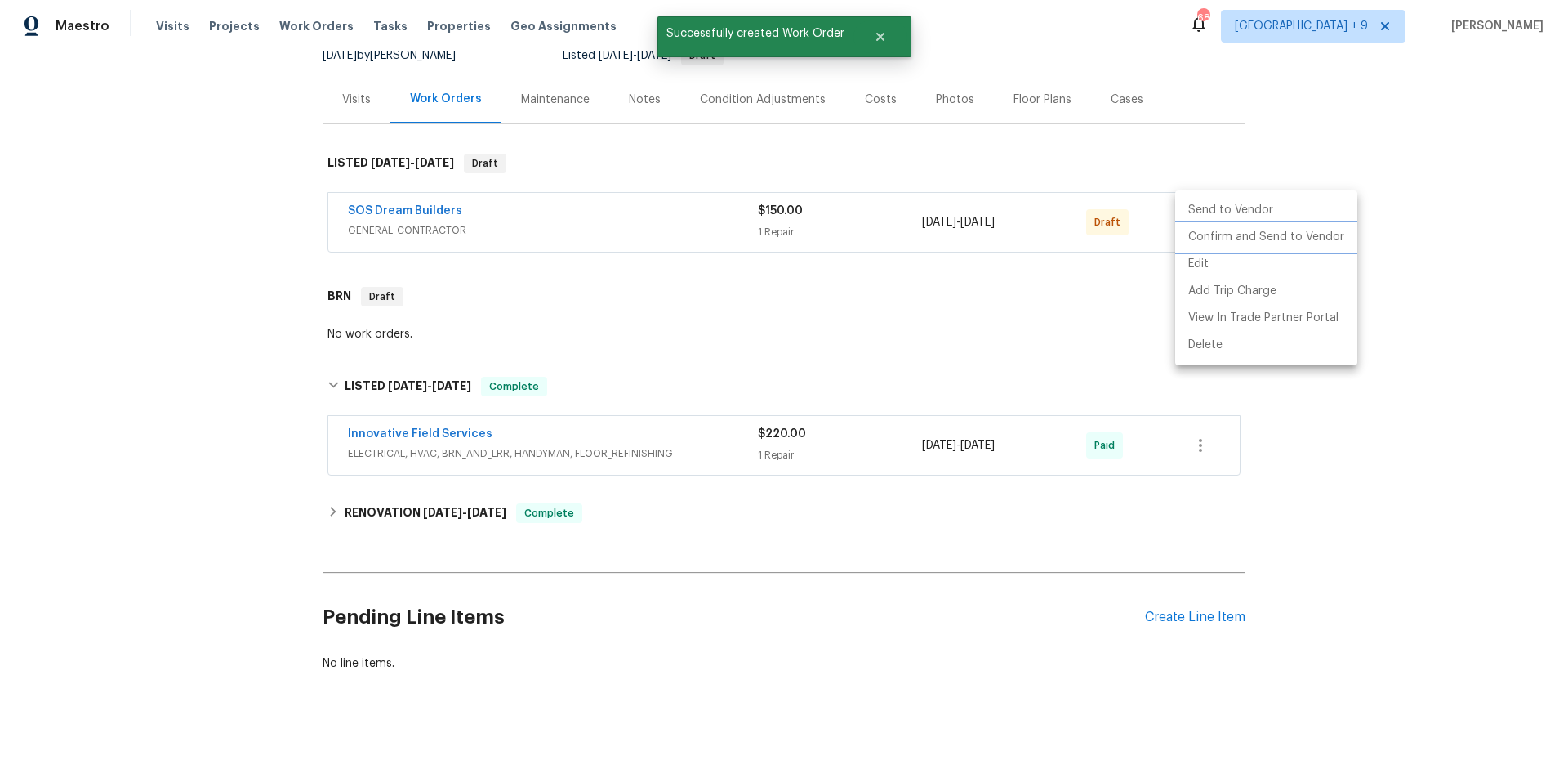
click at [1206, 241] on li "Confirm and Send to Vendor" at bounding box center [1266, 238] width 182 height 27
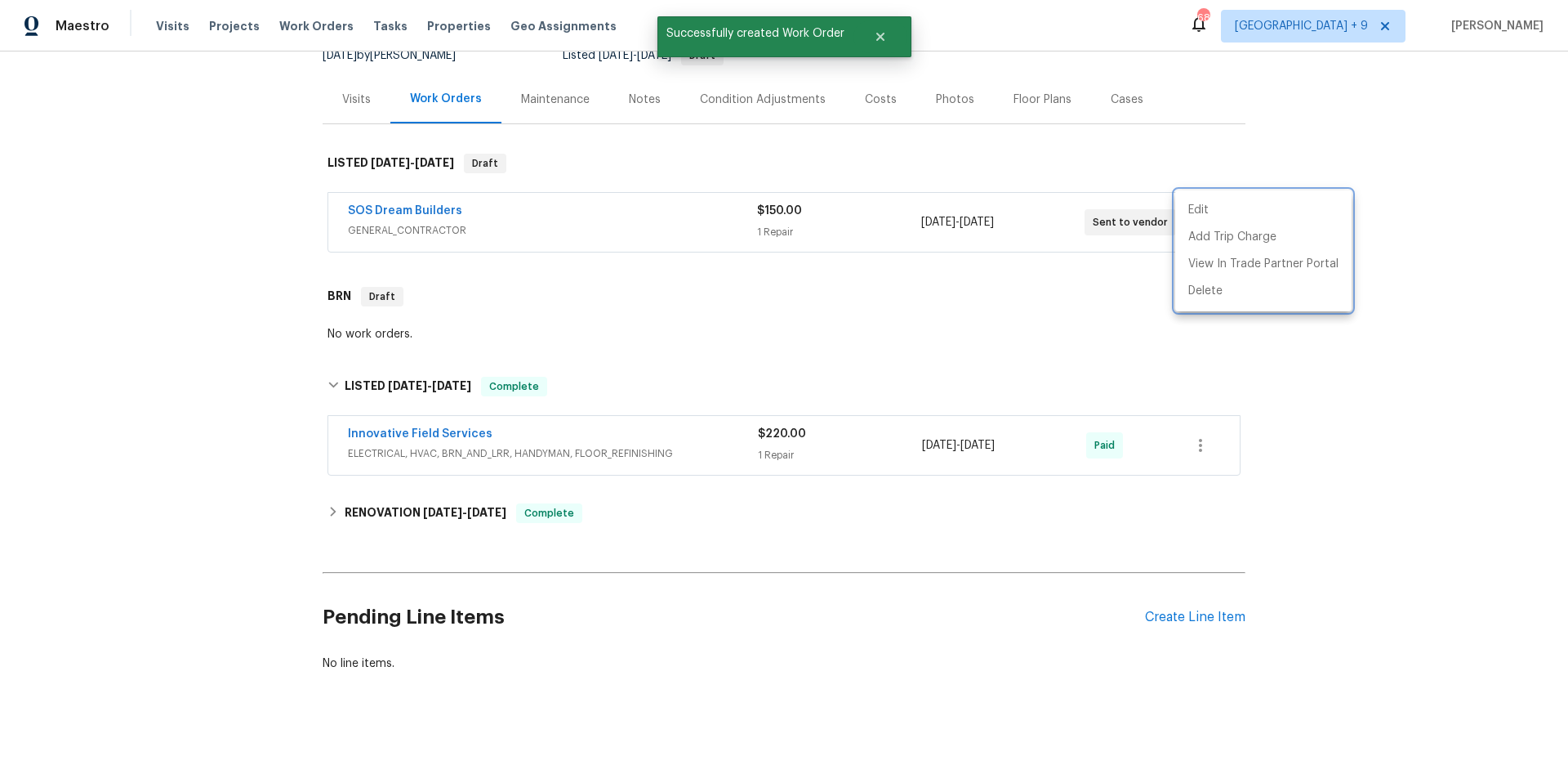
click at [414, 198] on div at bounding box center [784, 391] width 1568 height 783
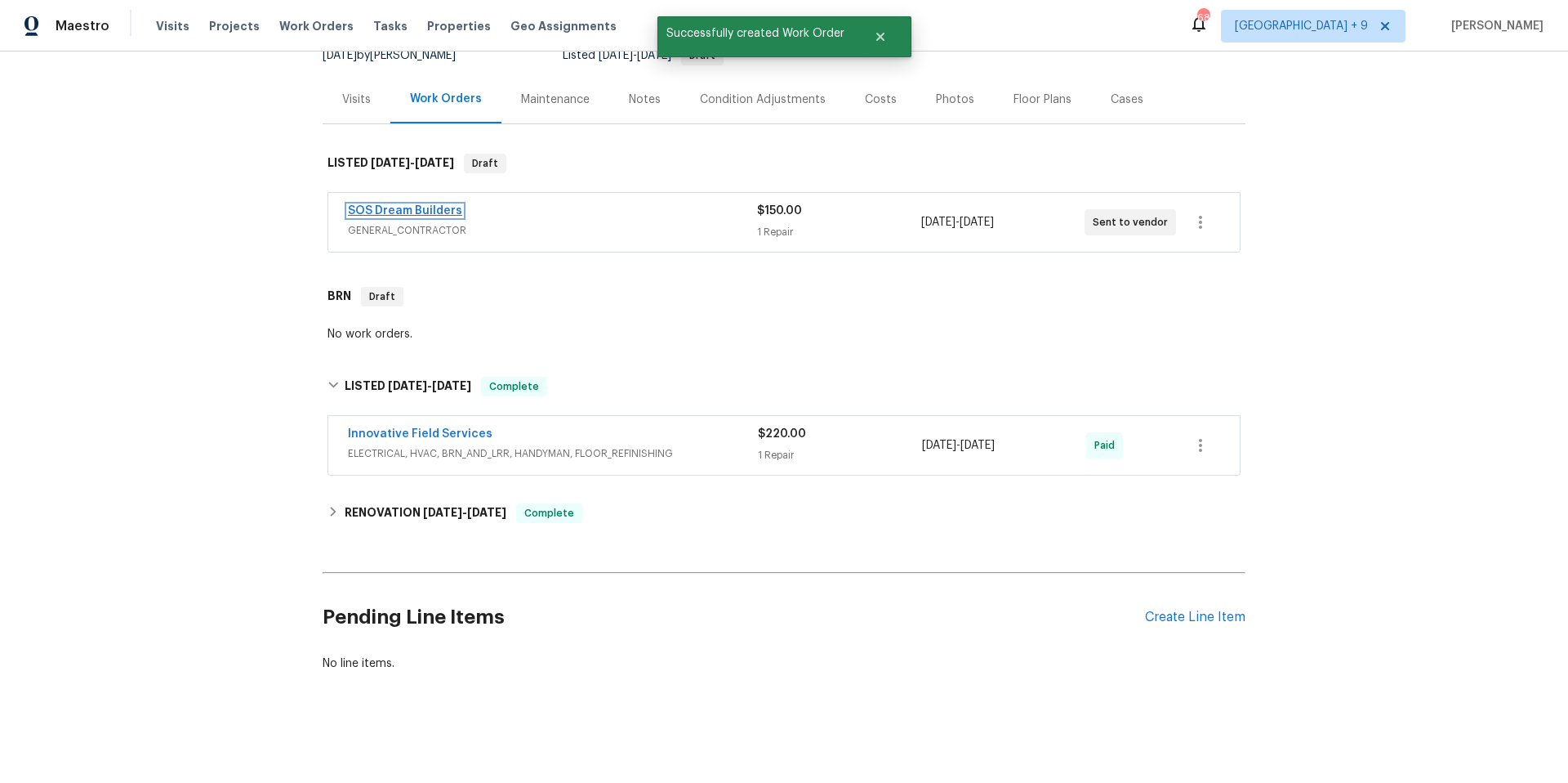
click at [413, 205] on link "SOS Dream Builders" at bounding box center [404, 211] width 114 height 12
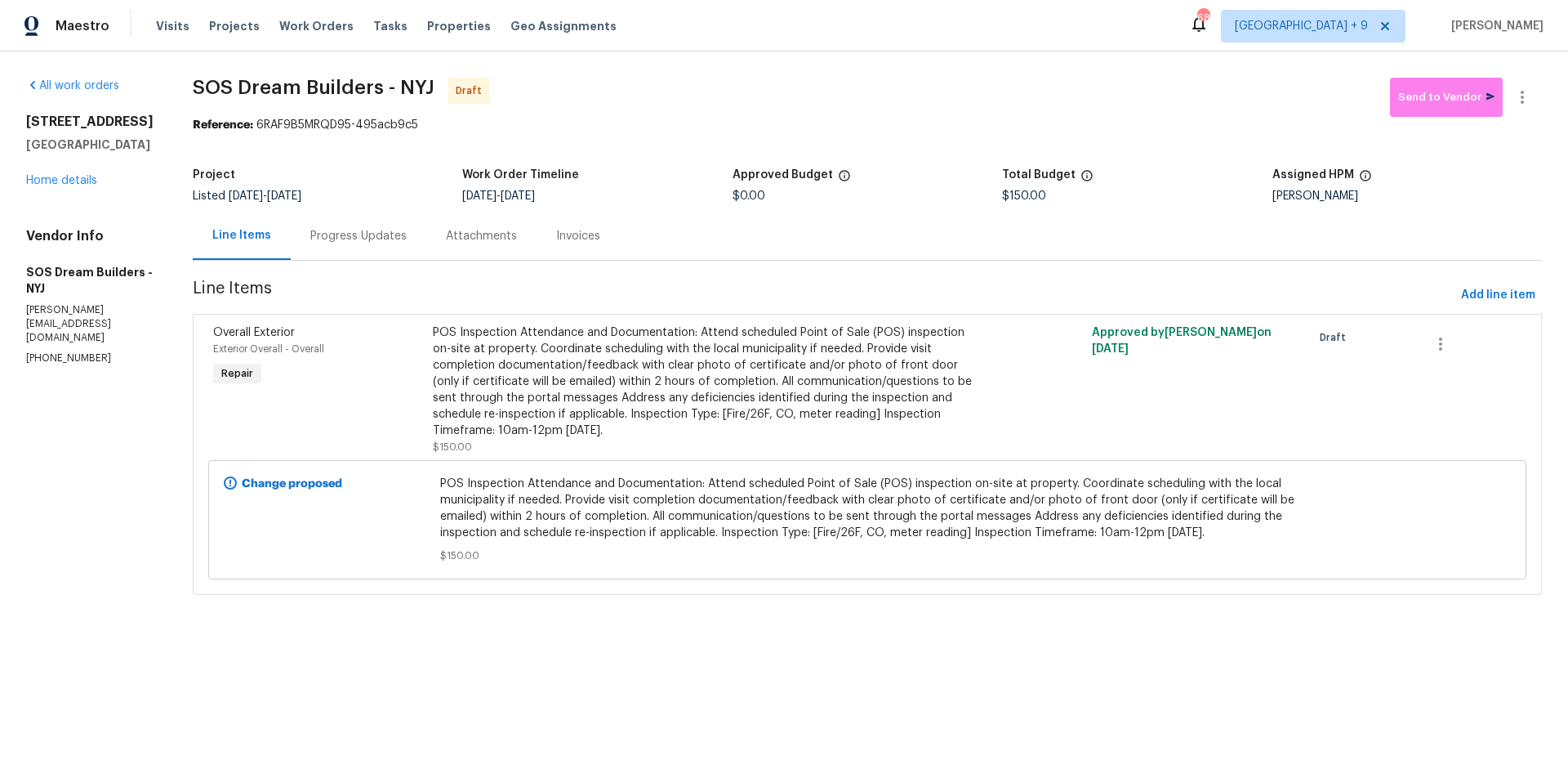
click at [468, 236] on div "Attachments" at bounding box center [481, 236] width 71 height 17
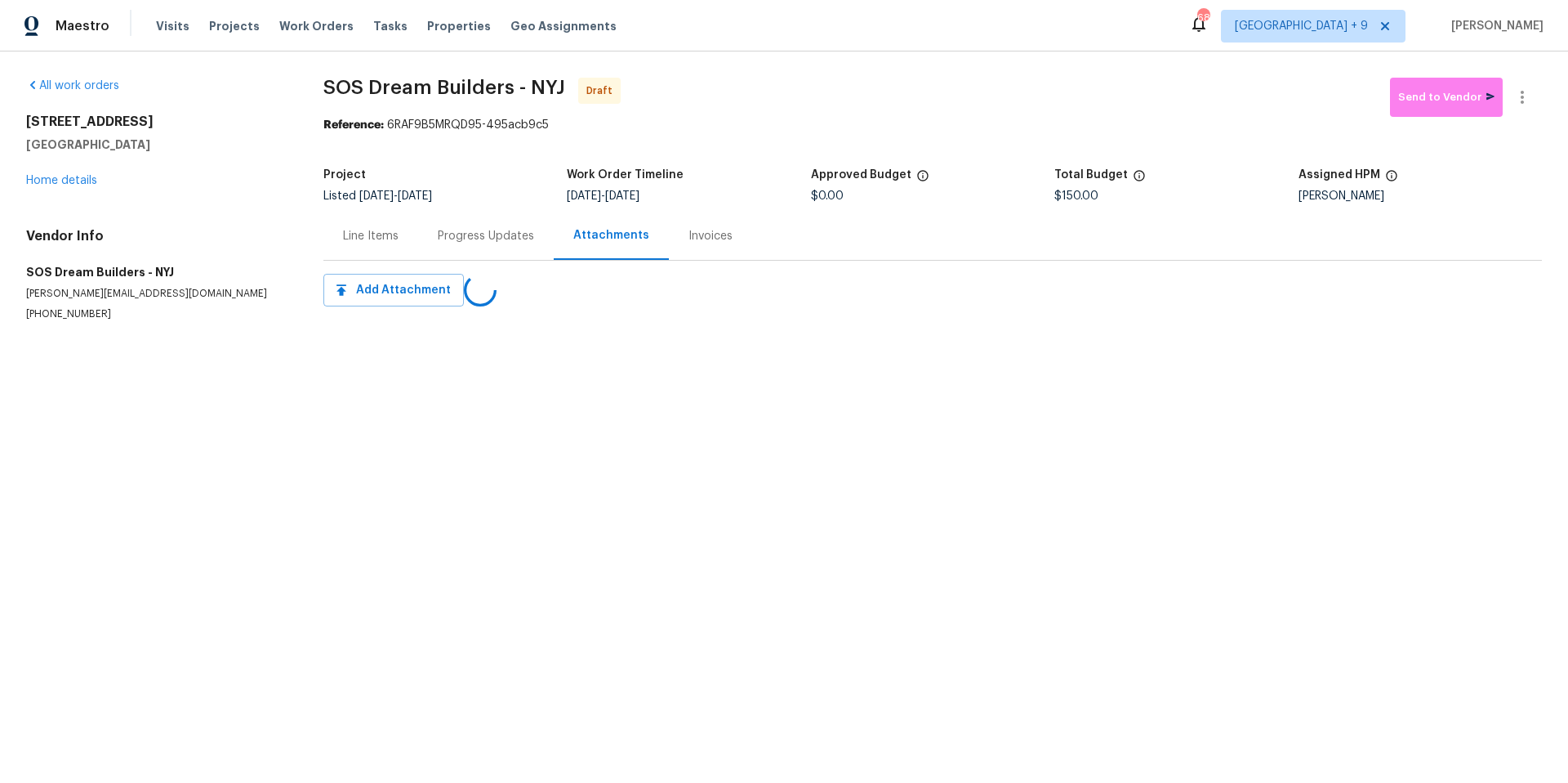
click at [361, 240] on div "Line Items" at bounding box center [370, 236] width 56 height 17
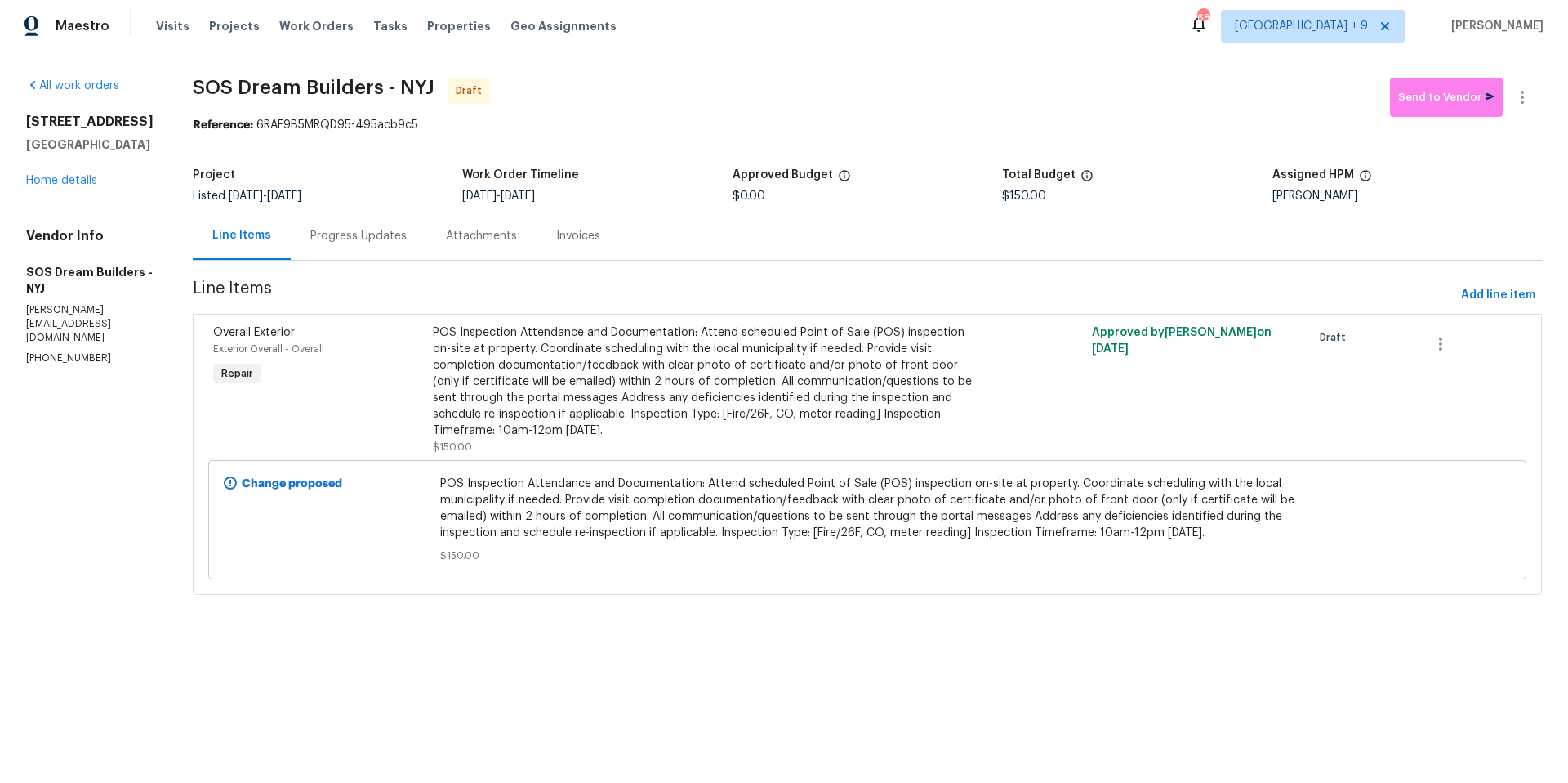
click at [387, 245] on div "Progress Updates" at bounding box center [358, 235] width 135 height 48
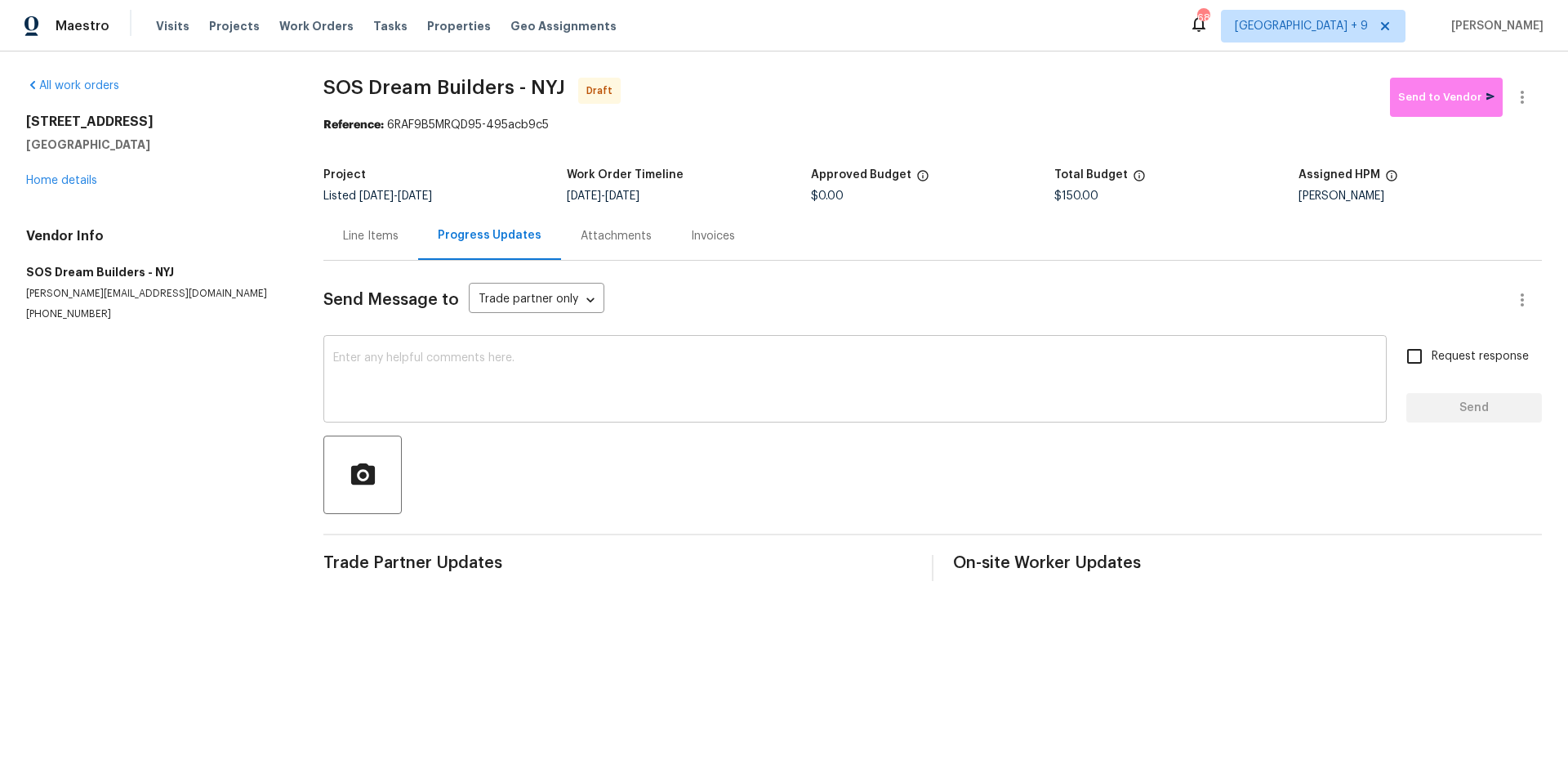
click at [588, 381] on textarea at bounding box center [855, 380] width 1044 height 58
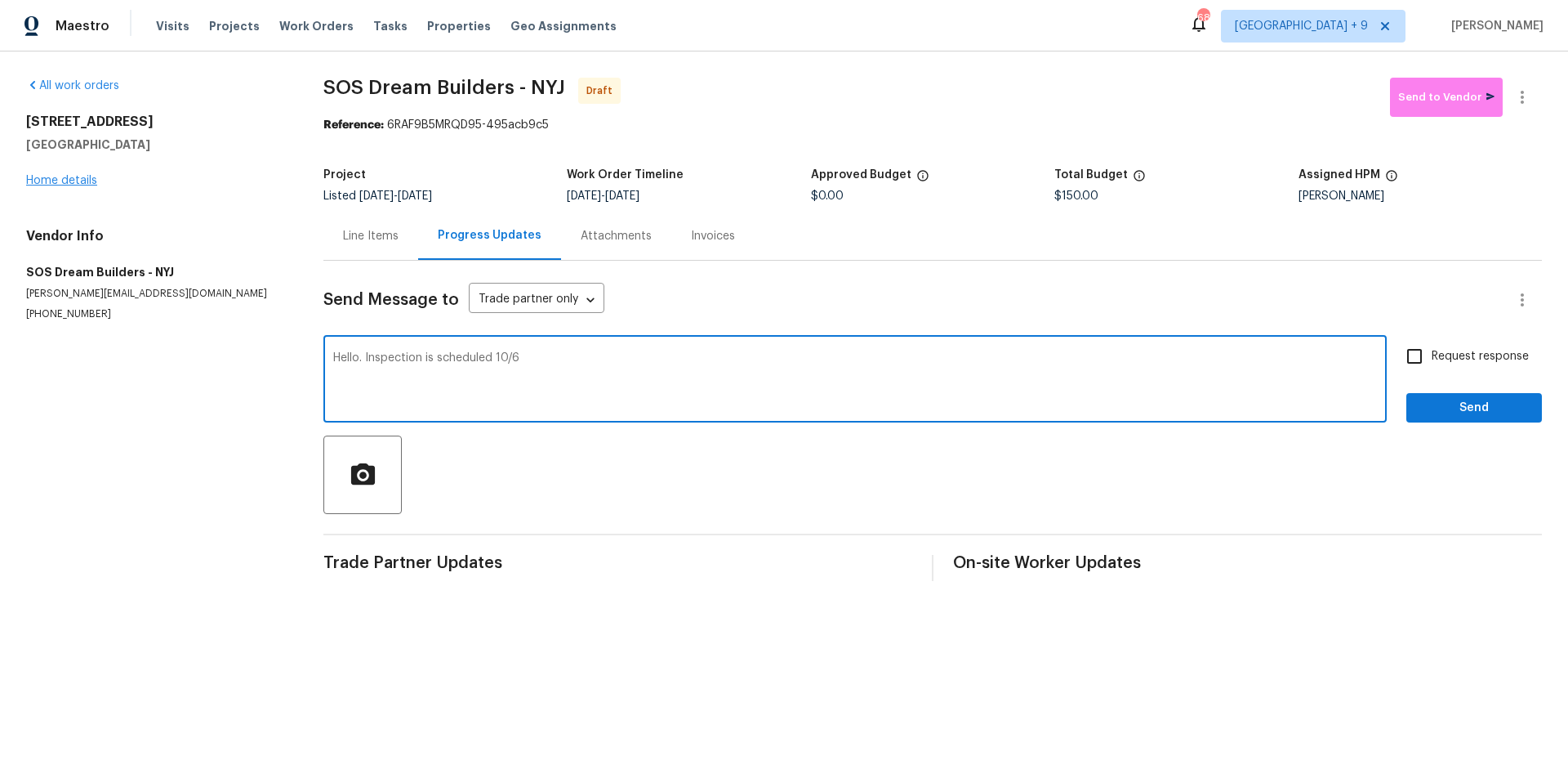
type textarea "Hello. Inspection is scheduled 10/6"
click at [83, 185] on link "Home details" at bounding box center [61, 180] width 71 height 12
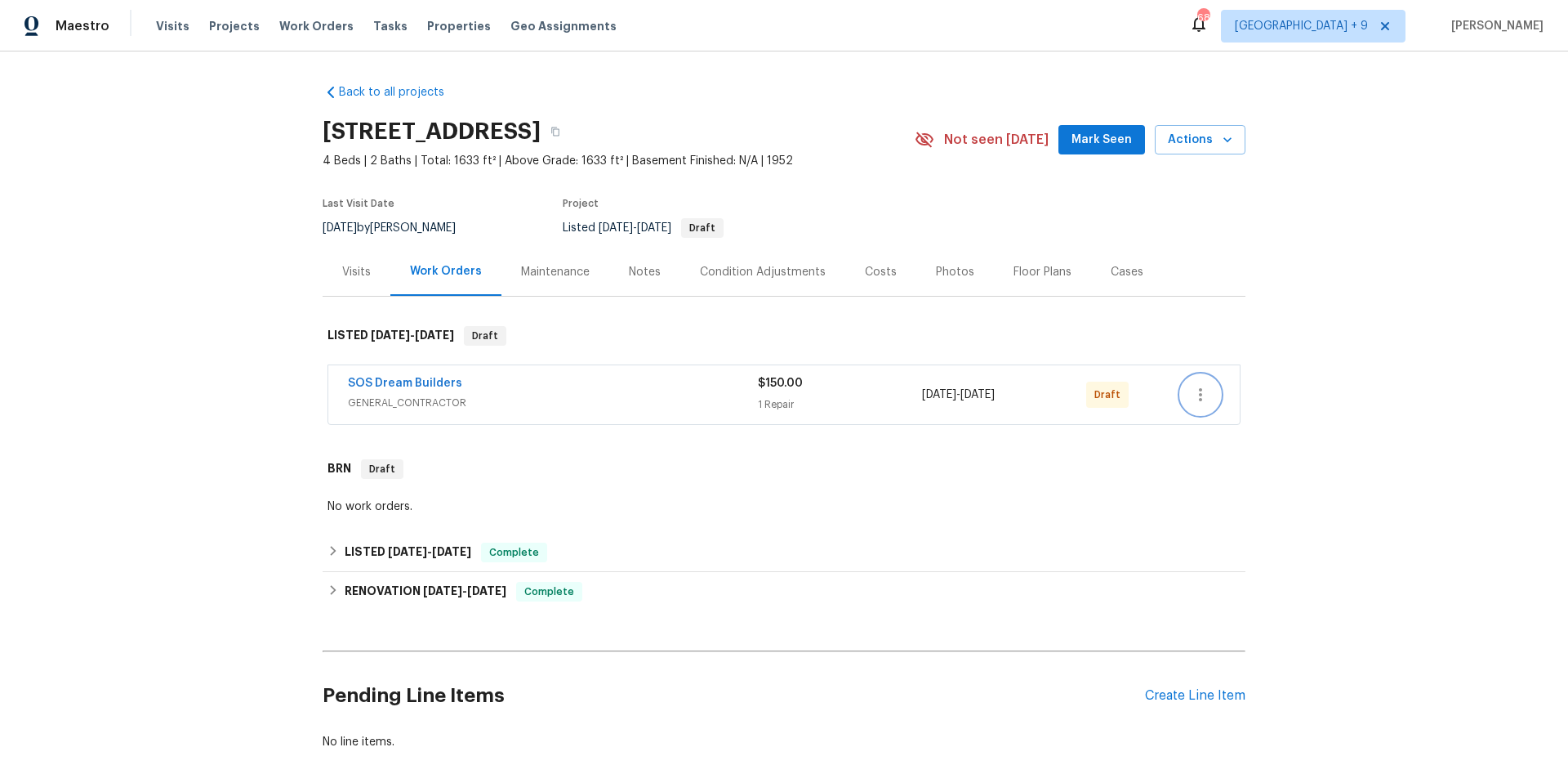
click at [1196, 387] on icon "button" at bounding box center [1201, 395] width 19 height 20
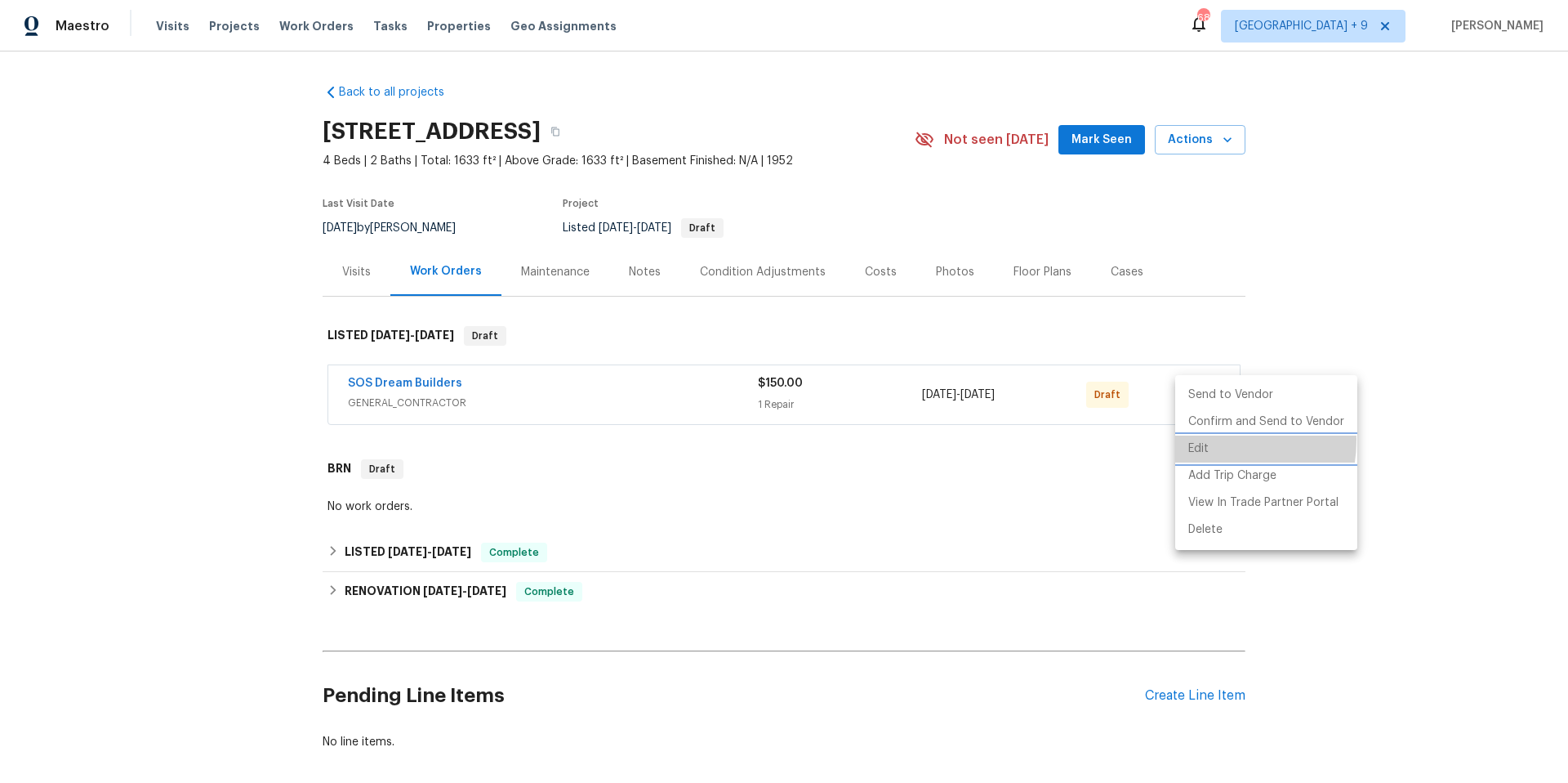
click at [1211, 441] on li "Edit" at bounding box center [1266, 450] width 182 height 27
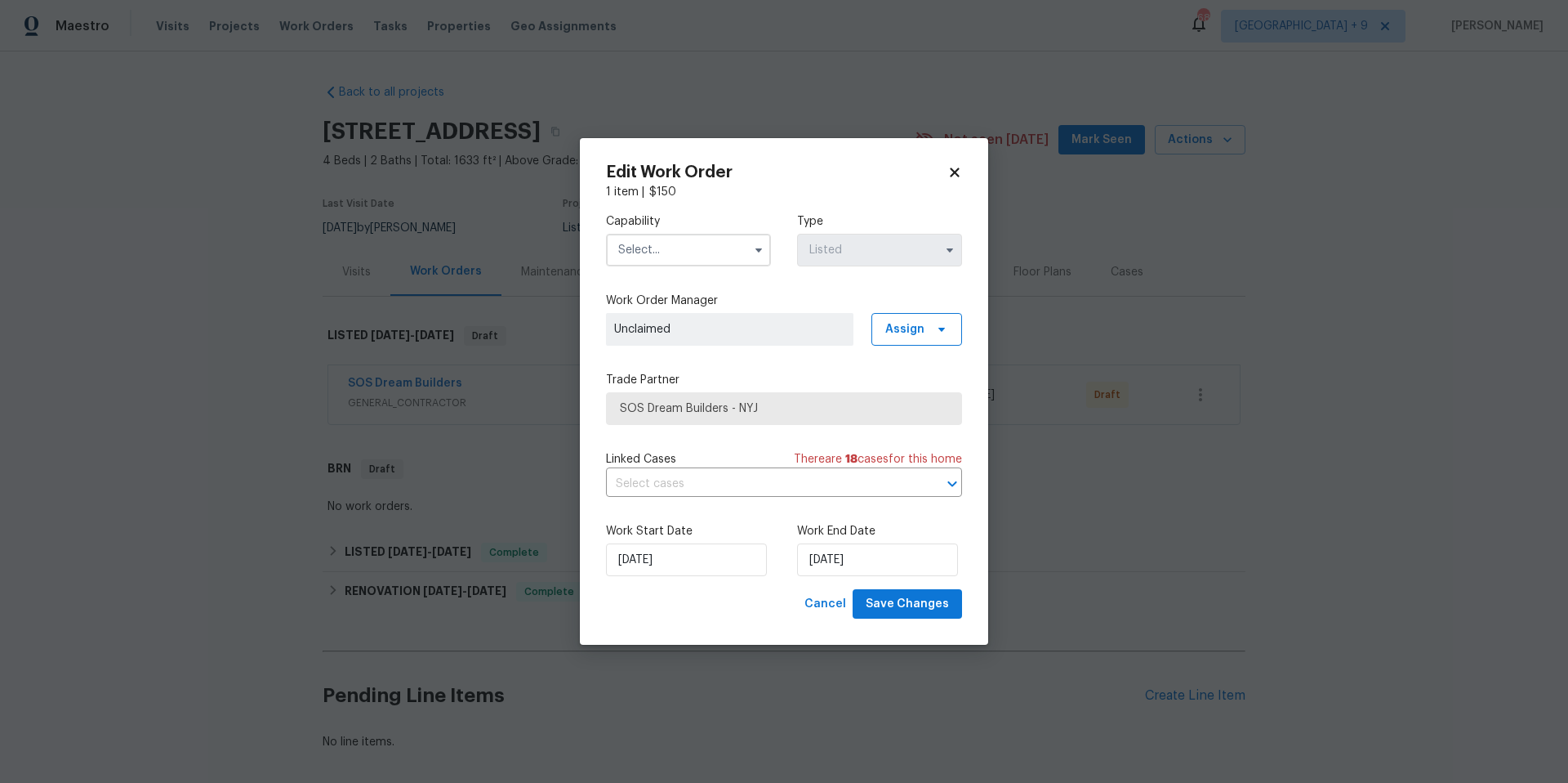
drag, startPoint x: 959, startPoint y: 168, endPoint x: 890, endPoint y: 204, distance: 77.8
click at [960, 166] on icon at bounding box center [954, 172] width 15 height 15
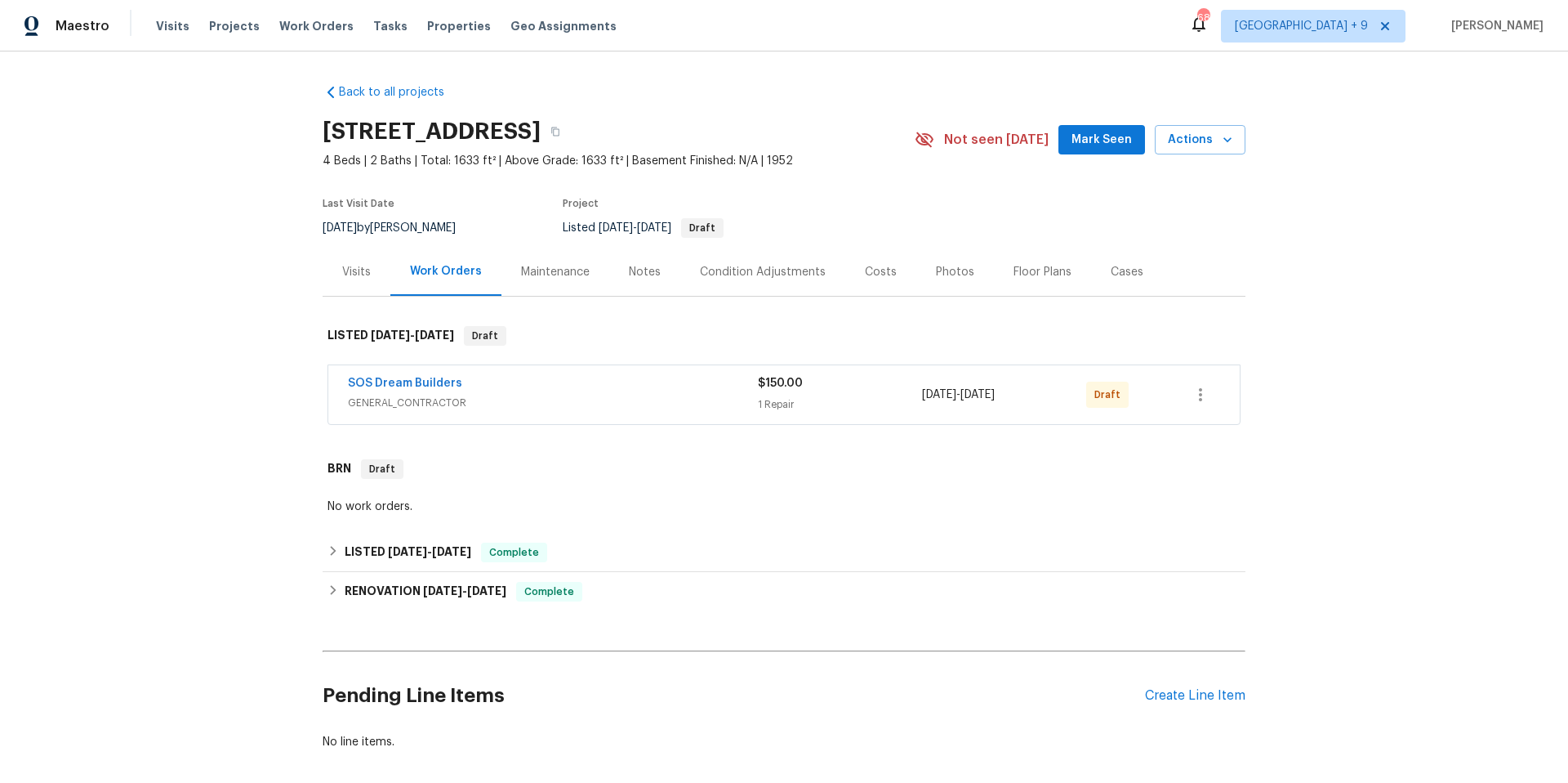
click at [650, 388] on div "SOS Dream Builders" at bounding box center [553, 385] width 410 height 20
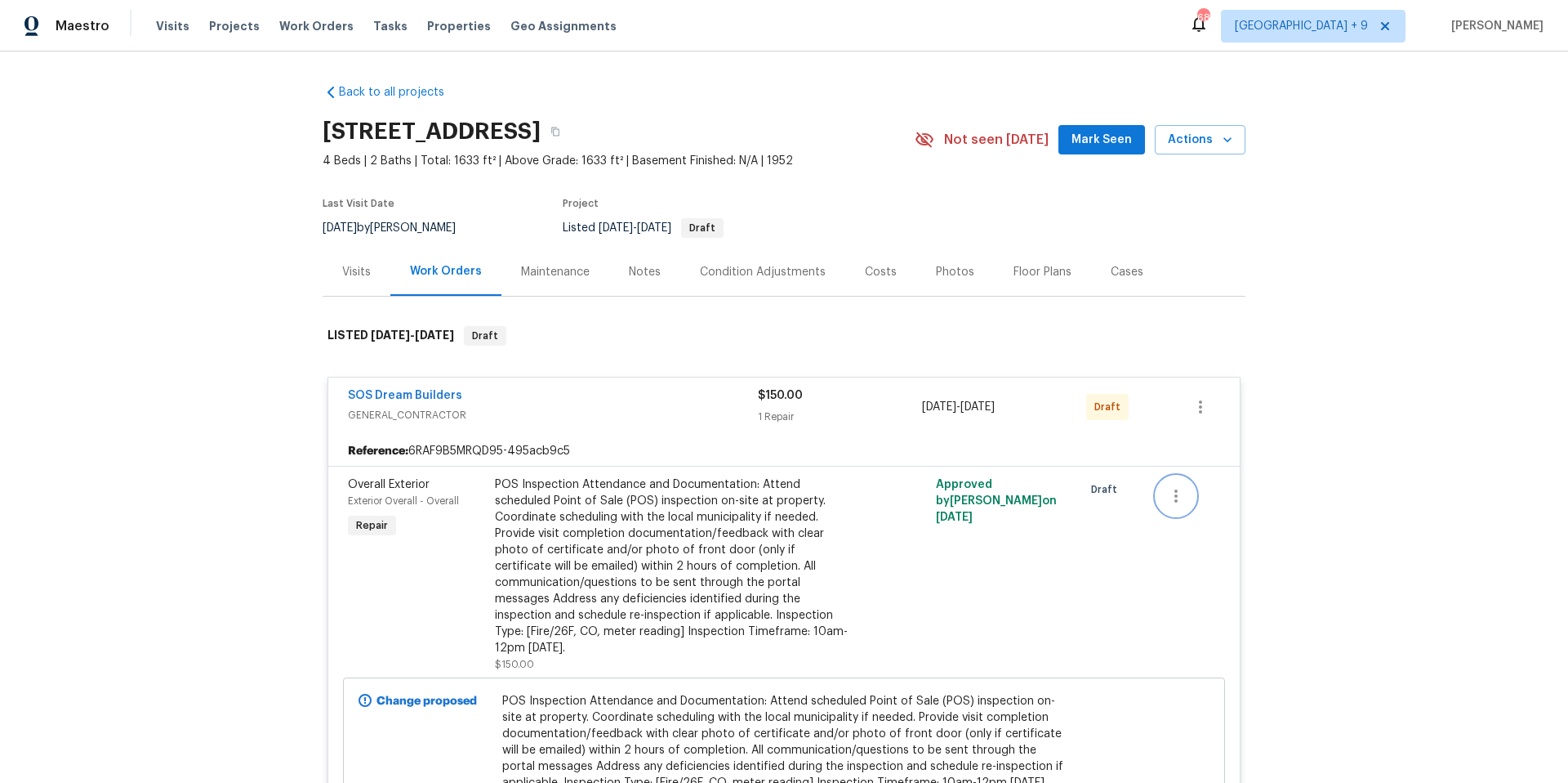
click at [1175, 496] on icon "button" at bounding box center [1176, 496] width 19 height 20
click at [1034, 499] on div at bounding box center [784, 391] width 1568 height 783
click at [728, 705] on span "POS Inspection Attendance and Documentation: Attend scheduled Point of Sale (PO…" at bounding box center [784, 742] width 564 height 98
click at [687, 583] on div "POS Inspection Attendance and Documentation: Attend scheduled Point of Sale (PO…" at bounding box center [673, 567] width 358 height 179
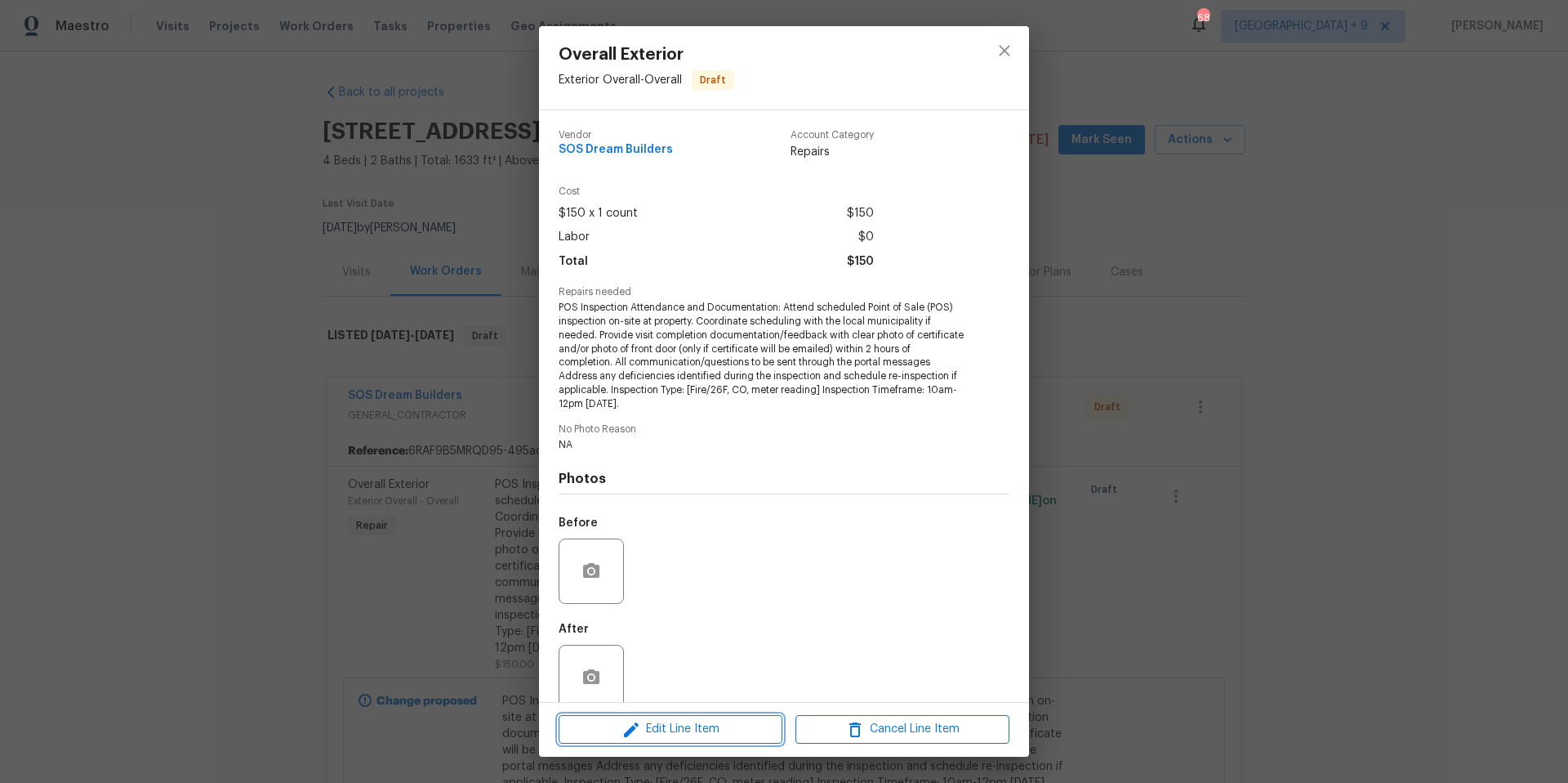
click at [708, 728] on span "Edit Line Item" at bounding box center [670, 728] width 214 height 20
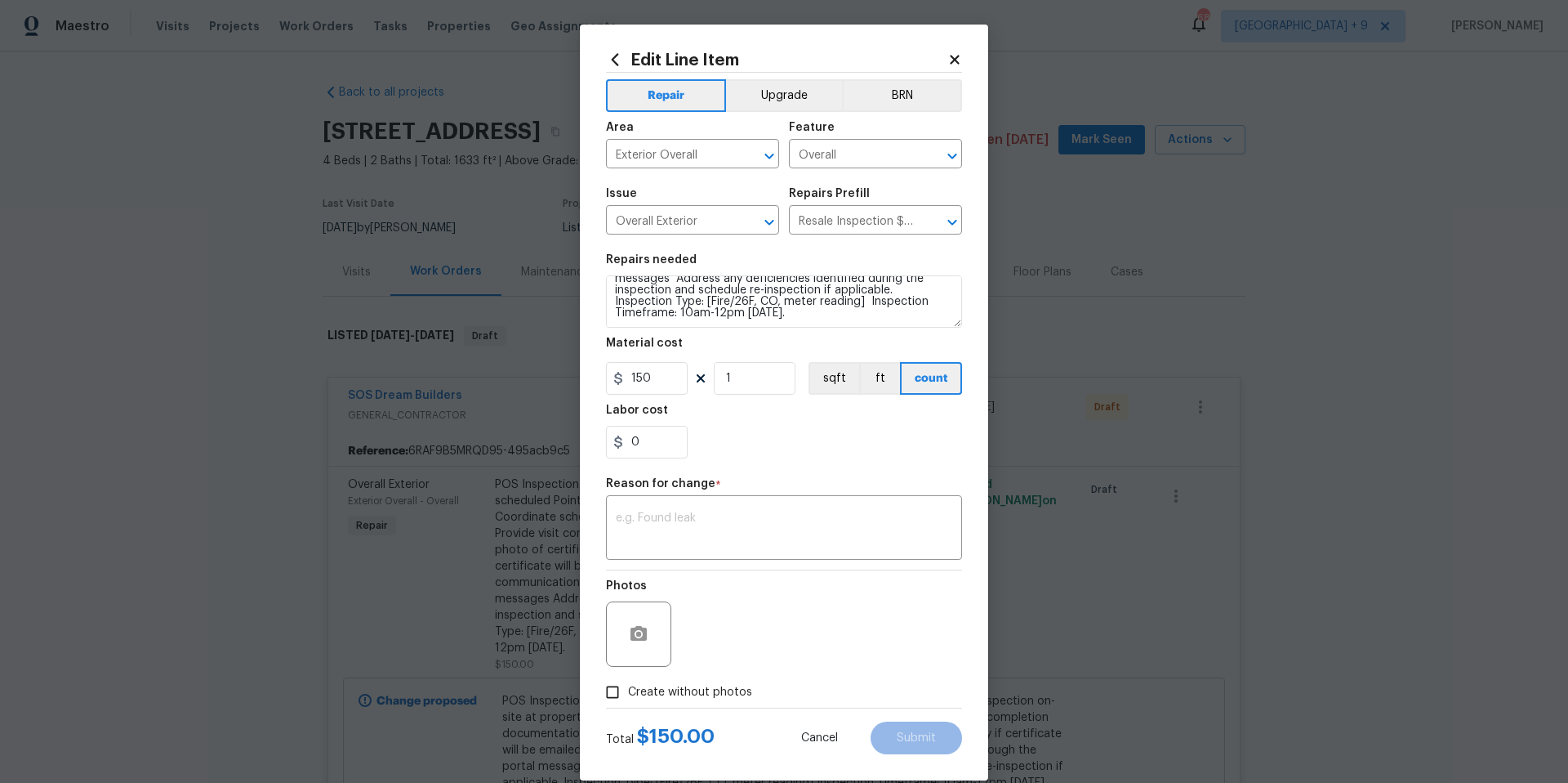
scroll to position [22, 0]
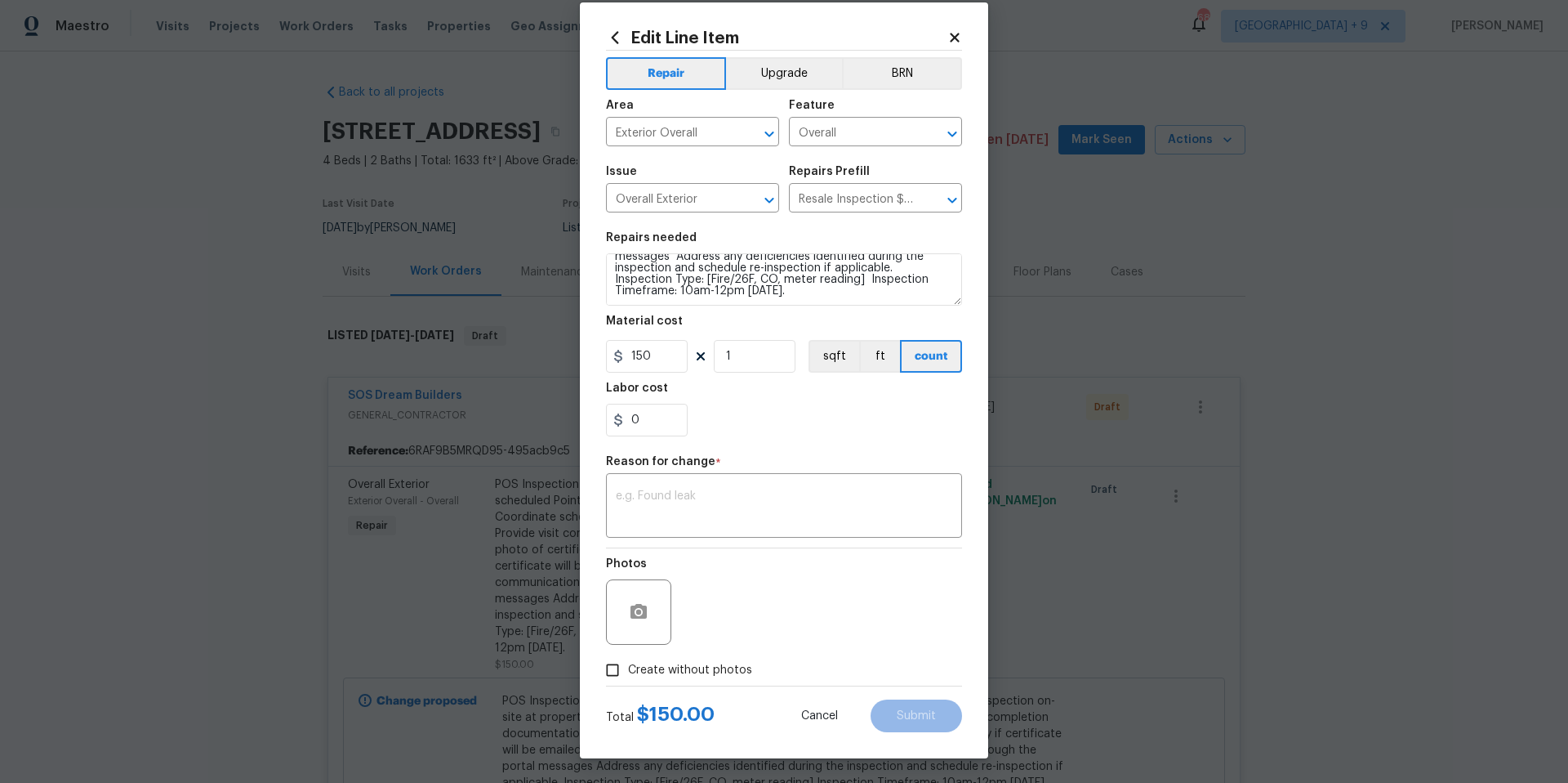
click at [950, 35] on icon at bounding box center [954, 37] width 9 height 9
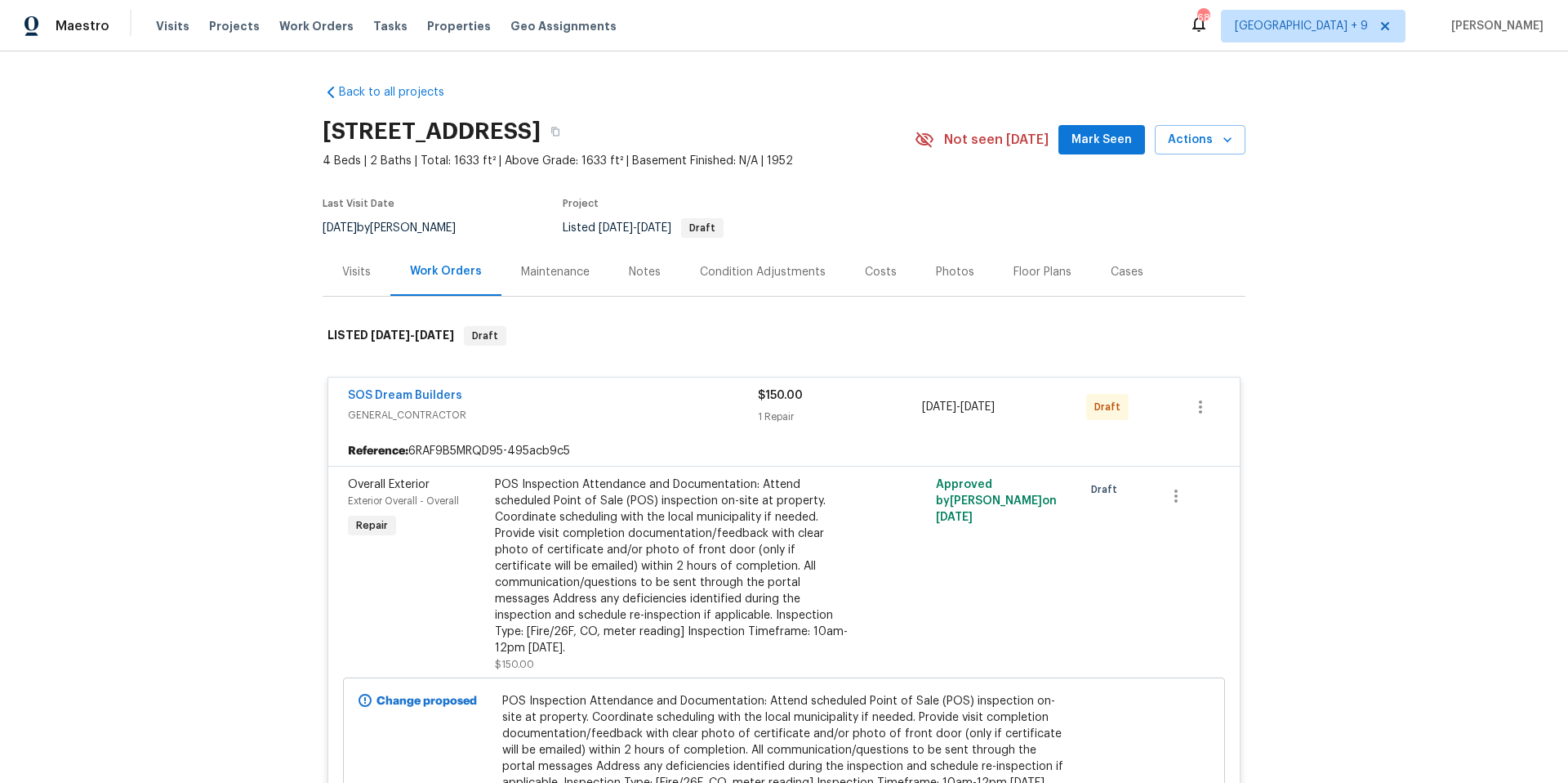
scroll to position [0, 0]
click at [430, 272] on div "Work Orders" at bounding box center [446, 271] width 72 height 17
click at [411, 392] on link "SOS Dream Builders" at bounding box center [404, 396] width 114 height 12
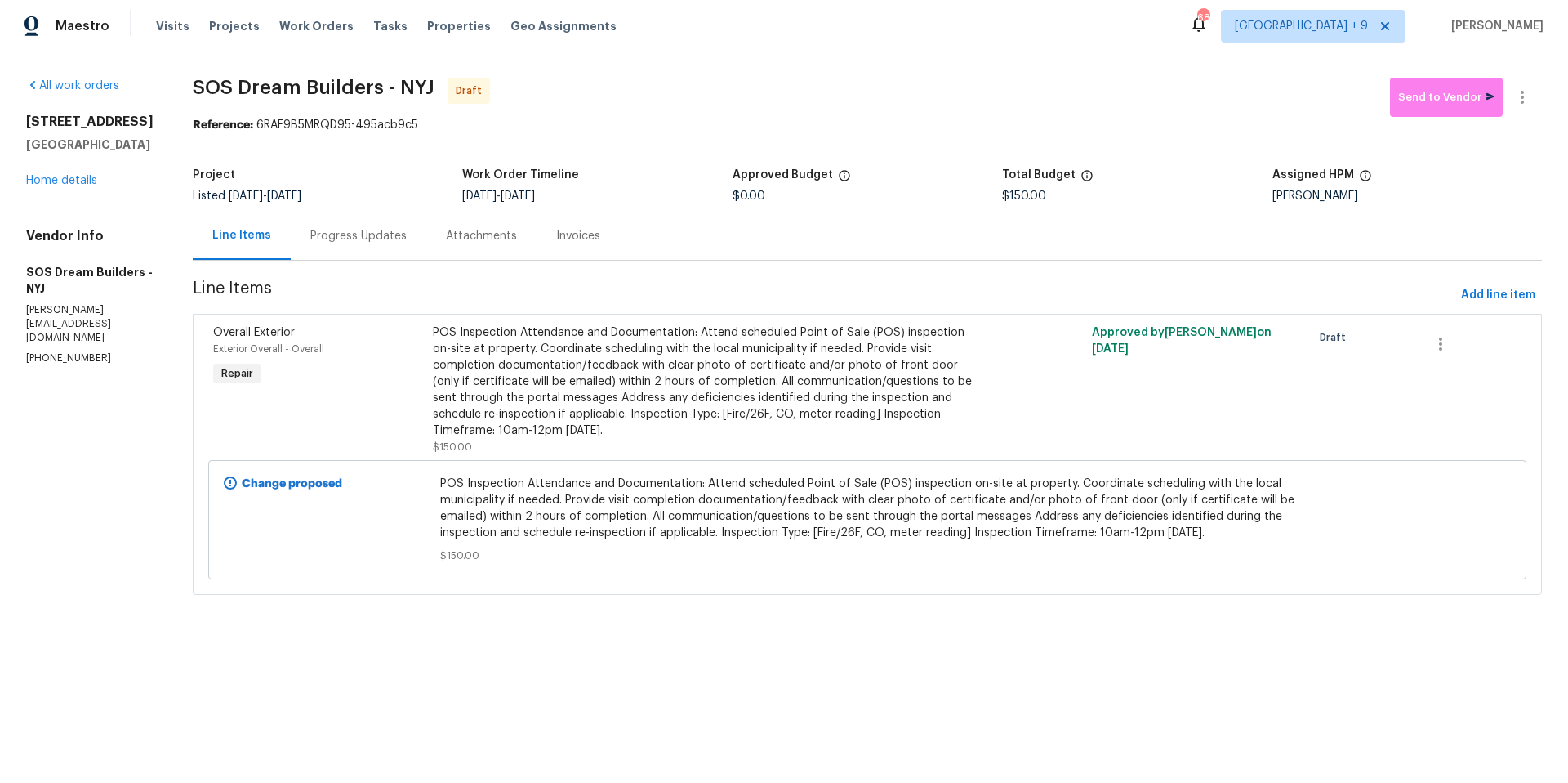
click at [381, 233] on div "Progress Updates" at bounding box center [358, 236] width 96 height 17
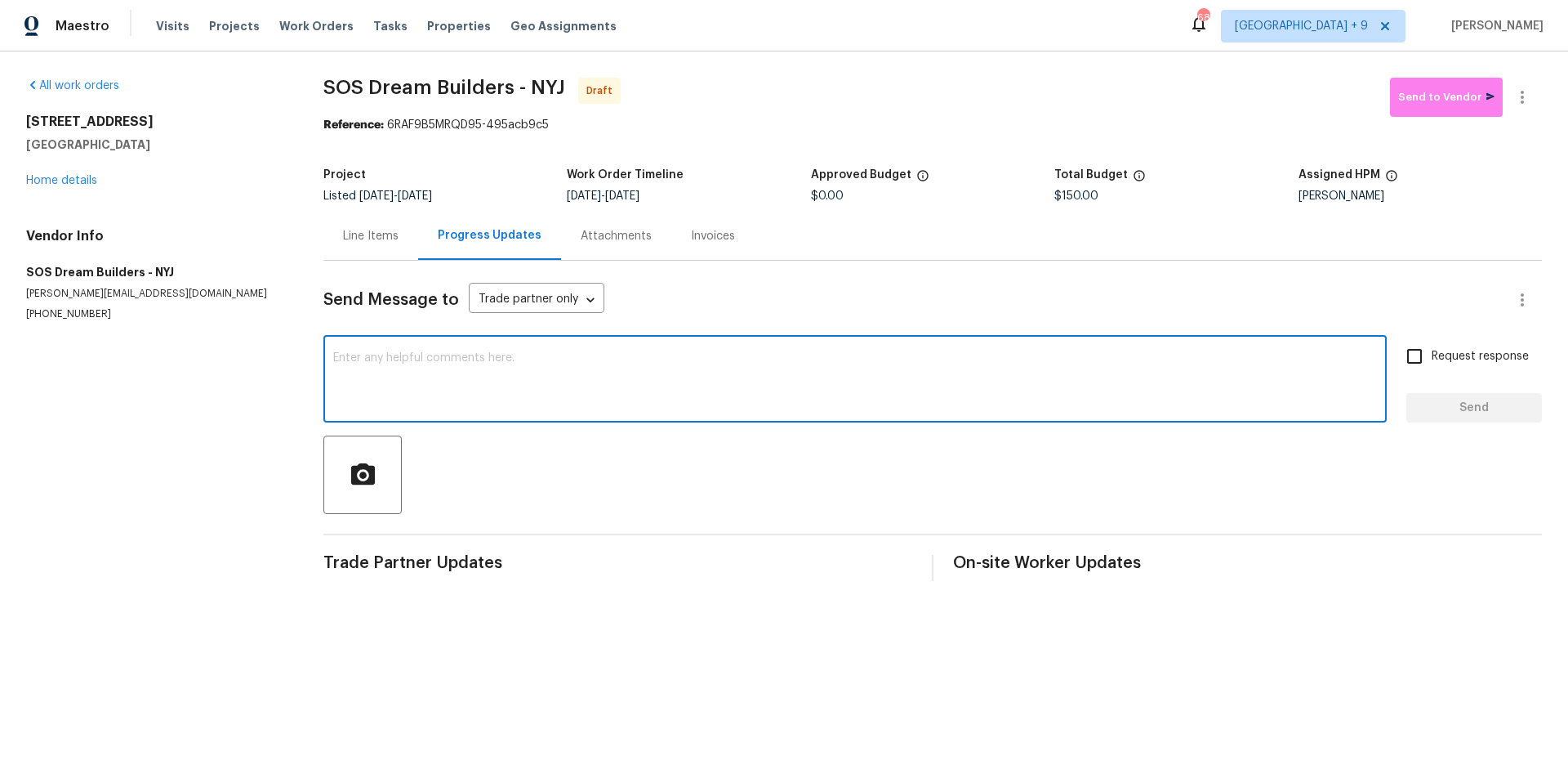
click at [591, 367] on textarea at bounding box center [855, 380] width 1044 height 58
drag, startPoint x: 389, startPoint y: 355, endPoint x: 483, endPoint y: 380, distance: 97.3
click at [400, 356] on textarea "Hello. Thei nspectino is scheduled 10/6 between 10 and 12pm. Please call" at bounding box center [855, 380] width 1044 height 58
click at [871, 356] on textarea "Hello. The inspection is scheduled 10/6 between 10 and 12pm. Please call" at bounding box center [855, 380] width 1044 height 58
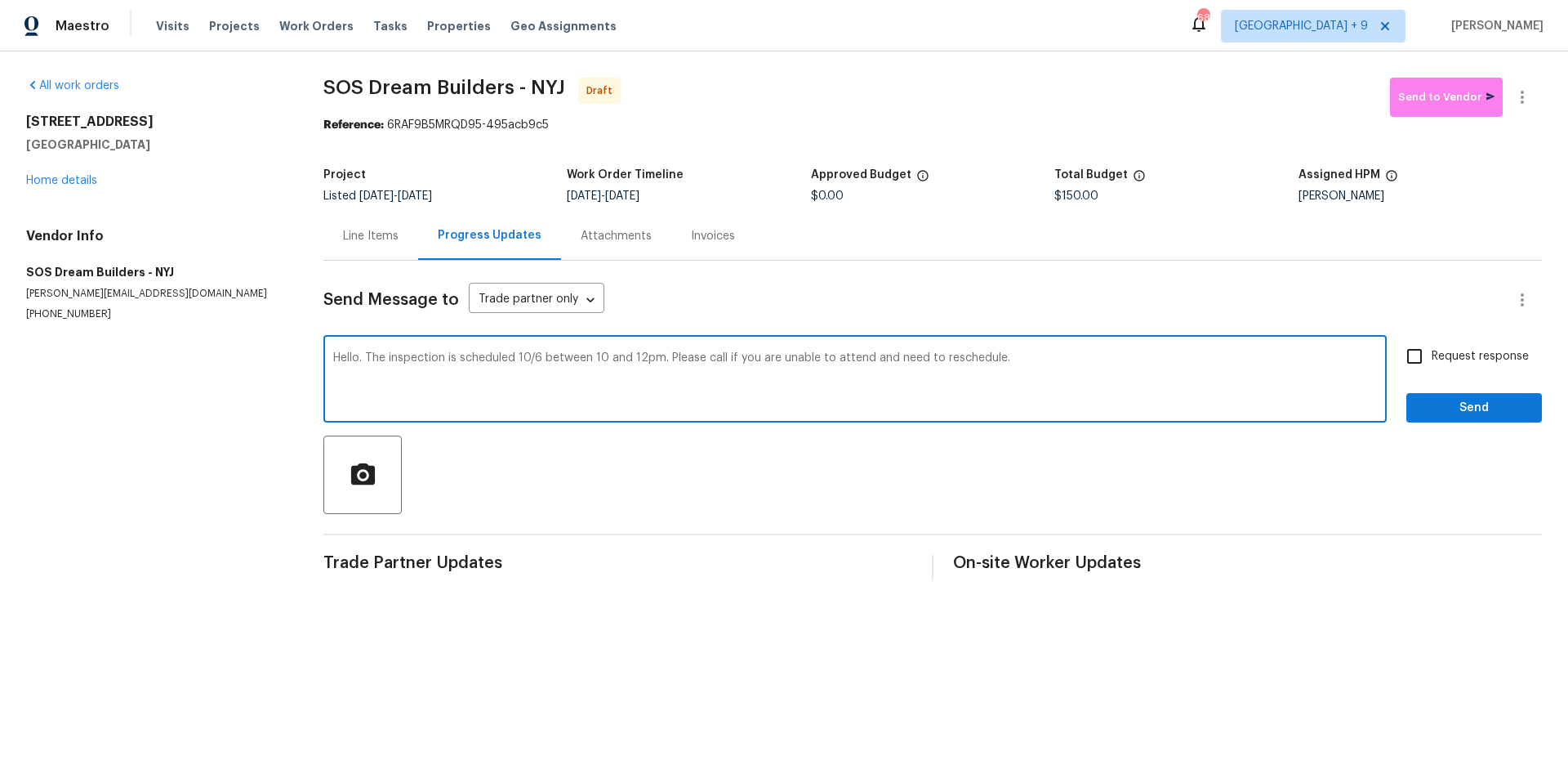
click at [723, 356] on textarea "Hello. The inspection is scheduled 10/6 between 10 and 12pm. Please call if you…" at bounding box center [855, 380] width 1044 height 58
click at [1222, 366] on textarea "Hello. The inspection is scheduled 10/6 between 10 and 12pm. Please call [PHONE…" at bounding box center [855, 380] width 1044 height 58
click at [1268, 360] on textarea "Hello. The inspection is scheduled 10/6 between 10 and 12pm. Please call [PHONE…" at bounding box center [855, 380] width 1044 height 58
click at [1119, 356] on textarea "Hello. The inspection is scheduled 10/6 between 10 and 12pm. Please call [PHONE…" at bounding box center [855, 380] width 1044 height 58
click at [1263, 357] on textarea "Hello. The inspection is scheduled 10/6 between 10 and 12pm. Please call [PHONE…" at bounding box center [855, 380] width 1044 height 58
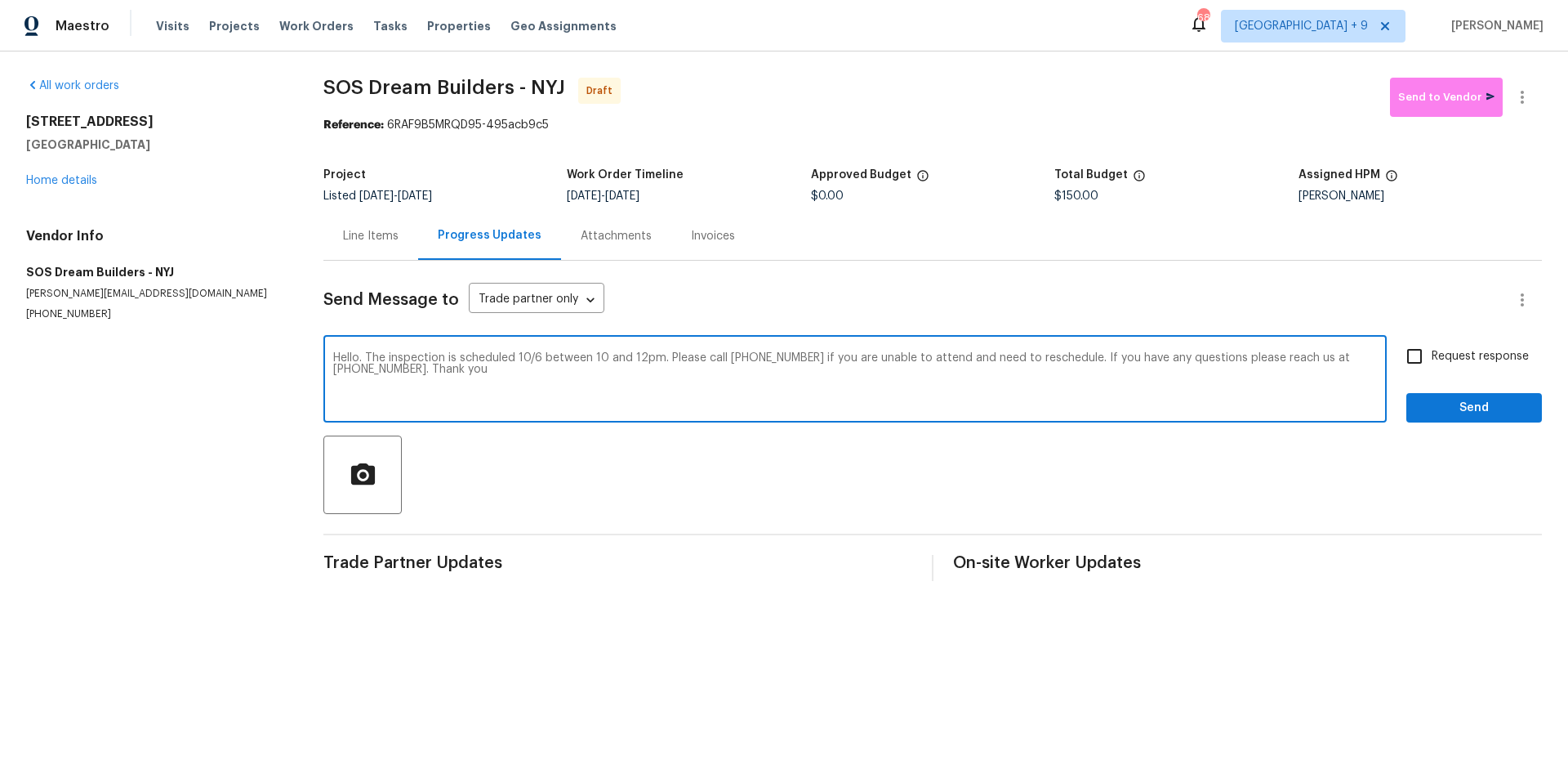
type textarea "Hello. The inspection is scheduled 10/6 between 10 and 12pm. Please call [PHONE…"
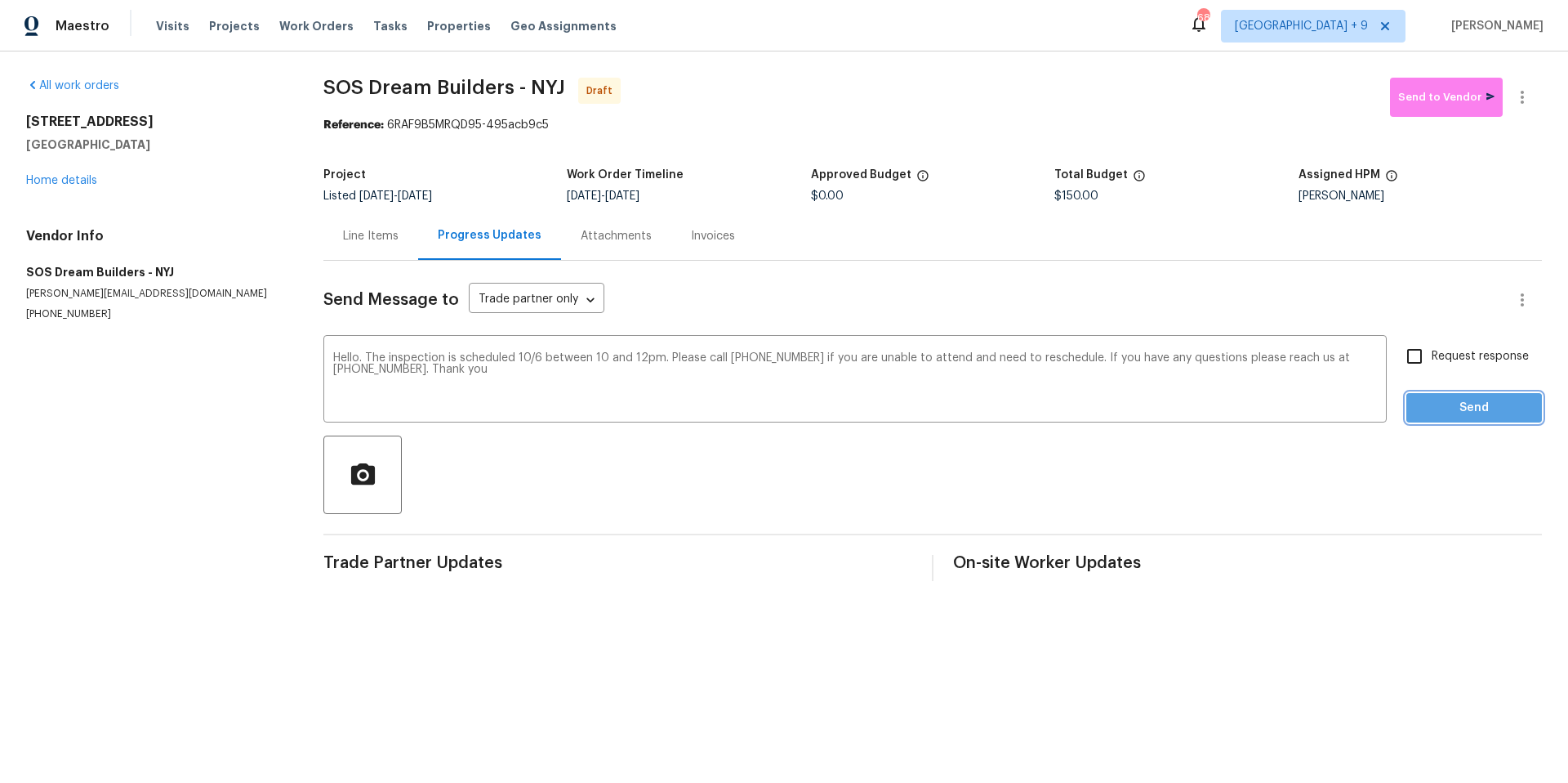
click at [1424, 416] on span "Send" at bounding box center [1473, 408] width 109 height 20
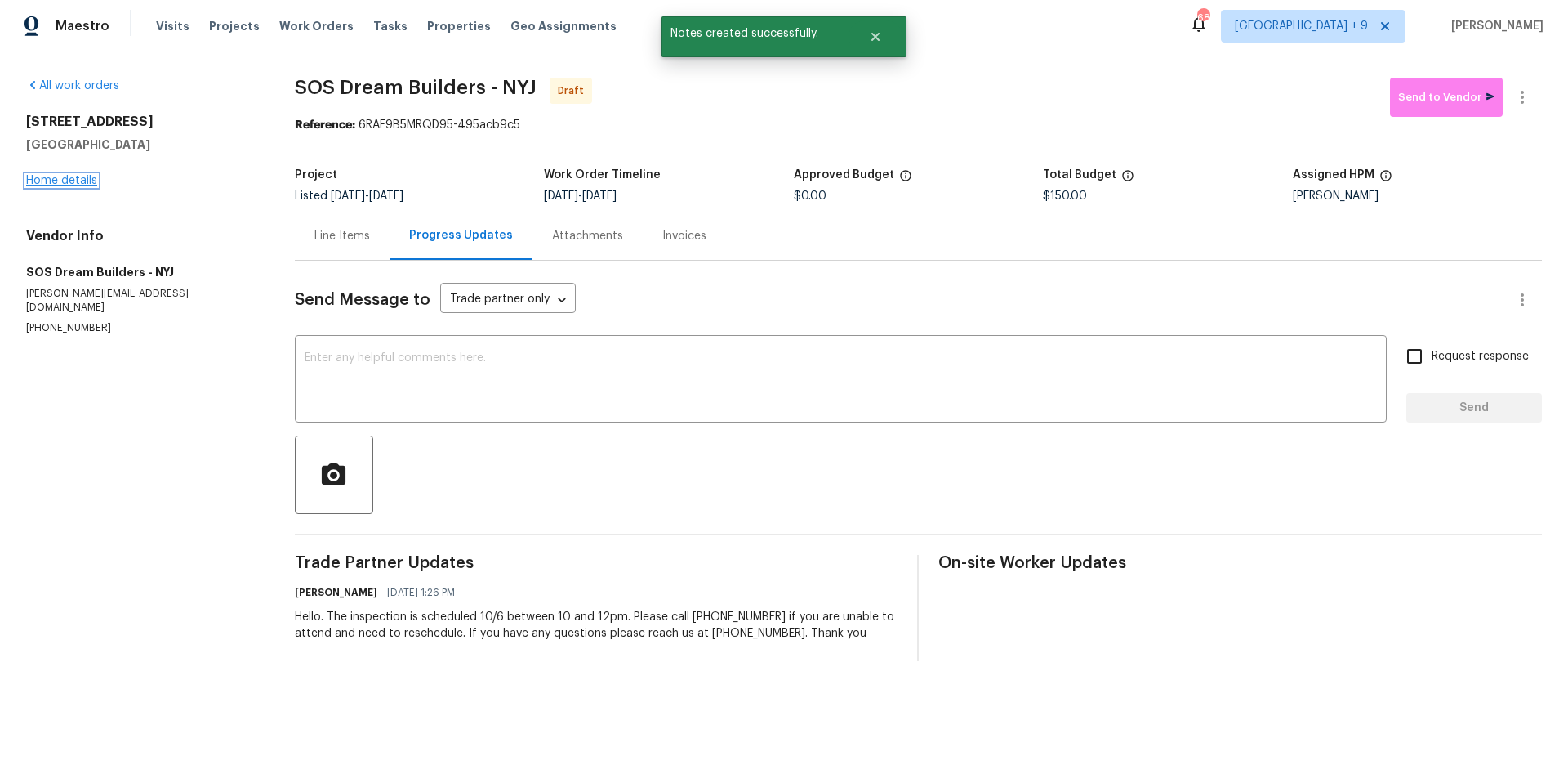
click at [50, 183] on link "Home details" at bounding box center [61, 180] width 71 height 12
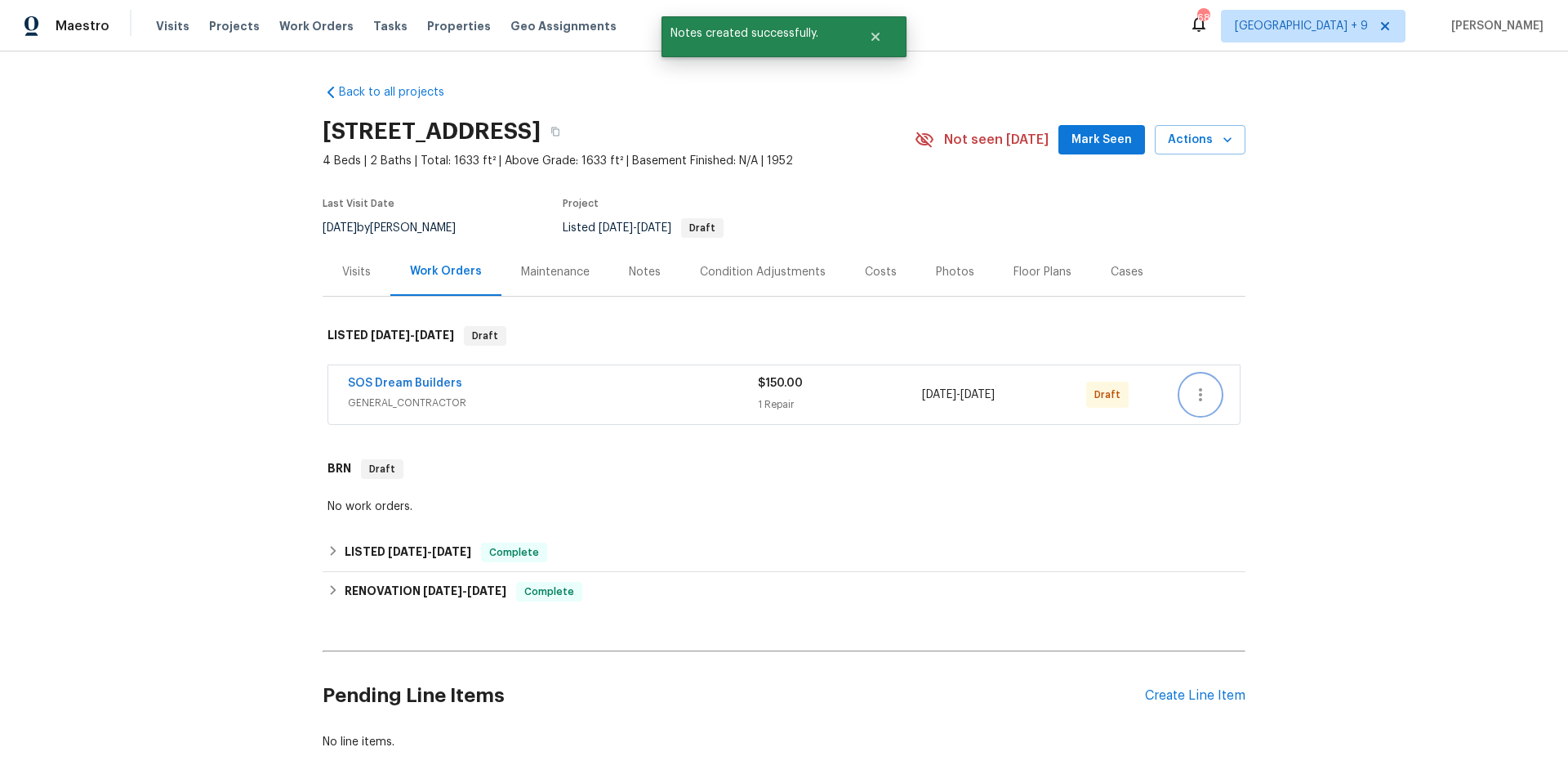
click at [1200, 392] on icon "button" at bounding box center [1201, 395] width 19 height 20
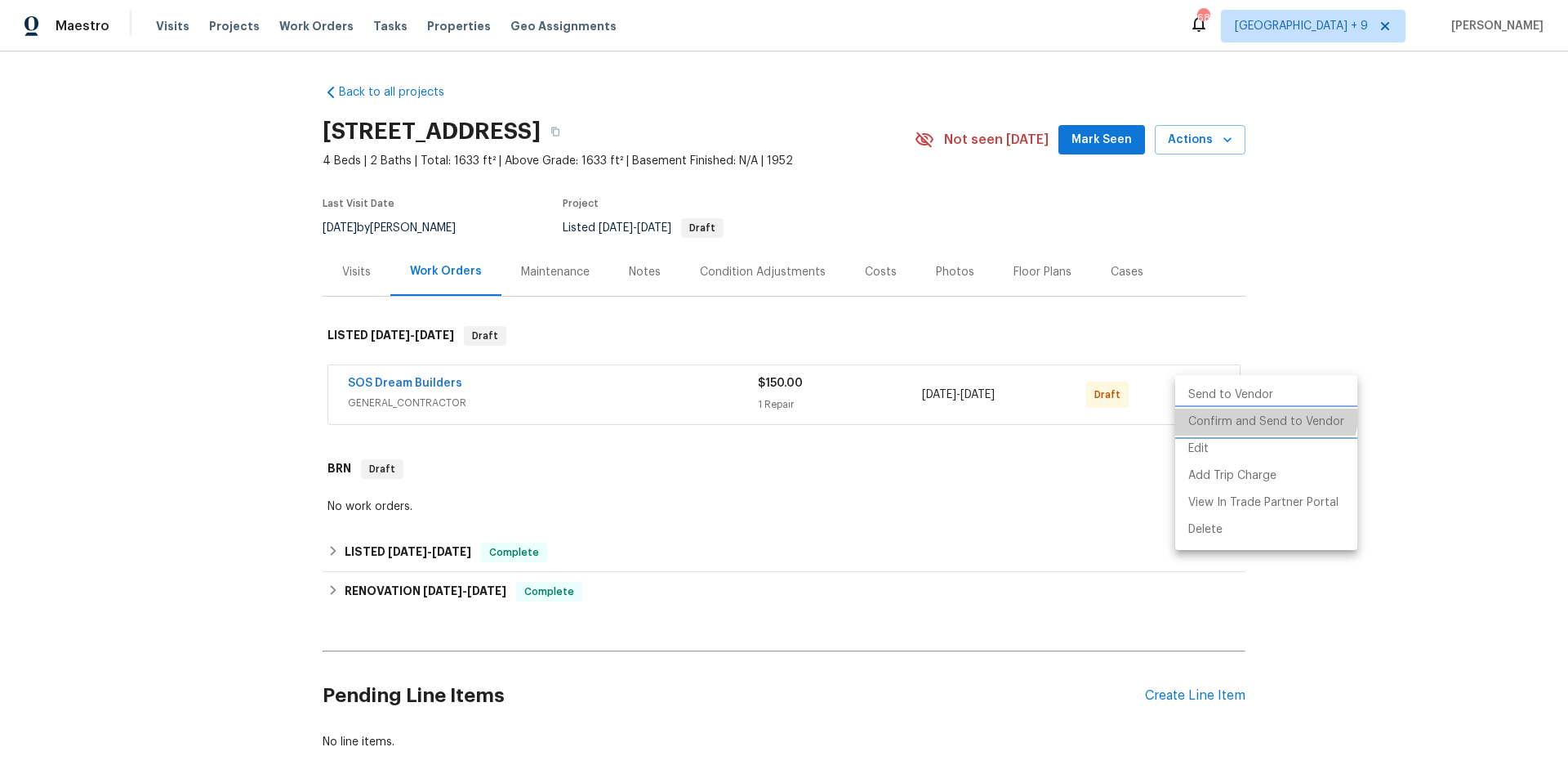
click at [1258, 412] on li "Confirm and Send to Vendor" at bounding box center [1266, 422] width 182 height 27
